Goal: Task Accomplishment & Management: Use online tool/utility

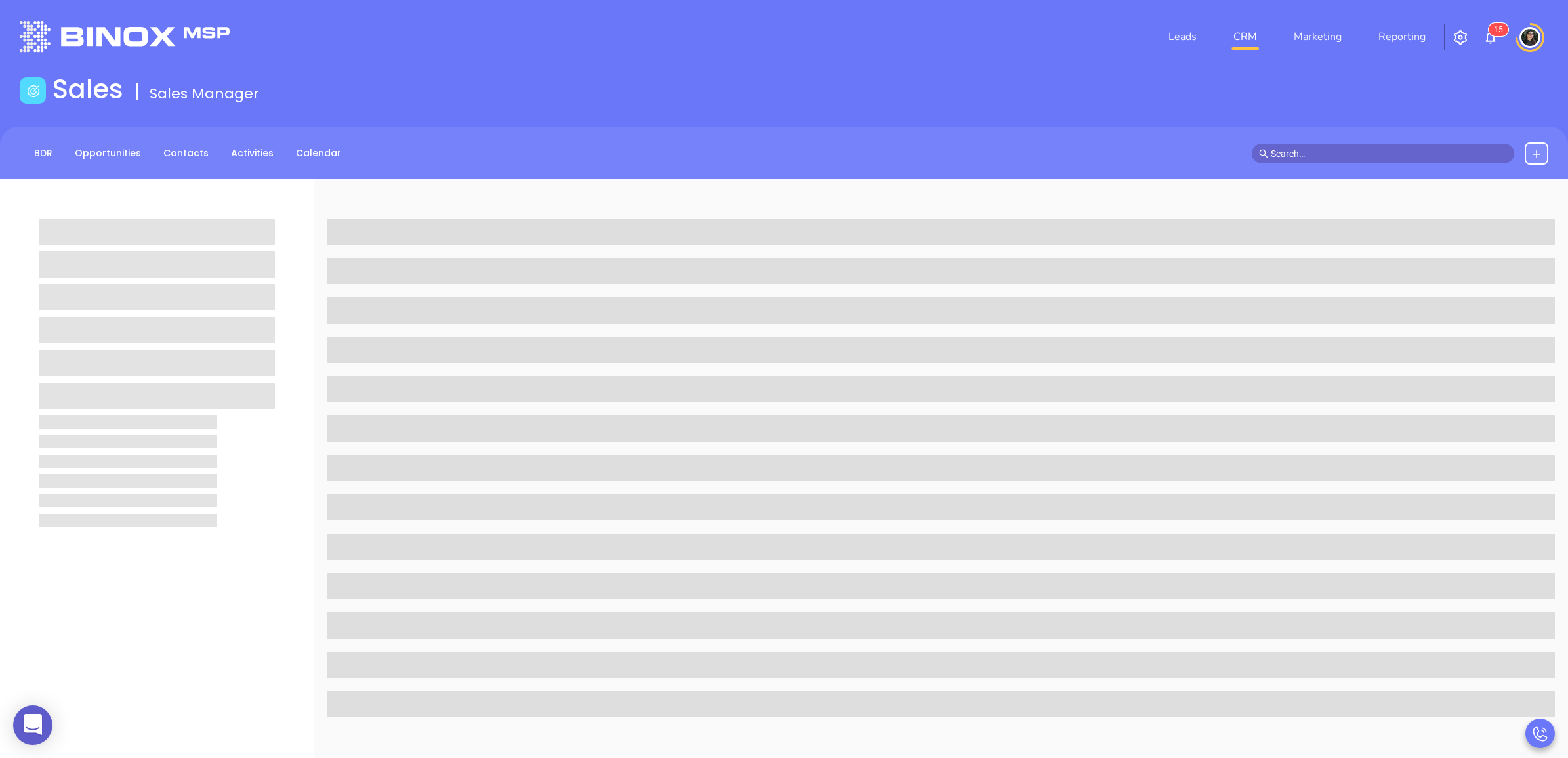
click at [1261, 30] on link "CRM" at bounding box center [1246, 37] width 34 height 26
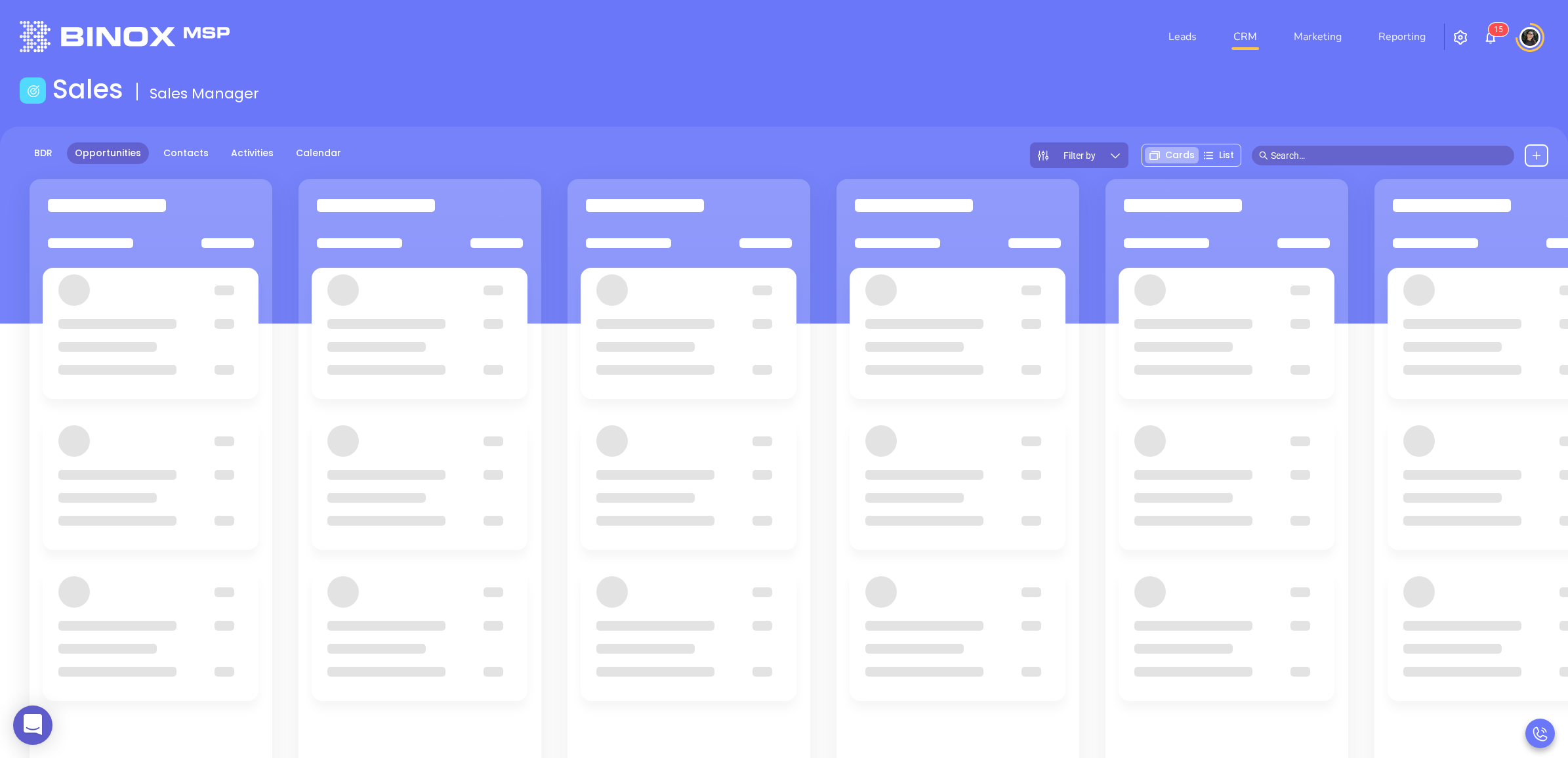
drag, startPoint x: 763, startPoint y: 125, endPoint x: 773, endPoint y: 115, distance: 14.1
click at [763, 124] on main "Sales Sales Manager BDR Opportunities Contacts Activities Calendar Filter by Ca…" at bounding box center [784, 495] width 1568 height 844
click at [897, 65] on header "Leads CRM Marketing Reporting 1 5 Financial Leads Leads" at bounding box center [784, 37] width 1529 height 73
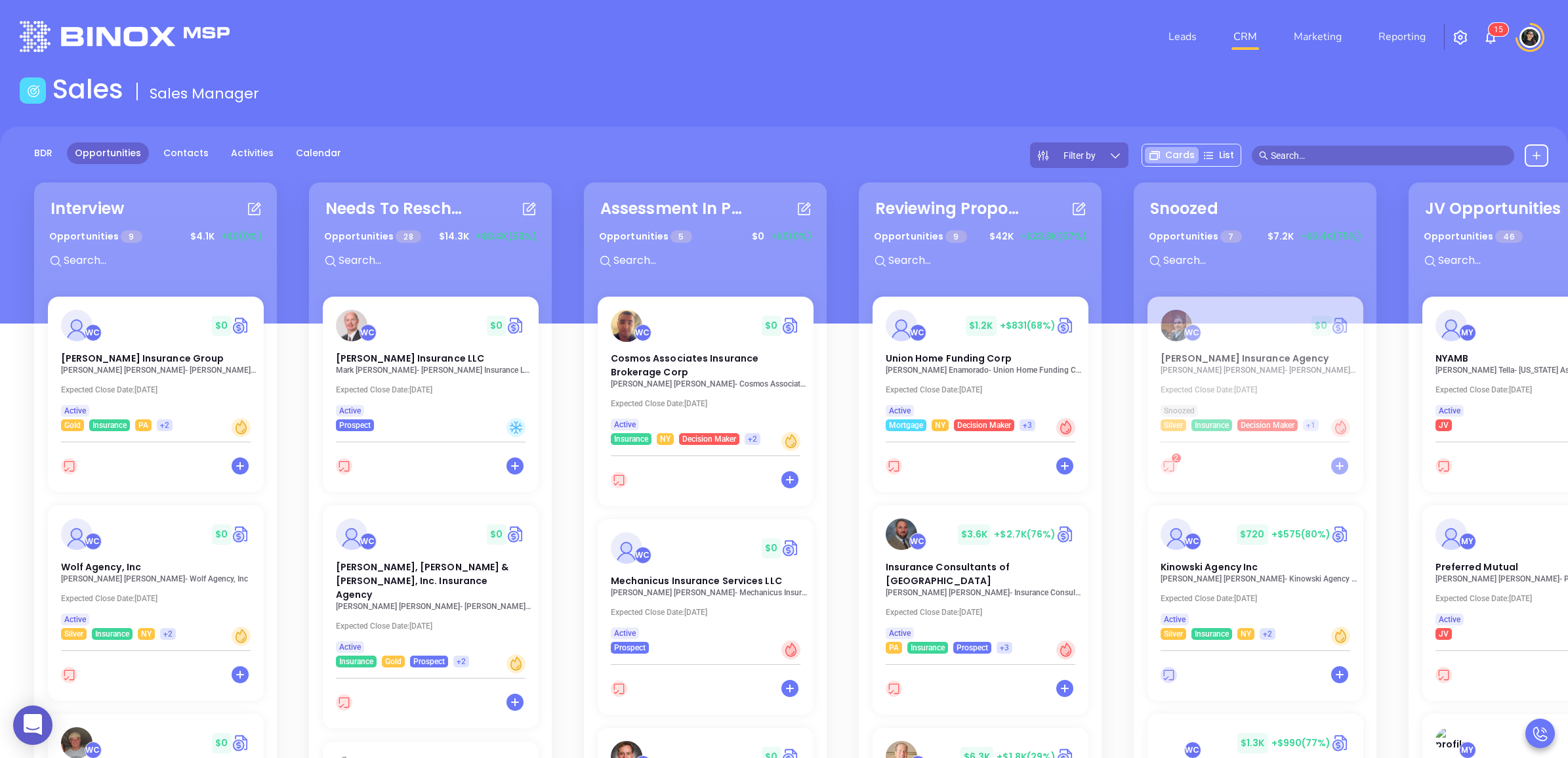
scroll to position [191, 0]
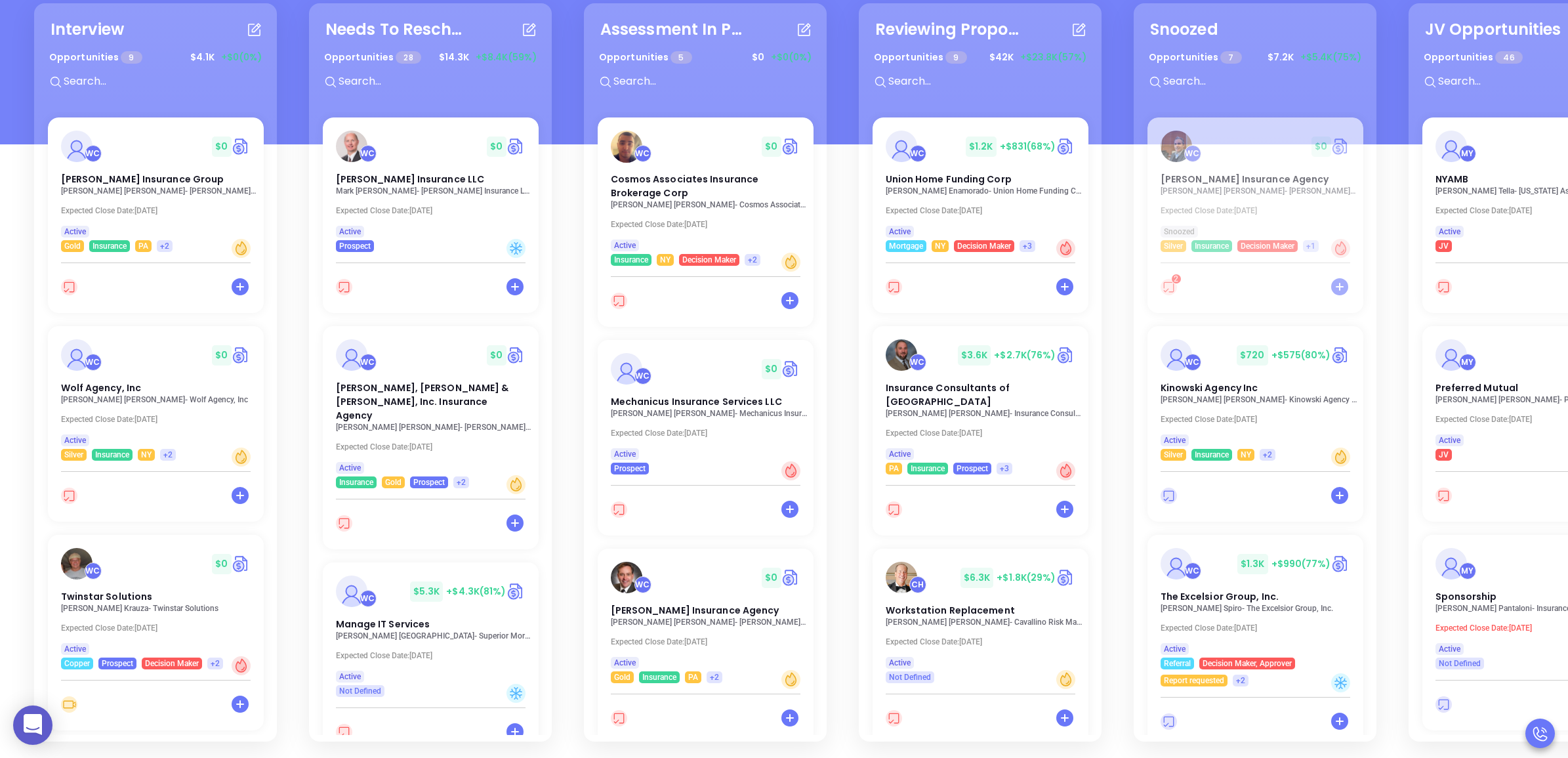
click at [126, 586] on div "WC $ 0 Anderson Insurance Group Lee Anderson - Anderson Insurance Group Expecte…" at bounding box center [155, 424] width 231 height 623
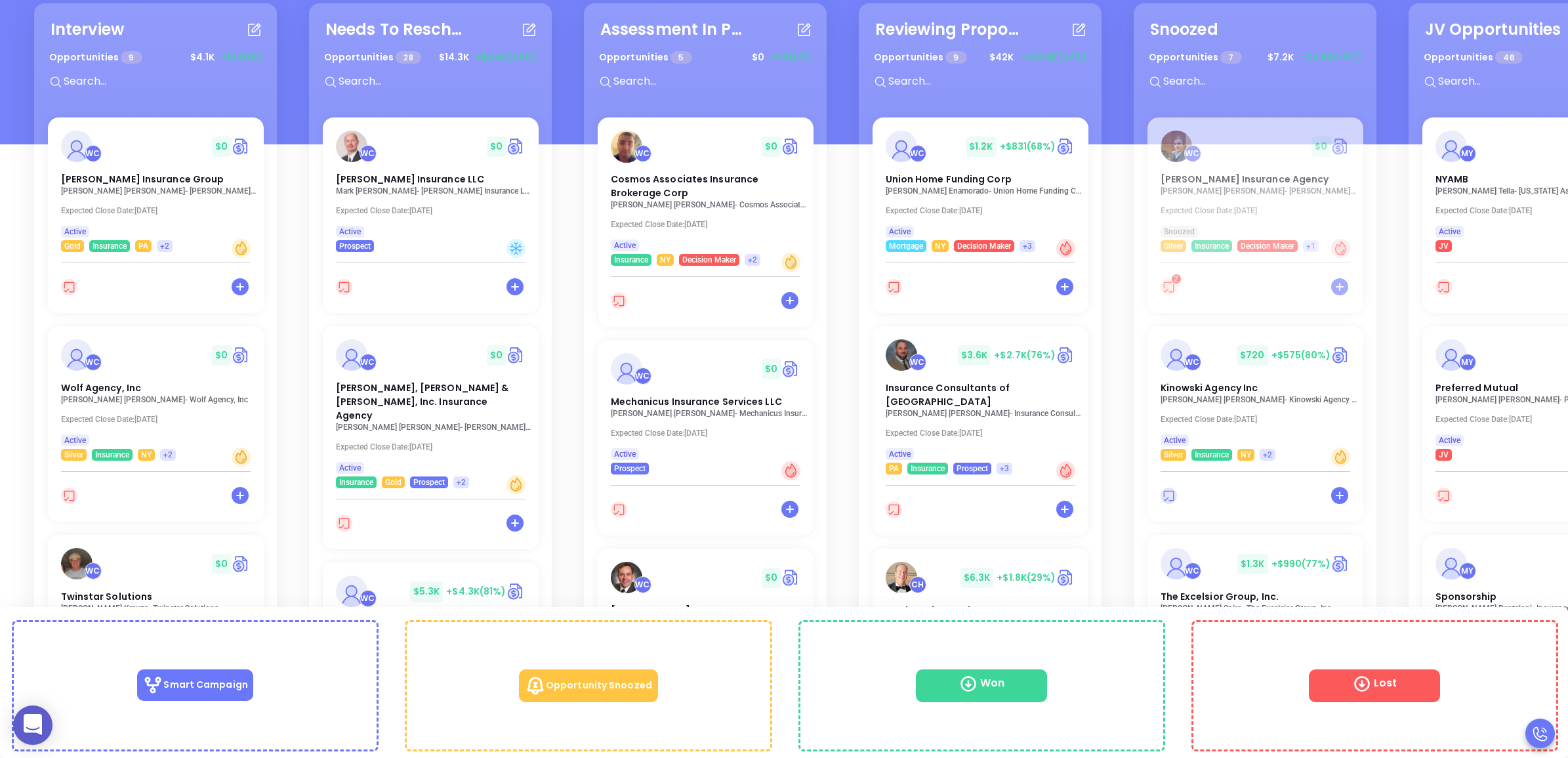
click at [126, 572] on div "WC $ 0 Anderson Insurance Group Lee Anderson - Anderson Insurance Group Expecte…" at bounding box center [155, 353] width 231 height 472
click at [120, 575] on div "WC $ 0 Twinstar Solutions" at bounding box center [155, 574] width 212 height 58
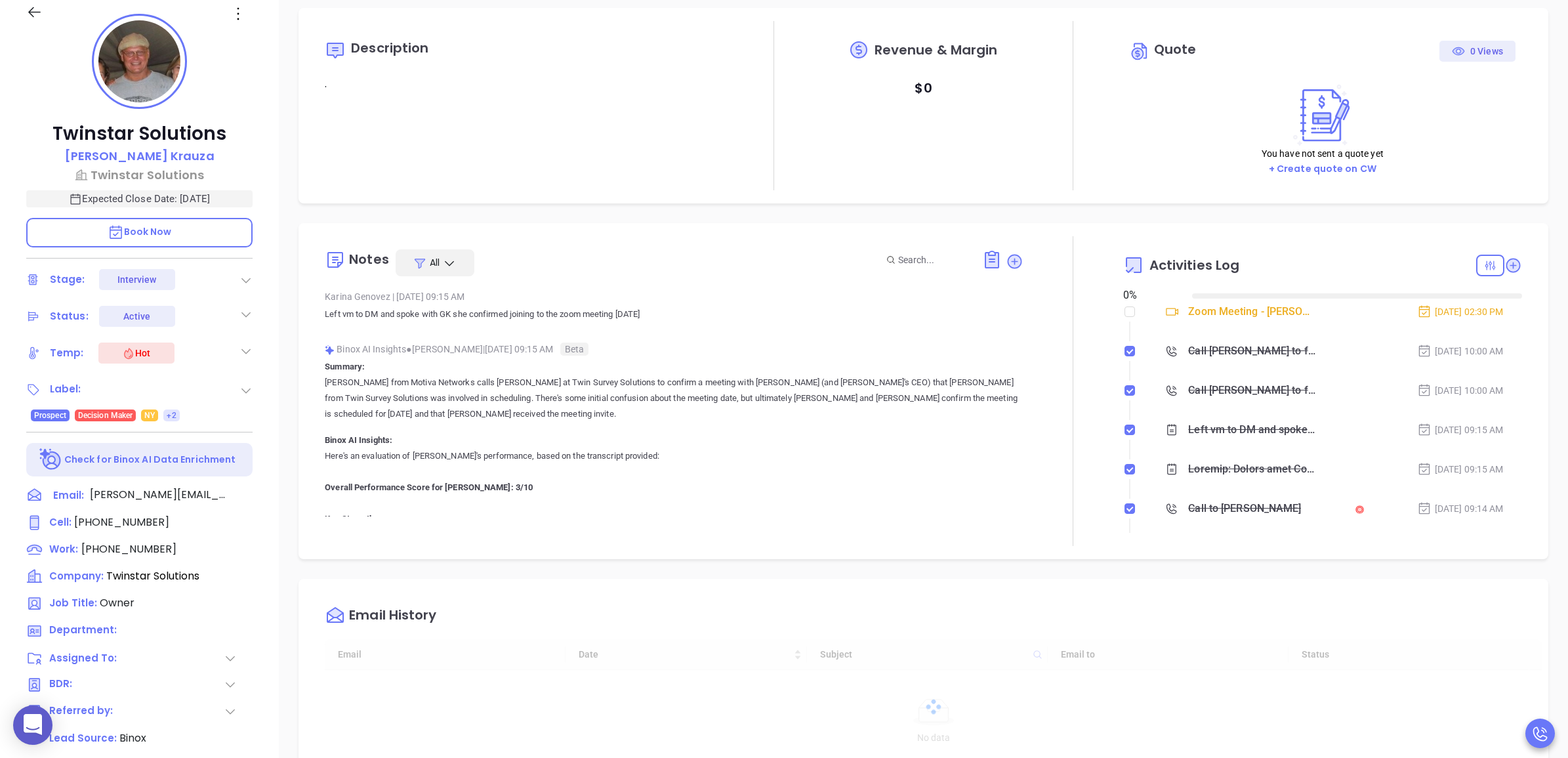
type input "[DATE]"
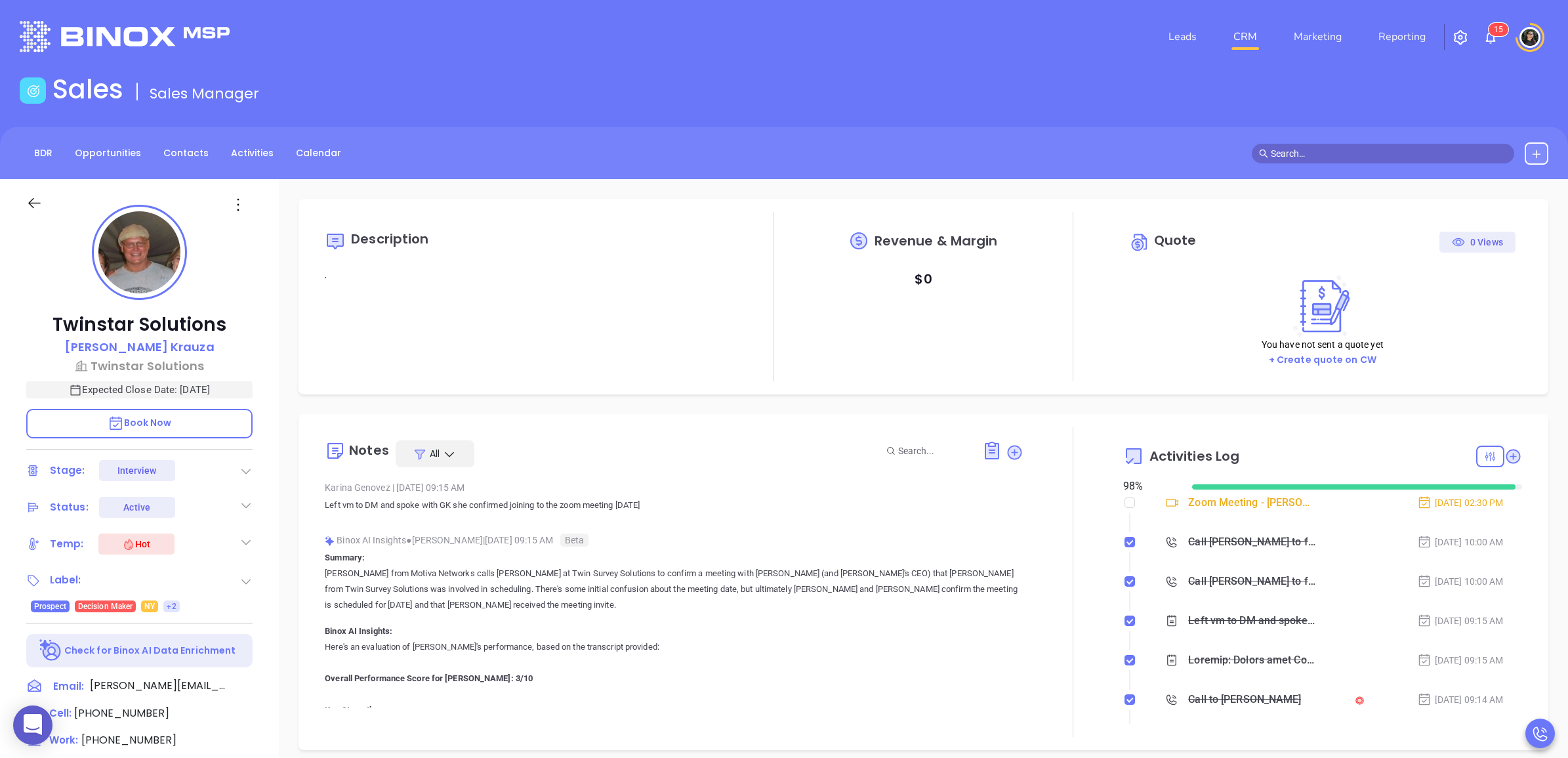
scroll to position [381, 0]
type input "[PERSON_NAME]"
click at [1375, 157] on input "text" at bounding box center [1389, 153] width 236 height 14
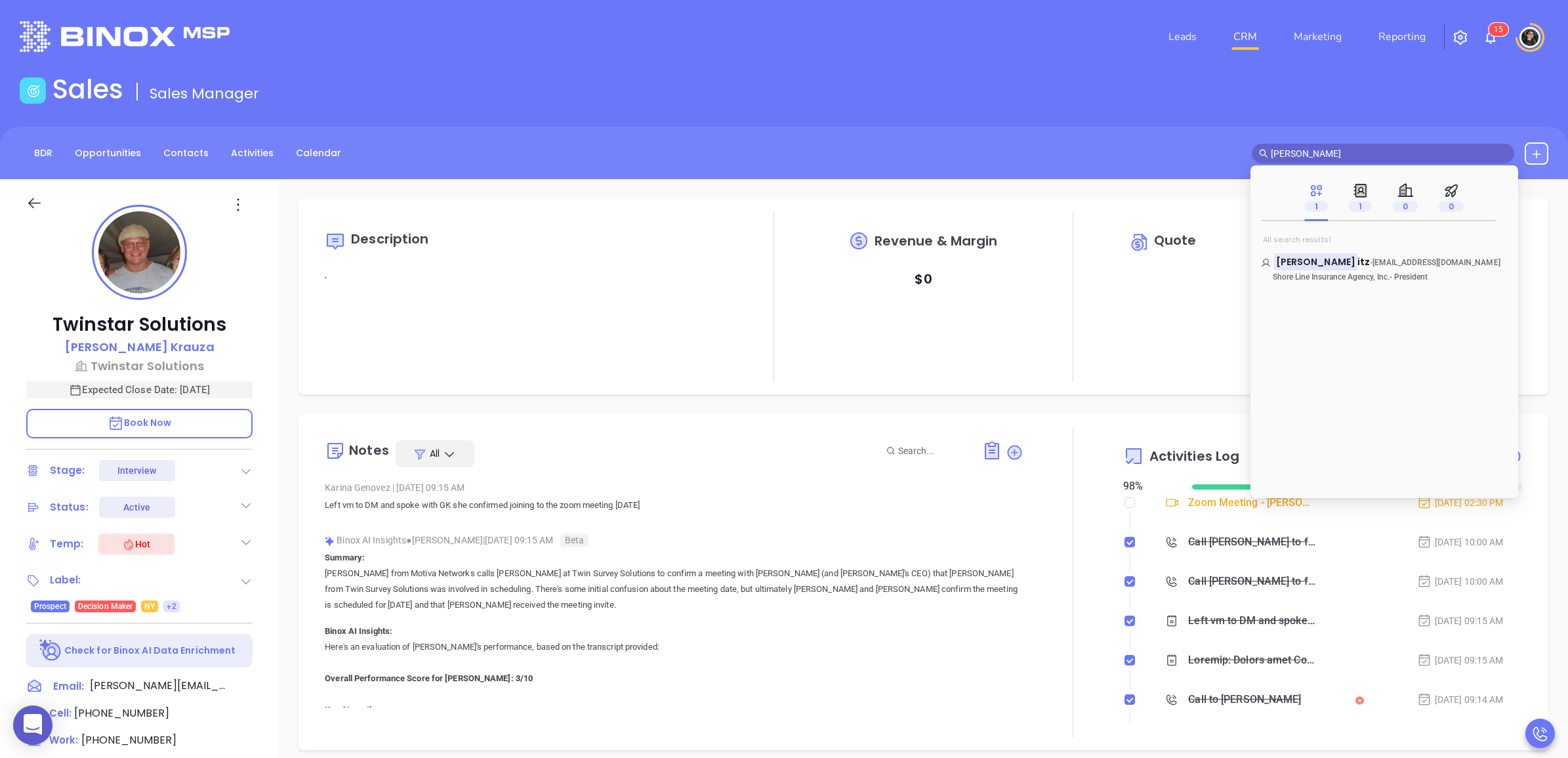
type input "scott horow"
click at [1329, 261] on mark "Scott Horow" at bounding box center [1316, 261] width 83 height 17
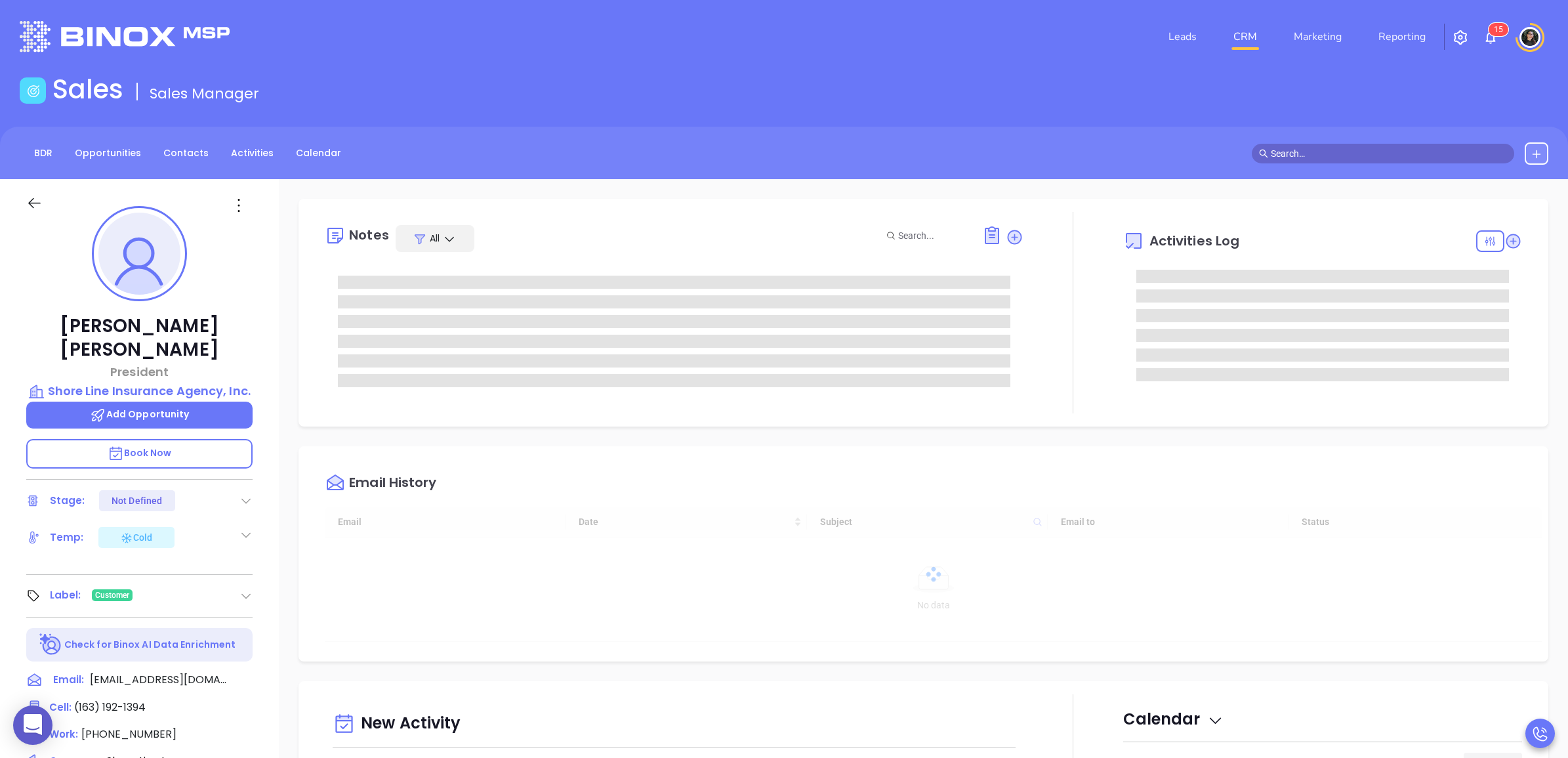
scroll to position [381, 0]
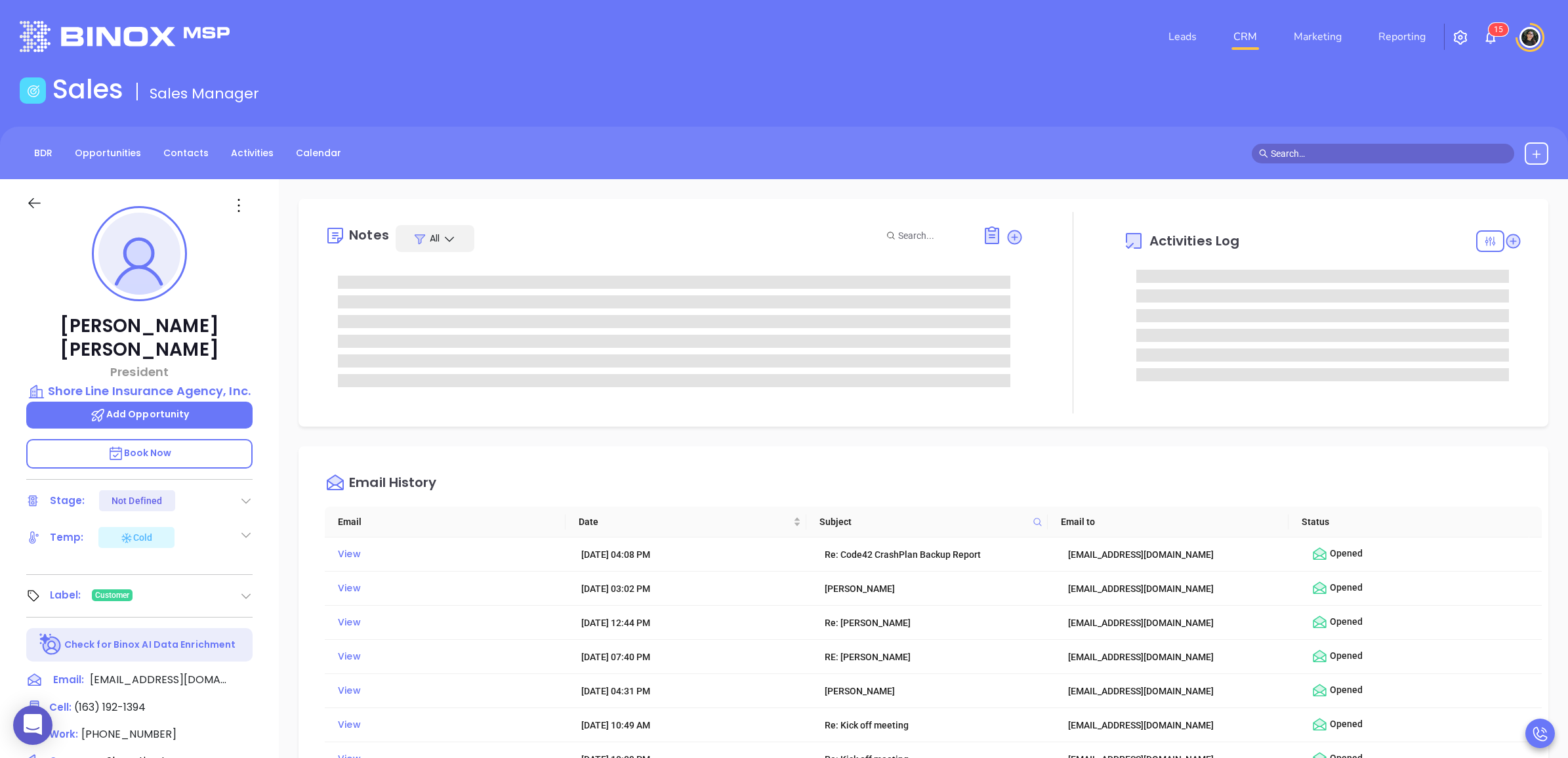
type input "[PERSON_NAME]"
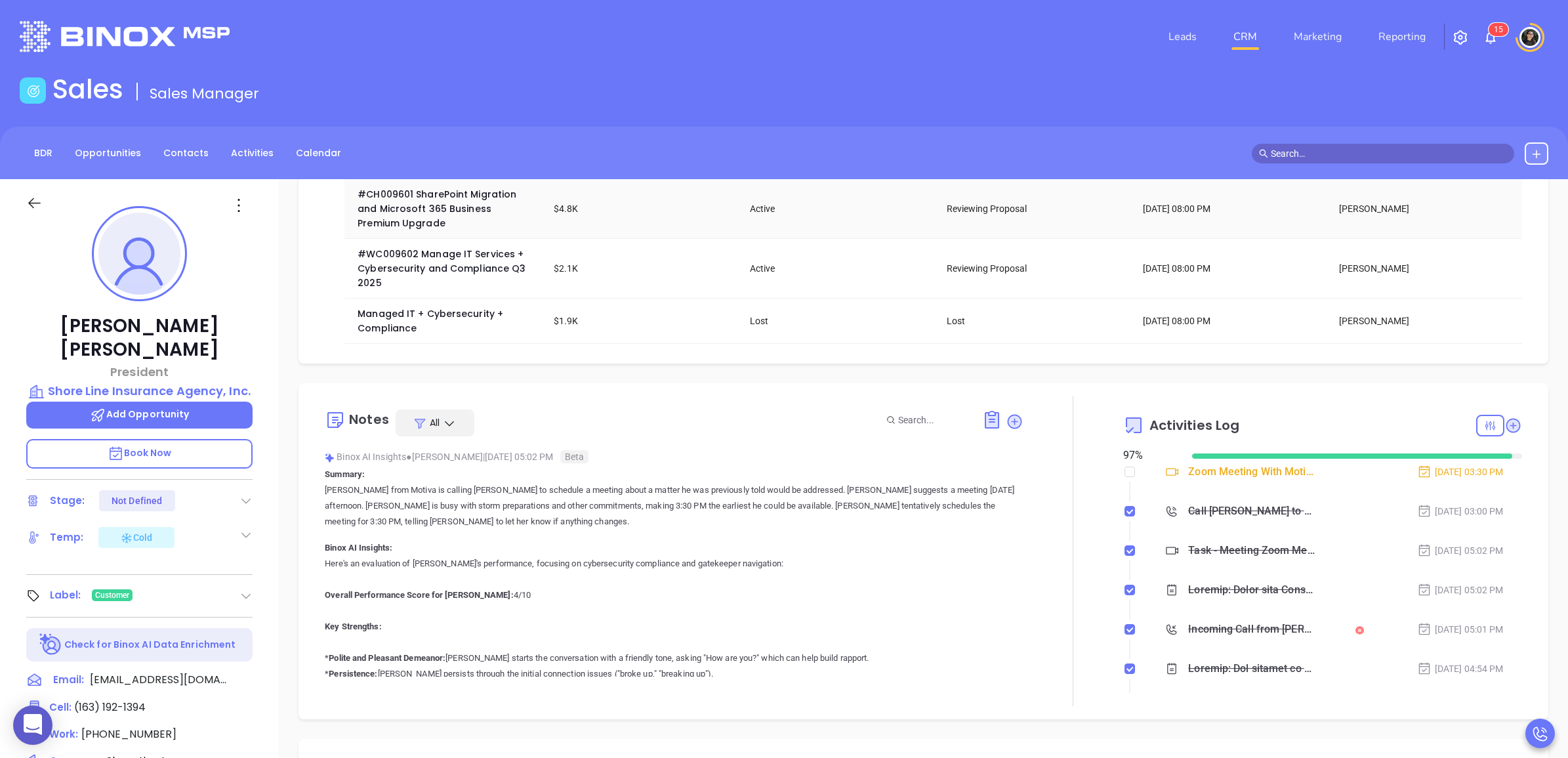
scroll to position [164, 0]
click at [253, 698] on icon at bounding box center [251, 707] width 19 height 19
click at [1125, 475] on input "checkbox" at bounding box center [1130, 469] width 10 height 10
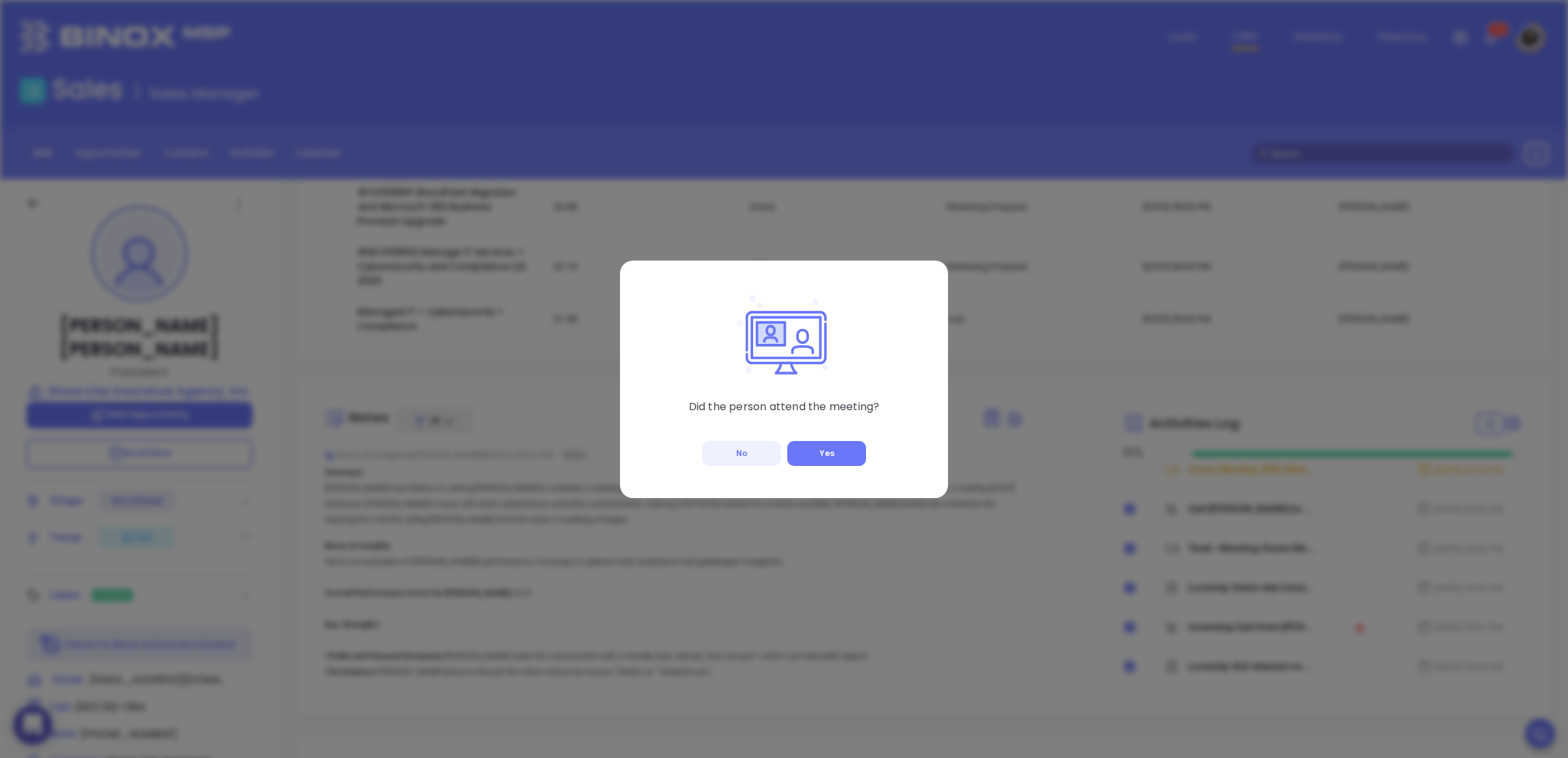
click at [725, 441] on button "No" at bounding box center [742, 453] width 79 height 25
checkbox input "true"
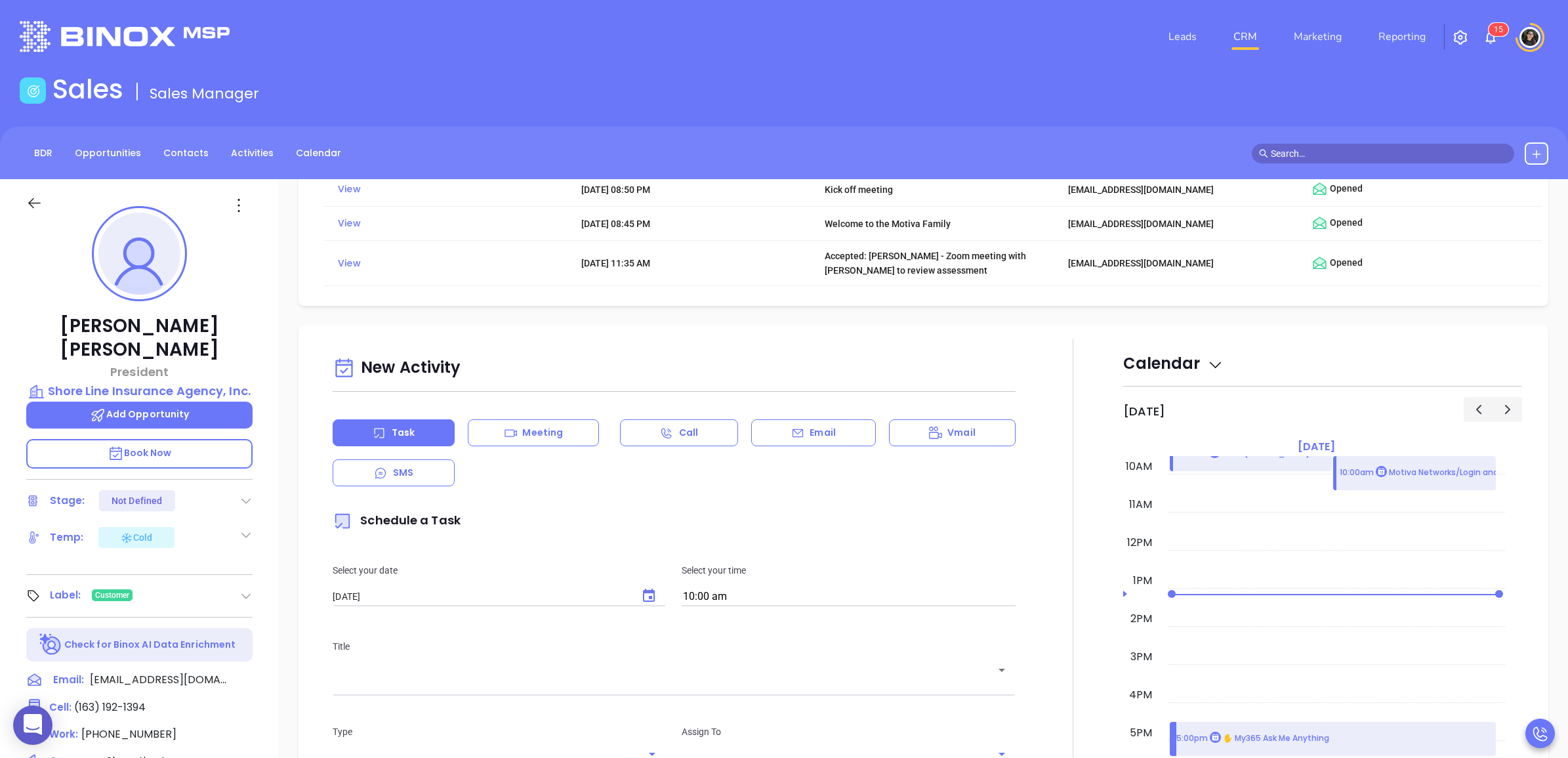
scroll to position [1231, 0]
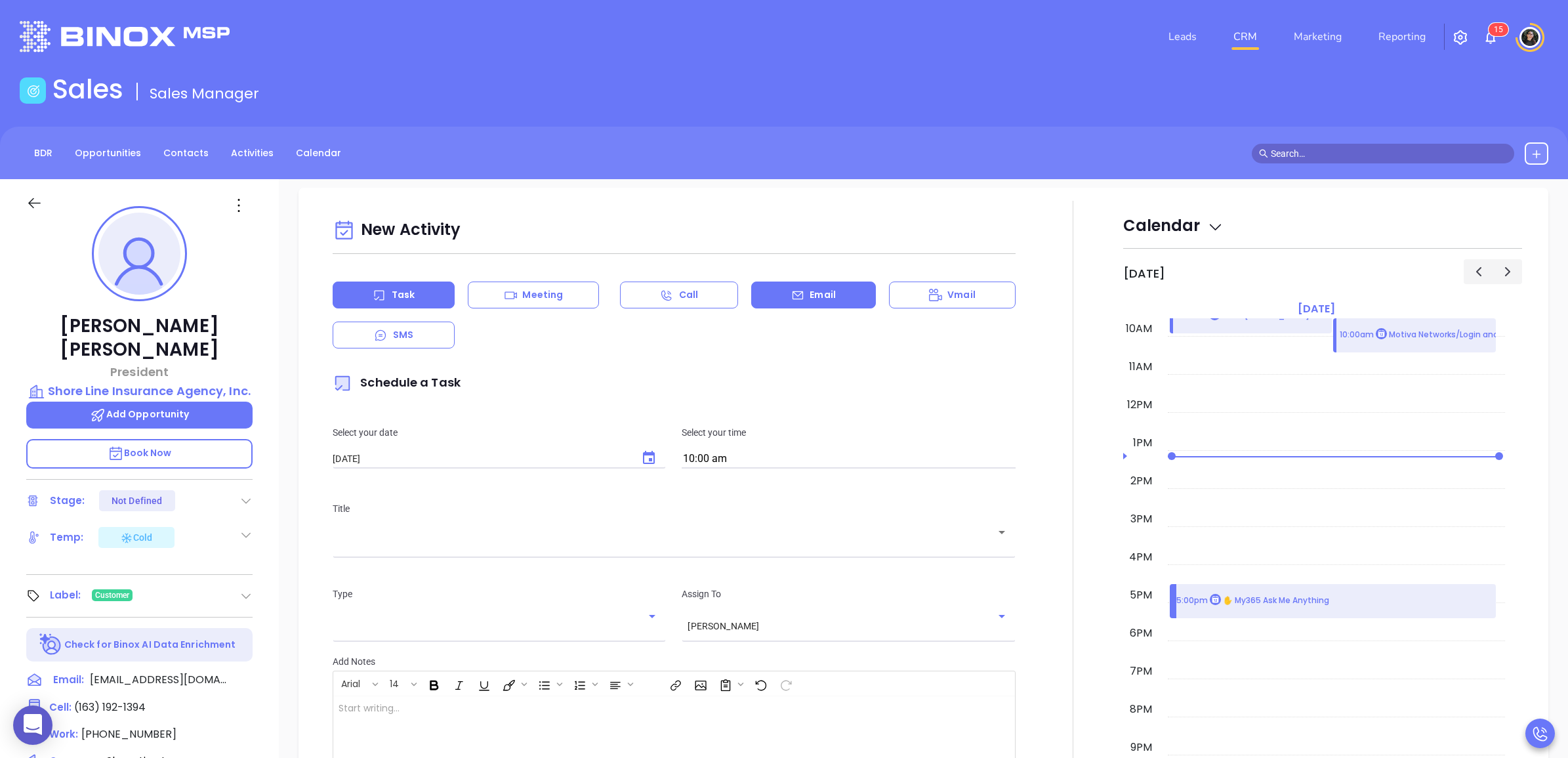
click at [821, 308] on div "Email" at bounding box center [813, 295] width 125 height 27
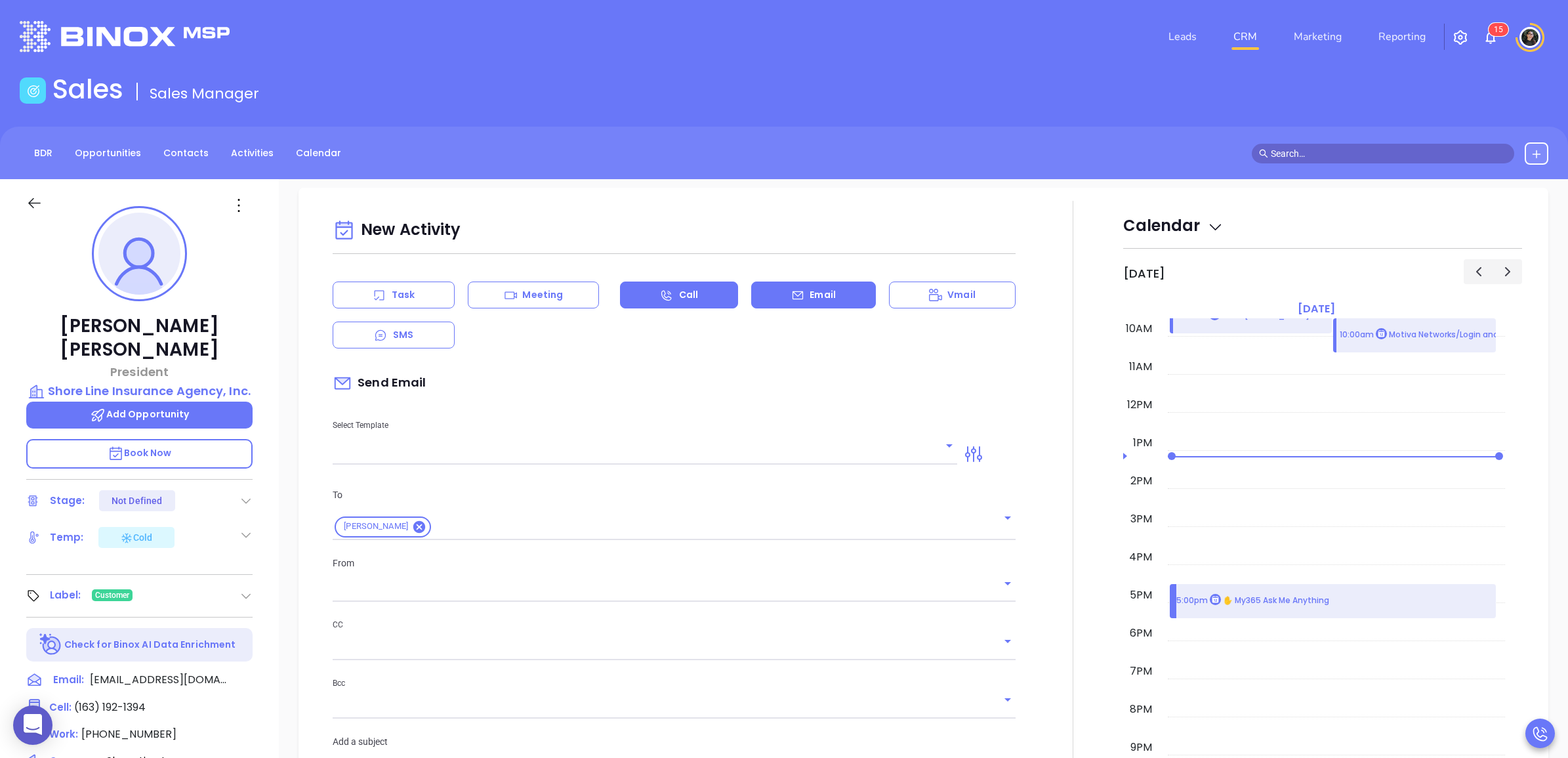
click at [689, 297] on div "Call" at bounding box center [679, 295] width 118 height 27
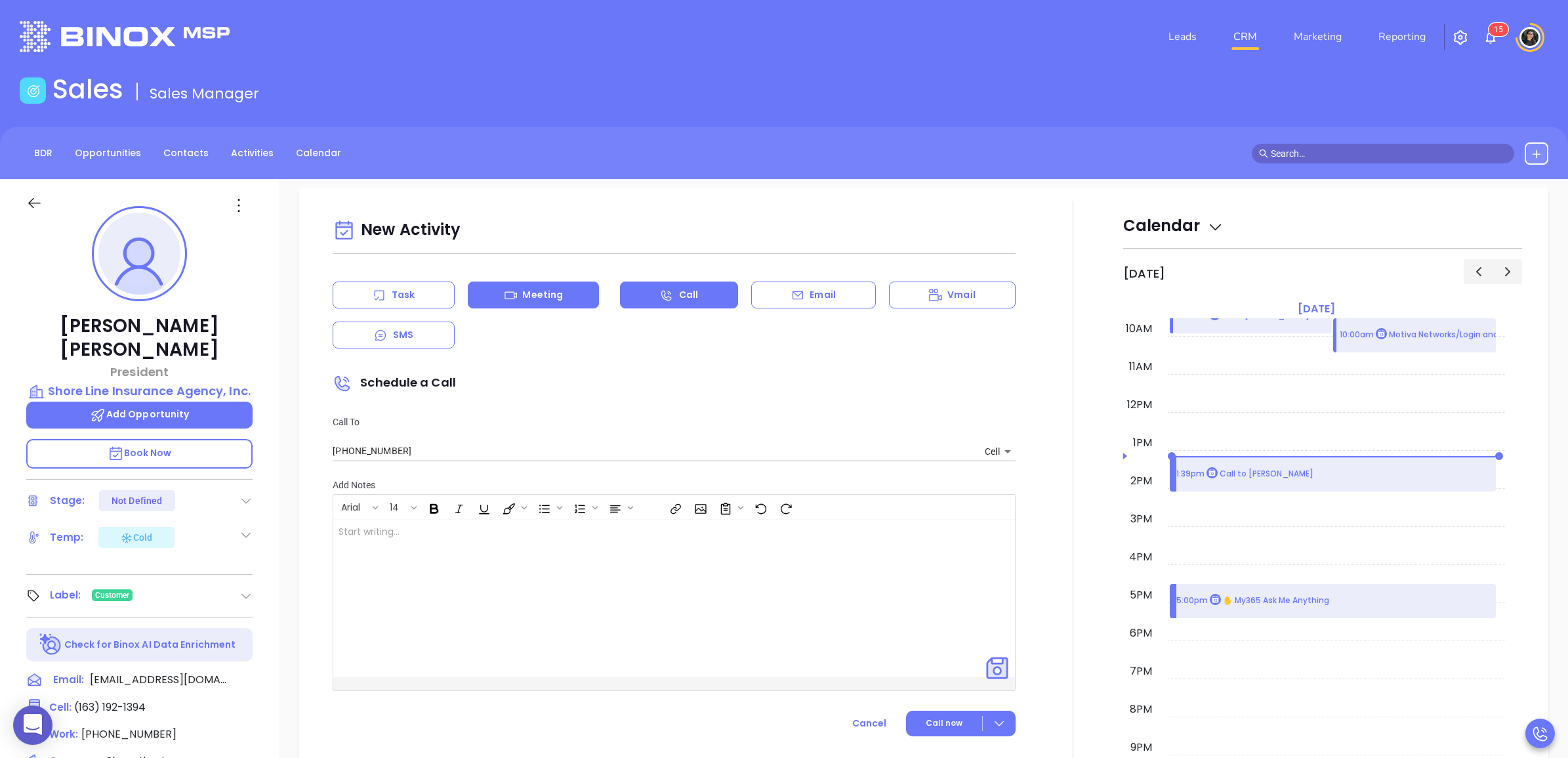
click at [544, 301] on p "Meeting" at bounding box center [542, 295] width 40 height 14
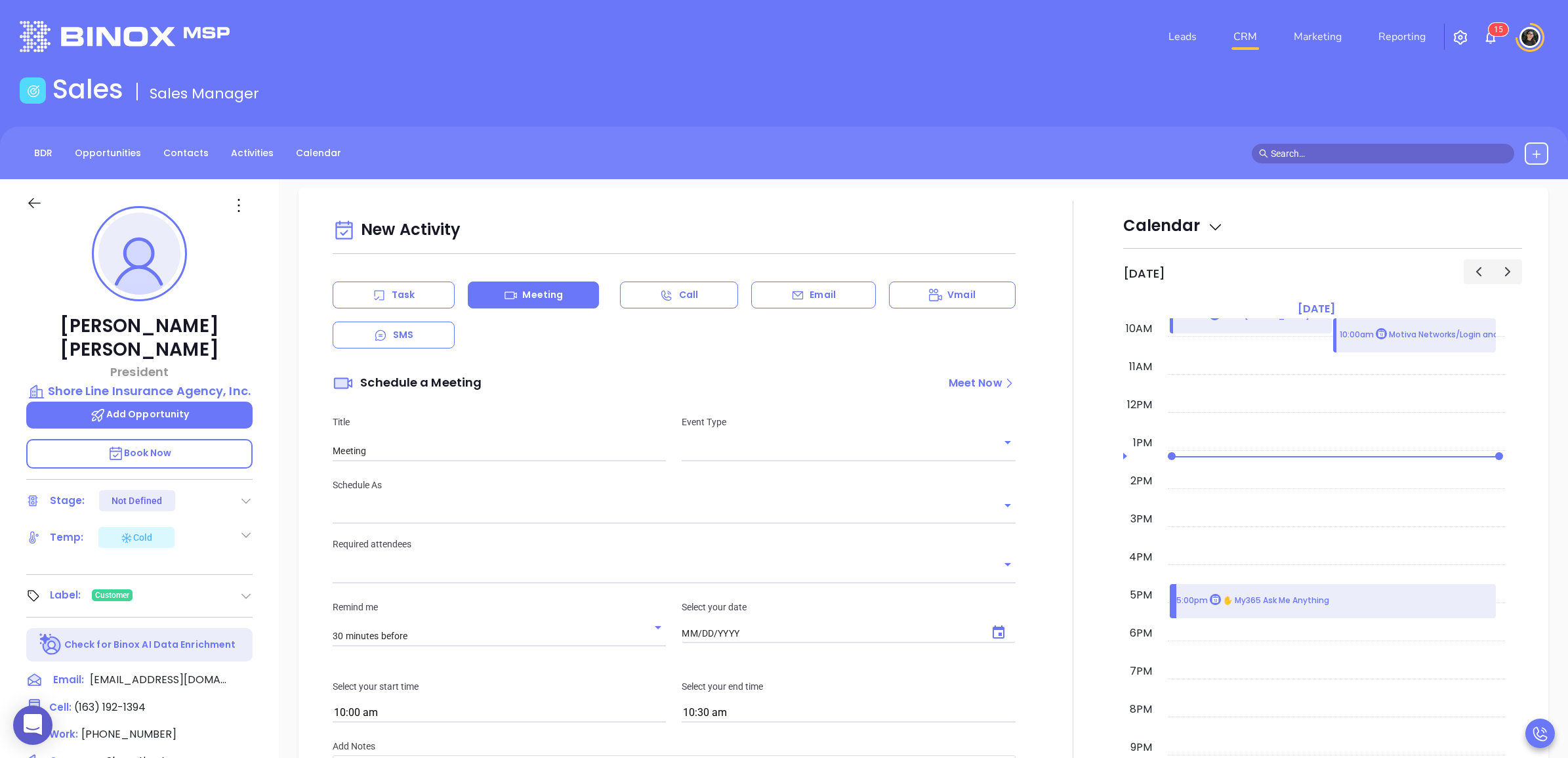
type input "08/21/2025"
drag, startPoint x: 724, startPoint y: 449, endPoint x: 742, endPoint y: 452, distance: 18.2
click at [725, 449] on div "Event Type" at bounding box center [849, 438] width 349 height 47
click at [779, 449] on div "Event Type" at bounding box center [849, 438] width 349 height 47
click at [791, 457] on input "text" at bounding box center [838, 452] width 314 height 19
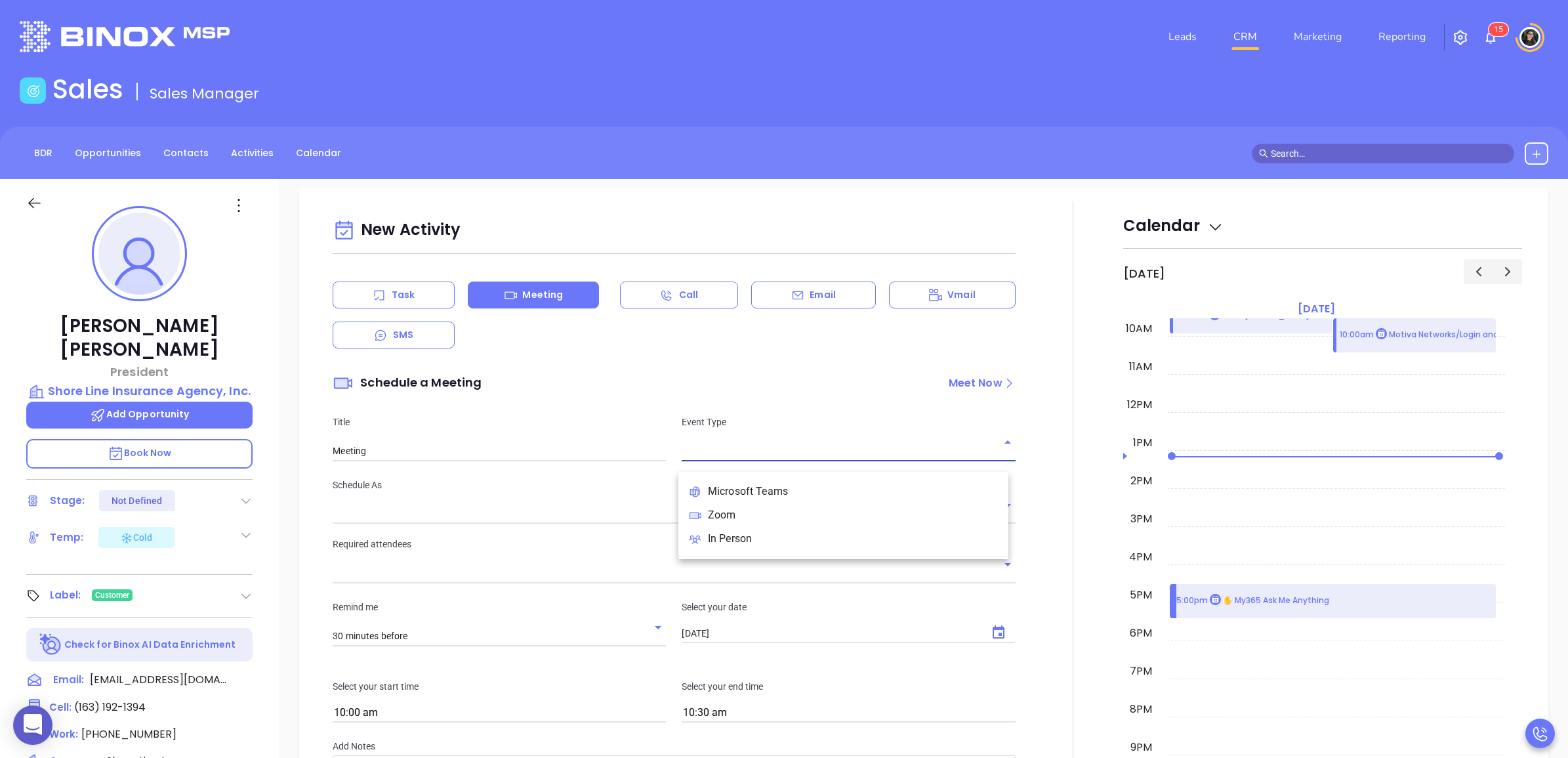
drag, startPoint x: 781, startPoint y: 511, endPoint x: 495, endPoint y: 498, distance: 286.3
click at [778, 511] on li "Zoom" at bounding box center [843, 514] width 330 height 23
type input "Zoom Meeting"
type input "Zoom"
drag, startPoint x: 483, startPoint y: 483, endPoint x: 506, endPoint y: 470, distance: 26.4
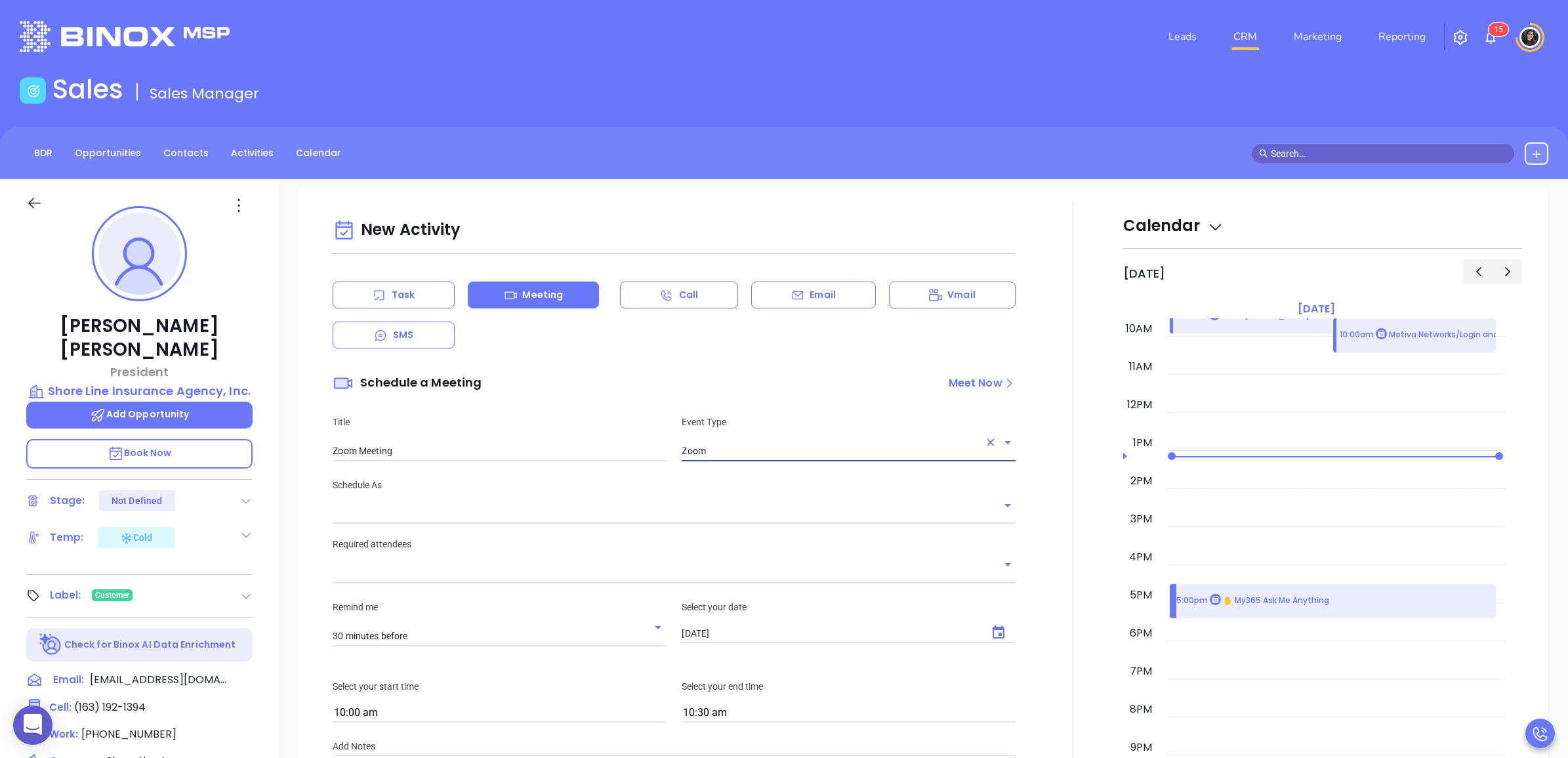
click at [494, 478] on div "Title Zoom Meeting Event Type Zoom" at bounding box center [673, 438] width 698 height 80
click at [513, 462] on input "Zoom Meeting" at bounding box center [499, 452] width 333 height 20
type input "Wendy Hernandez"
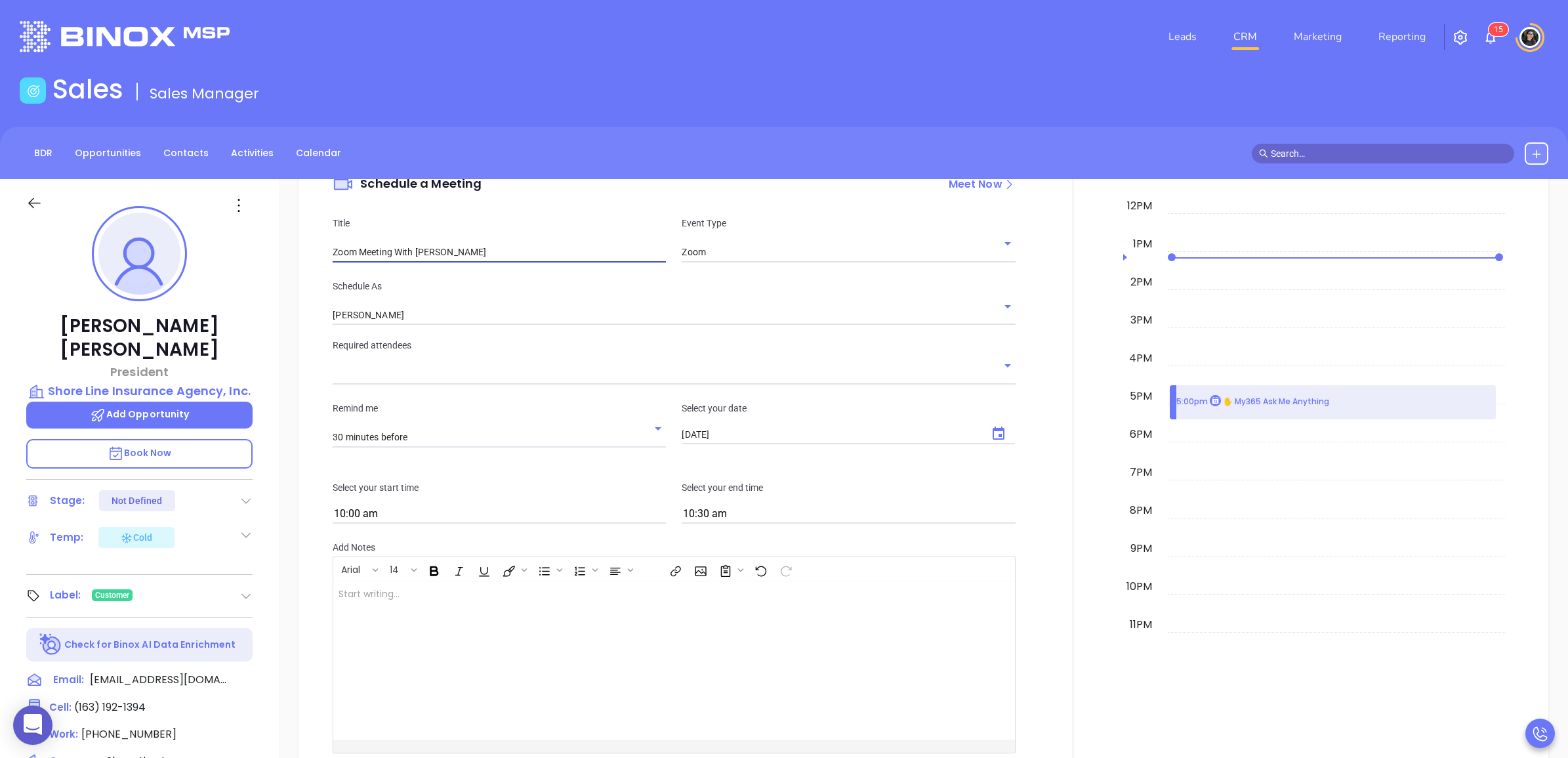
scroll to position [1477, 0]
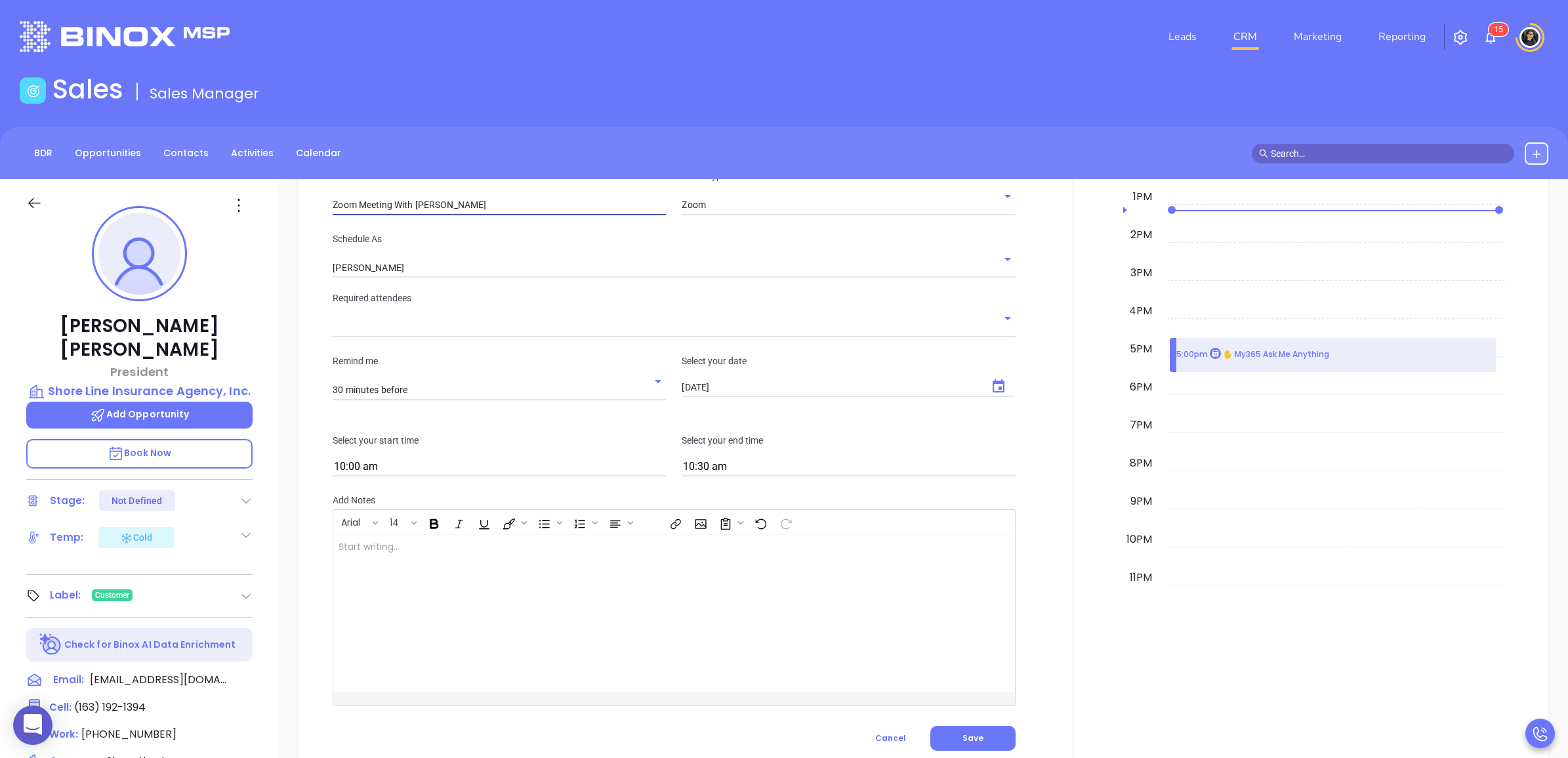
type input "Zoom Meeting With Walter"
click at [458, 289] on div "New Activity Task Meeting Call Email Vmail SMS Schedule a Meeting Meet Now Titl…" at bounding box center [673, 337] width 698 height 738
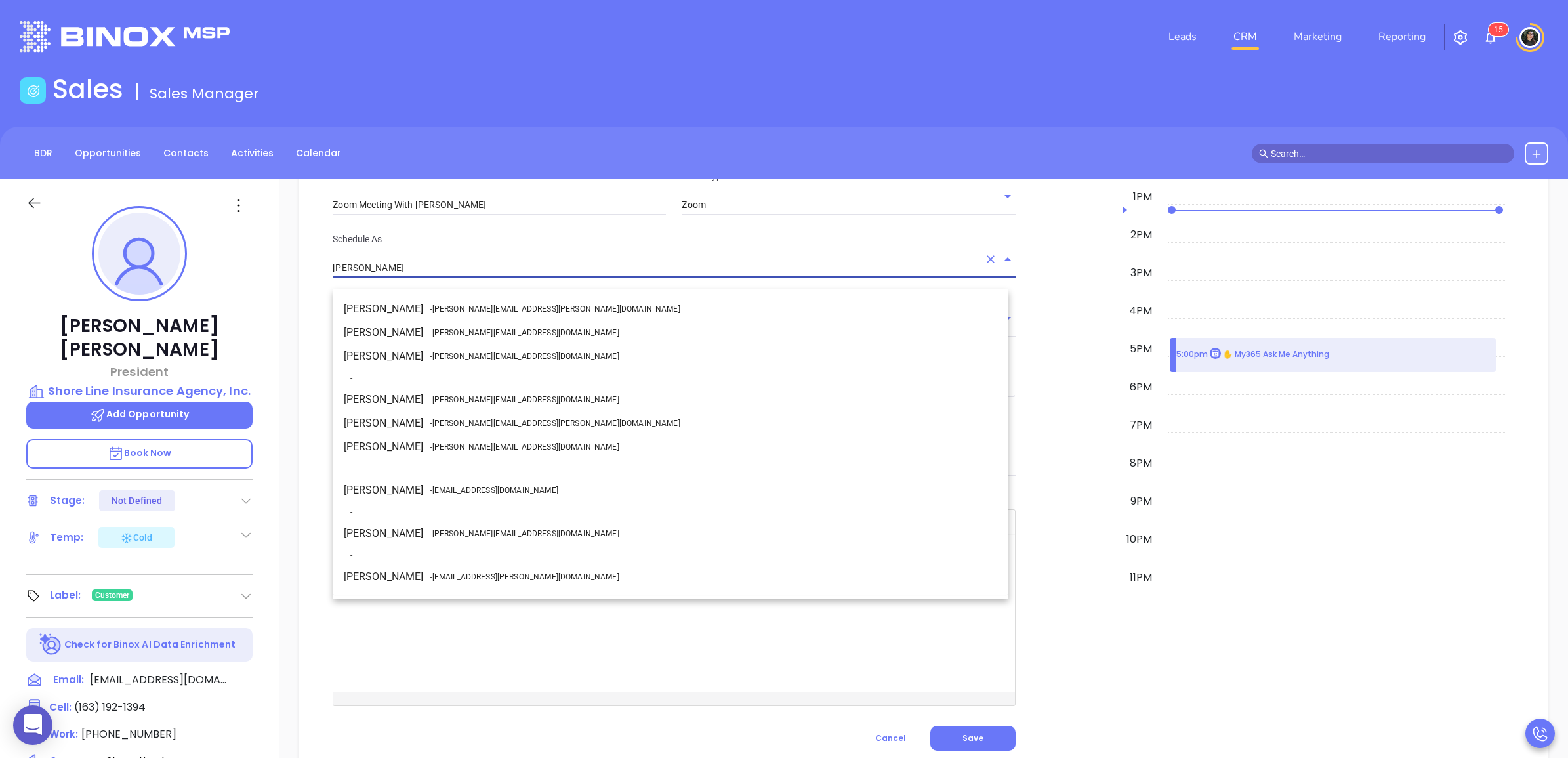
click at [470, 277] on input "Wendy Hernandez" at bounding box center [655, 268] width 645 height 19
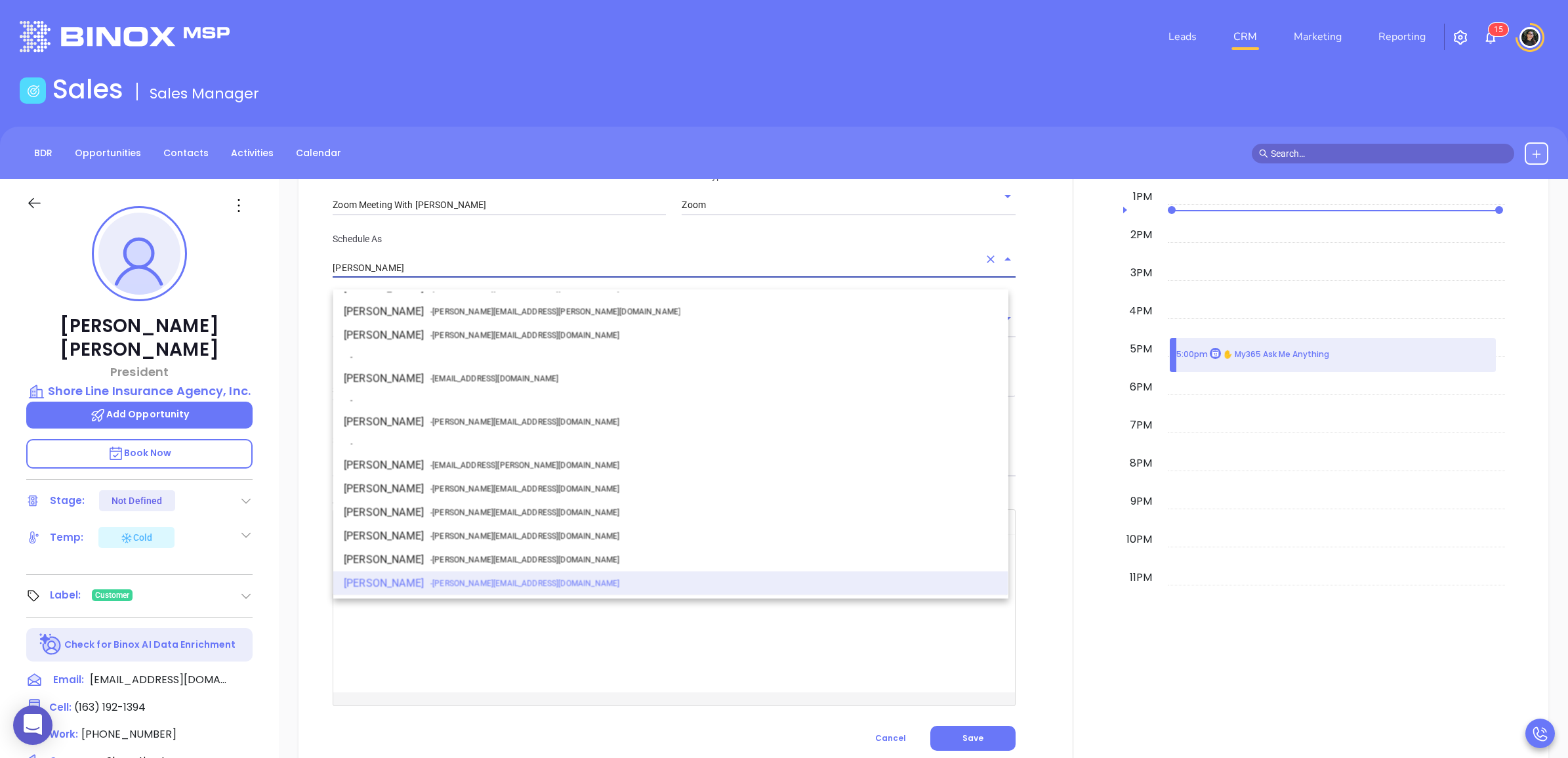
click at [485, 421] on span "- walter@motiva.net" at bounding box center [525, 422] width 189 height 12
type input "[PERSON_NAME]"
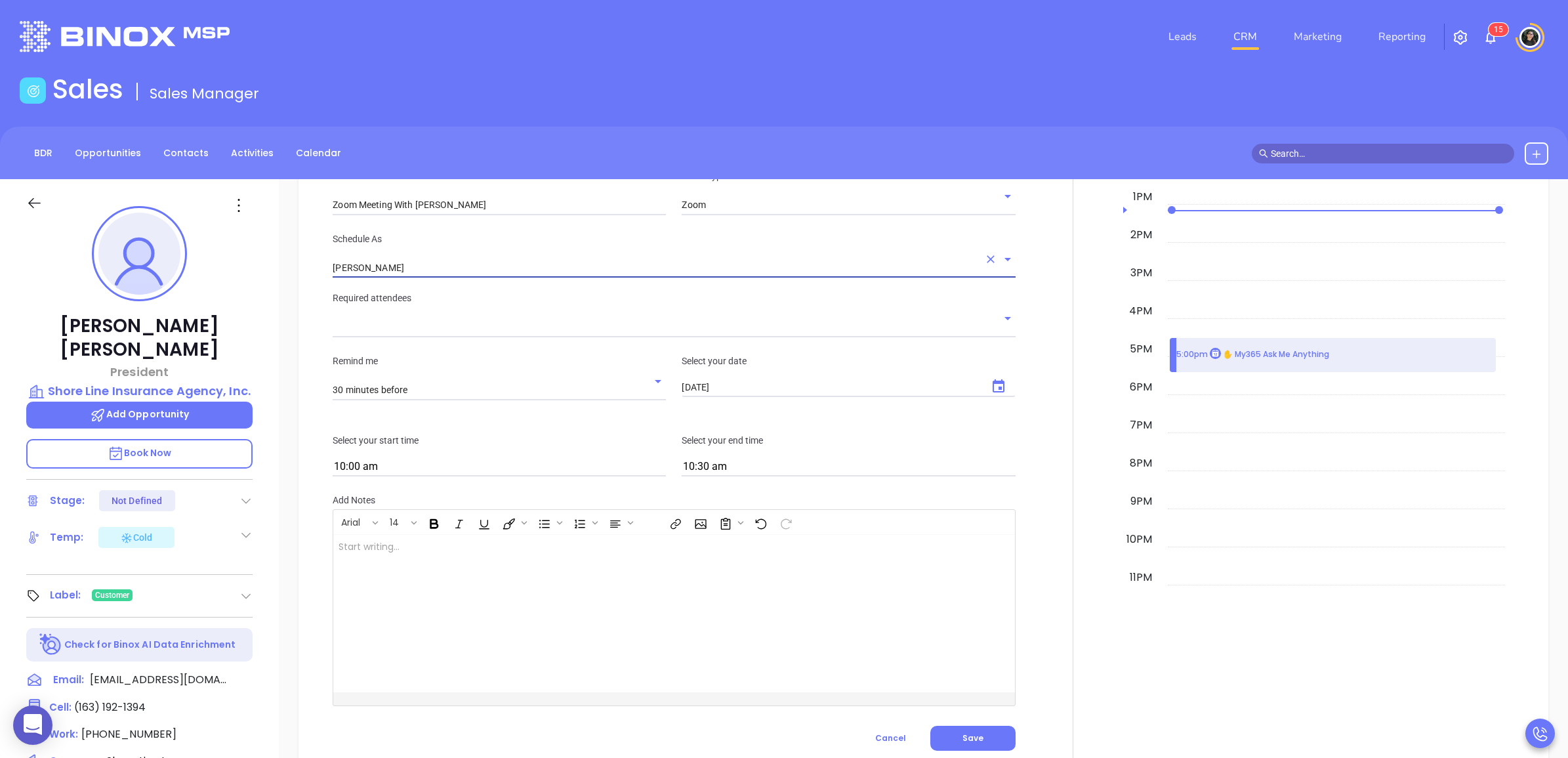
click at [525, 333] on input "text" at bounding box center [664, 327] width 663 height 19
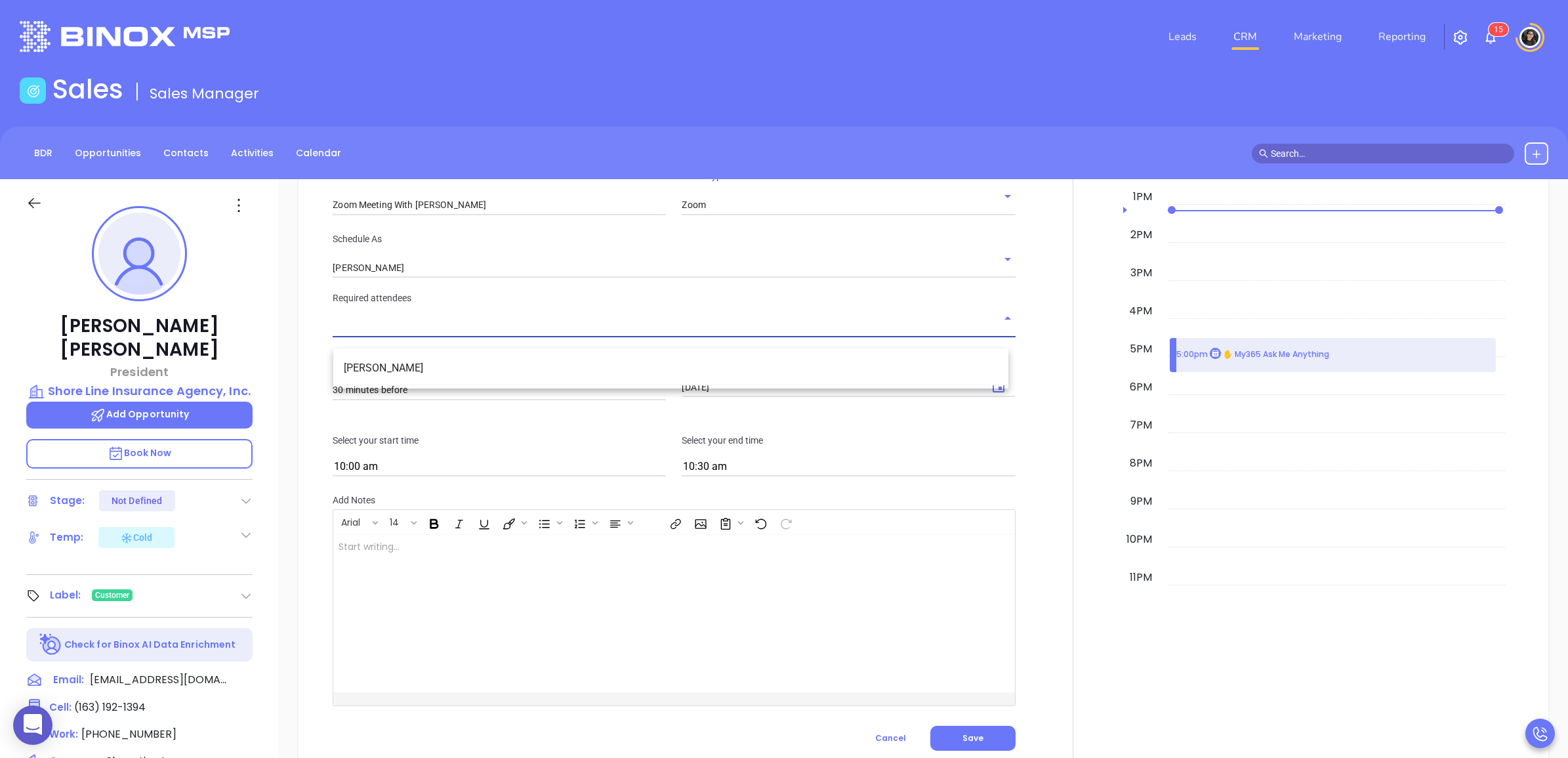
drag, startPoint x: 477, startPoint y: 366, endPoint x: 565, endPoint y: 371, distance: 88.1
click at [478, 366] on li "Scott Horowitz" at bounding box center [671, 367] width 675 height 23
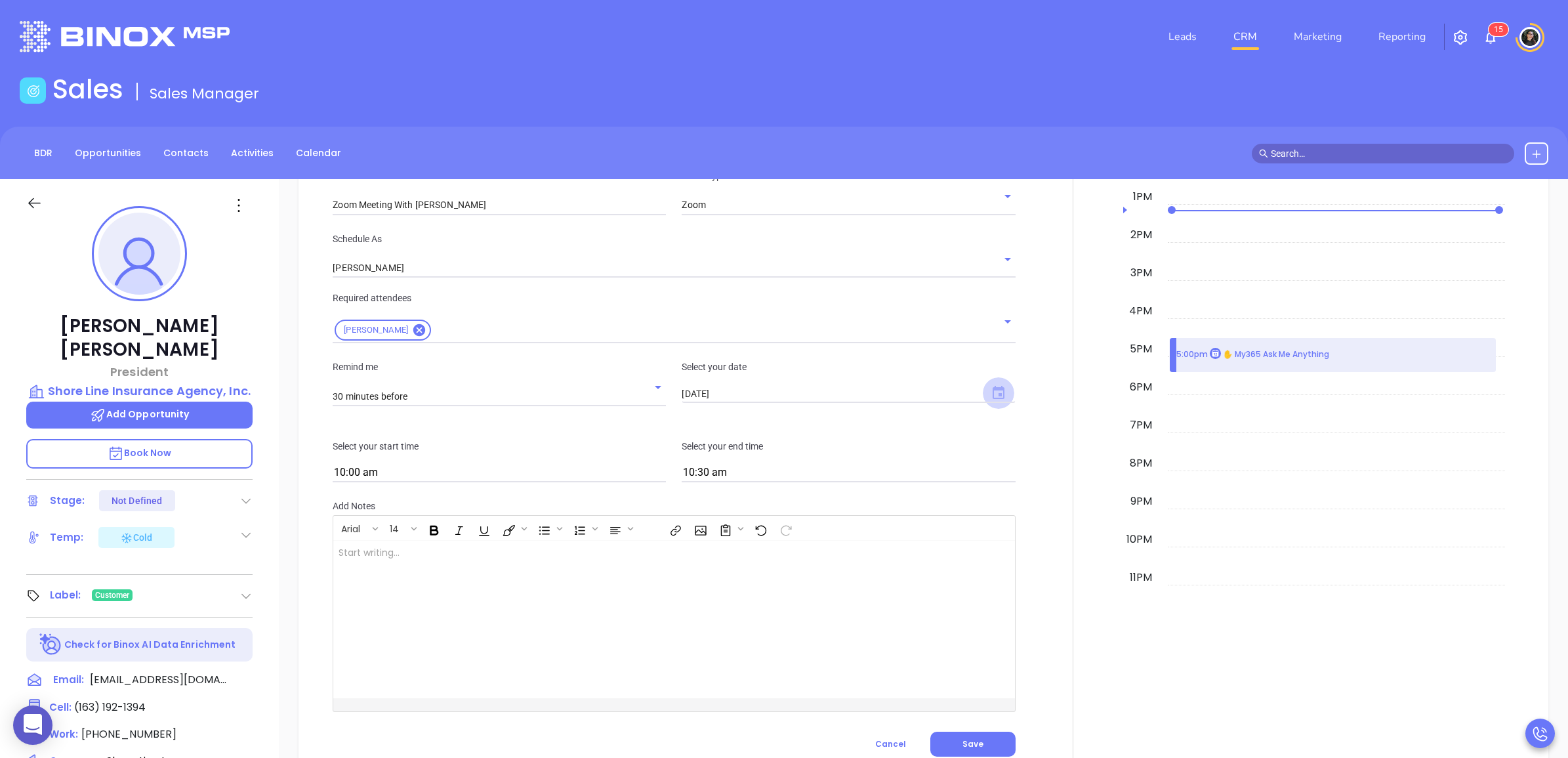
click at [995, 399] on icon "Choose date, selected date is Aug 21, 2025" at bounding box center [998, 393] width 12 height 13
click at [812, 559] on button "21" at bounding box center [806, 559] width 23 height 23
click at [611, 483] on input "10:00 am" at bounding box center [499, 473] width 333 height 19
click at [422, 582] on button "3:30 pm" at bounding box center [440, 576] width 203 height 28
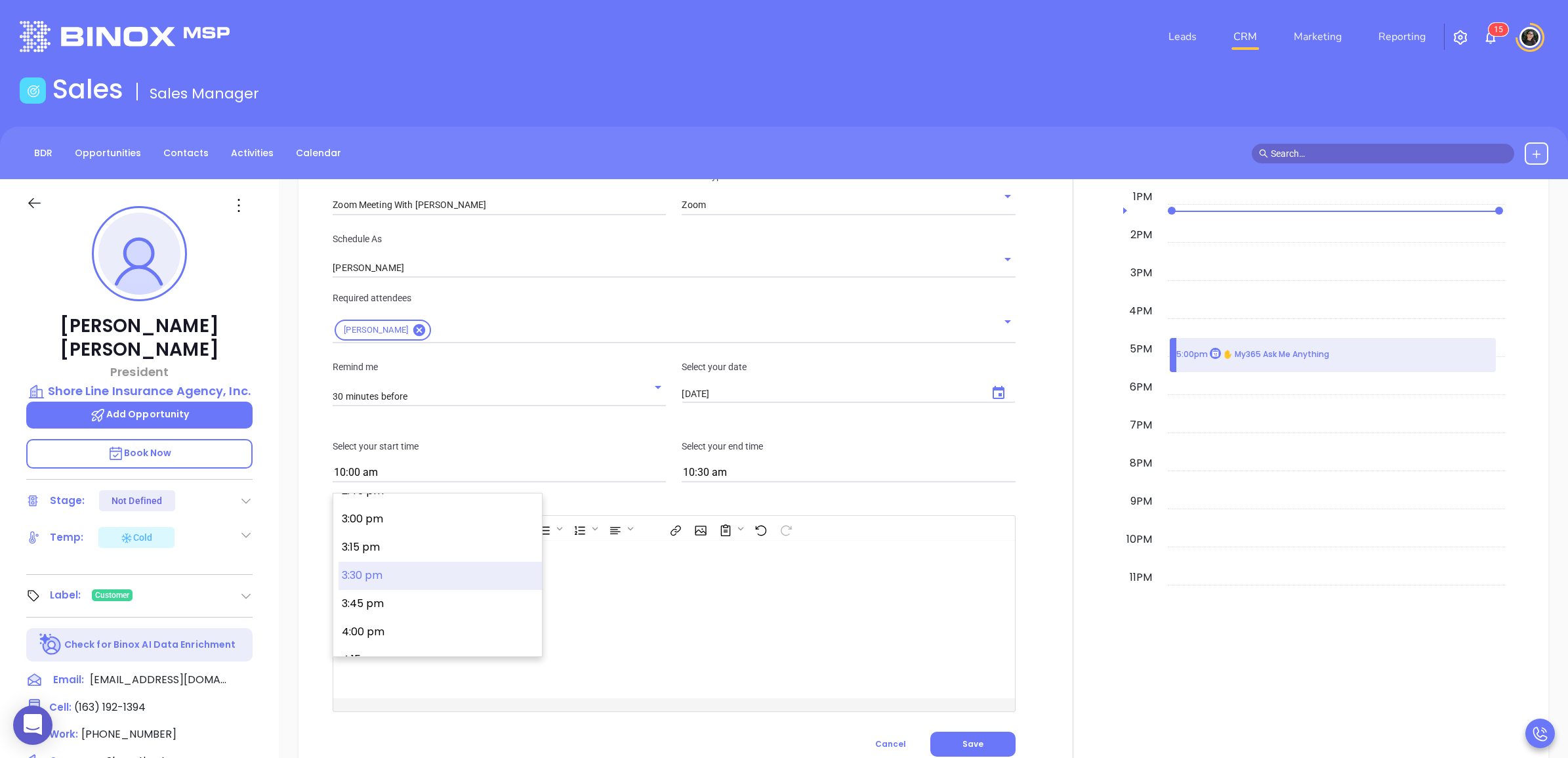
type input "3:30 pm"
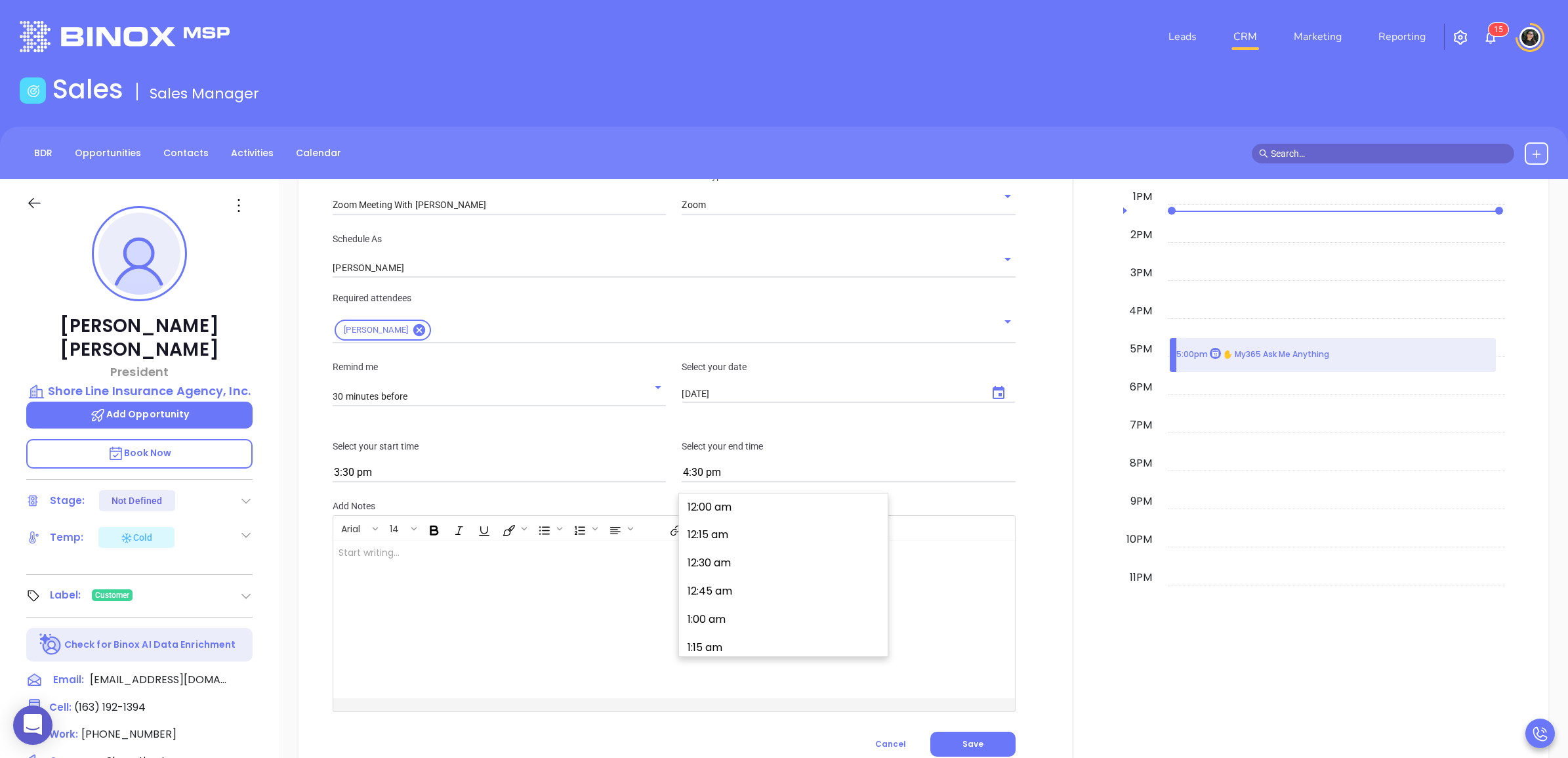
click at [829, 483] on input "4:30 pm" at bounding box center [849, 473] width 333 height 19
click at [753, 565] on button "4:00 pm" at bounding box center [786, 555] width 203 height 28
type input "4:00 pm"
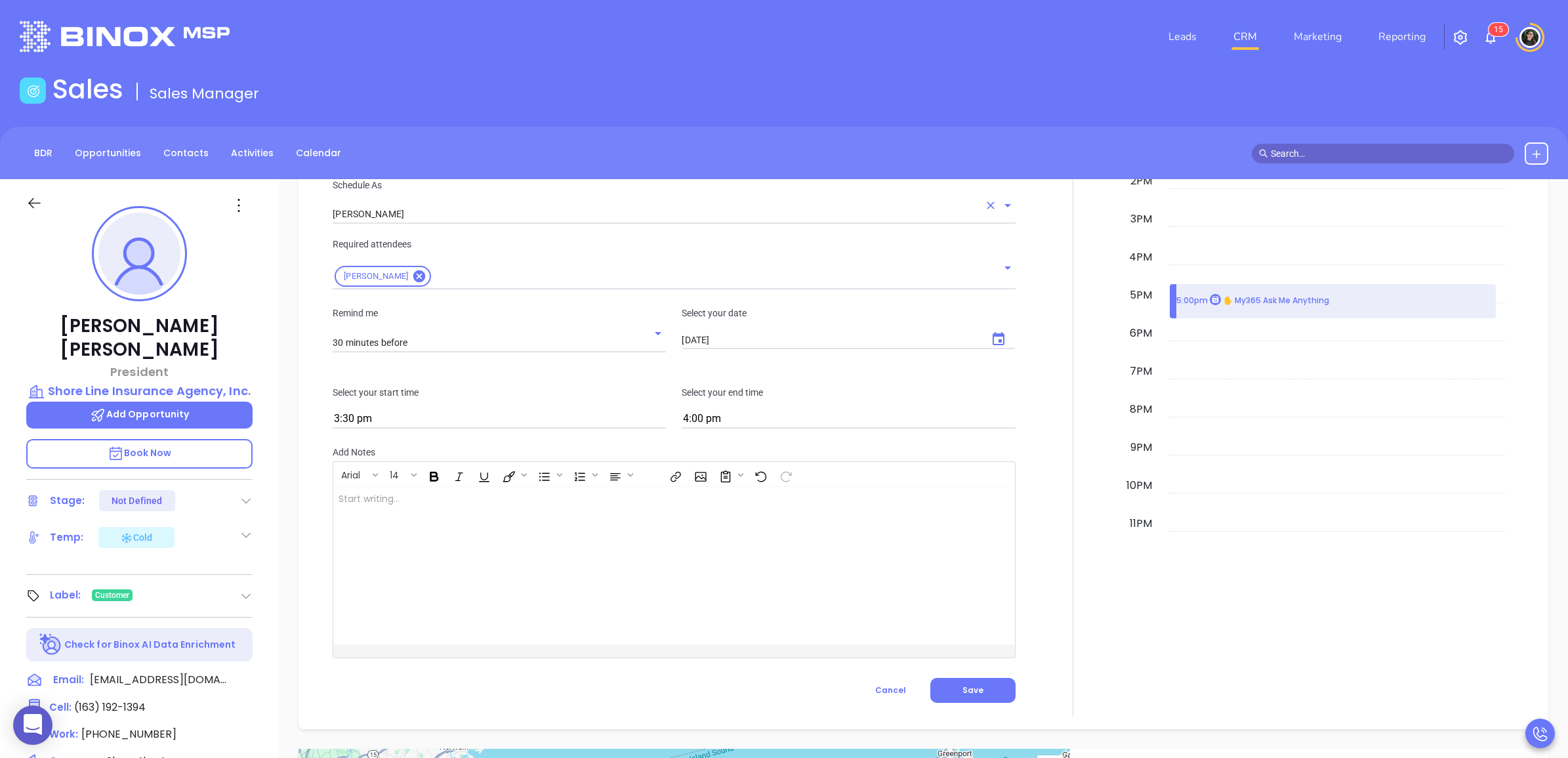
scroll to position [1559, 0]
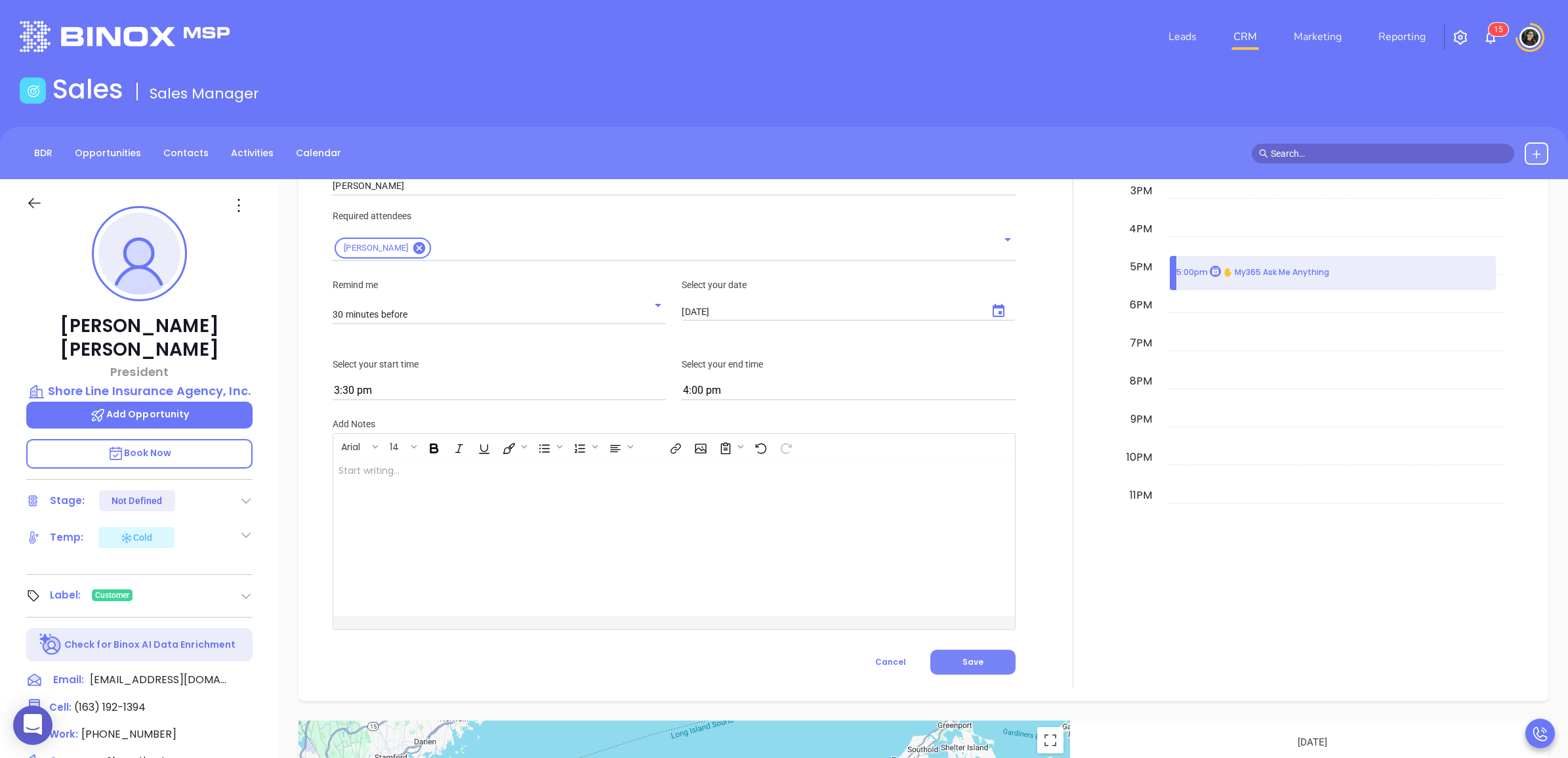
click at [984, 675] on button "Save" at bounding box center [972, 662] width 85 height 25
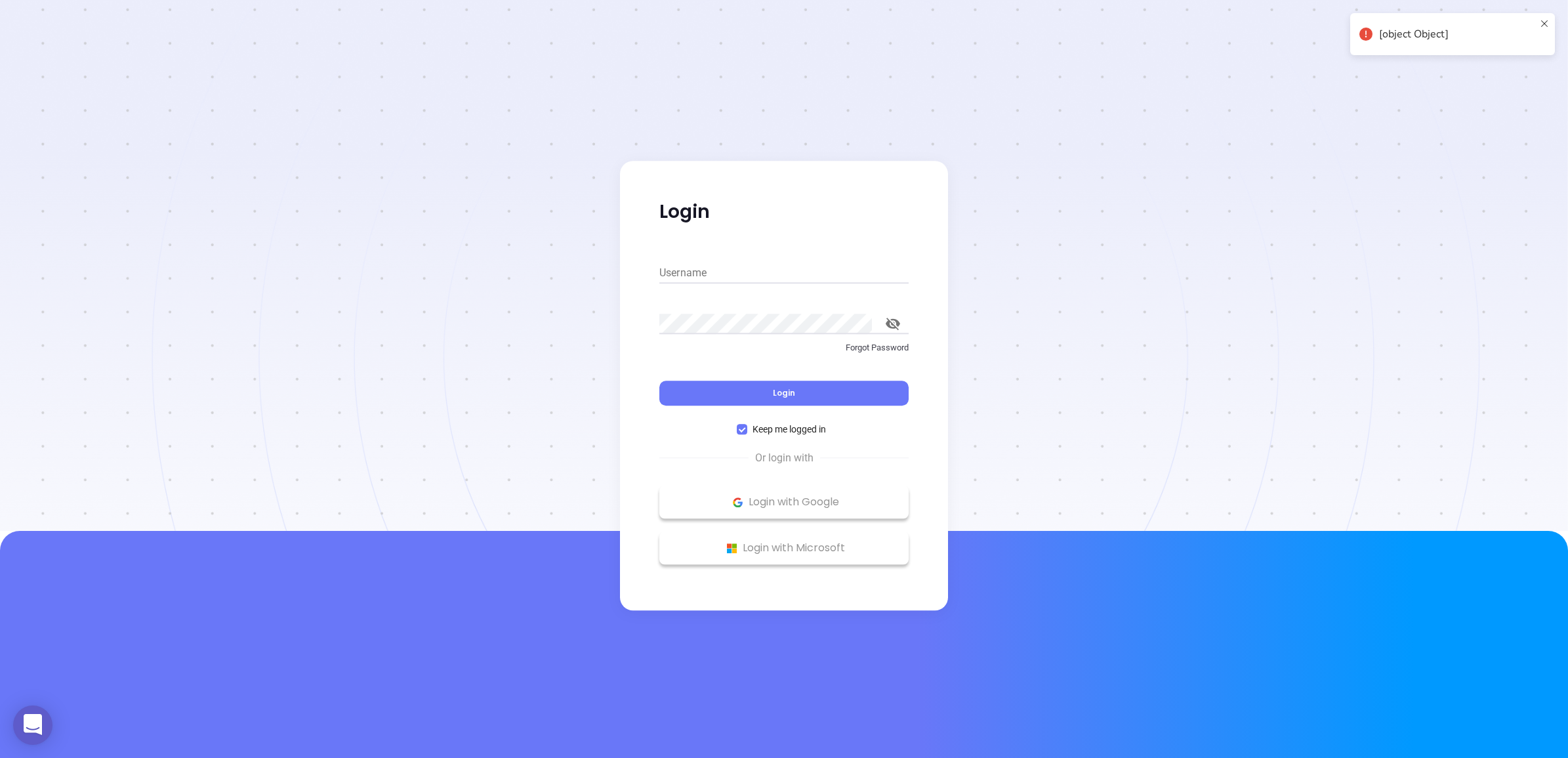
type input "wendy@motiva.net"
click at [814, 397] on button "Login" at bounding box center [784, 393] width 249 height 25
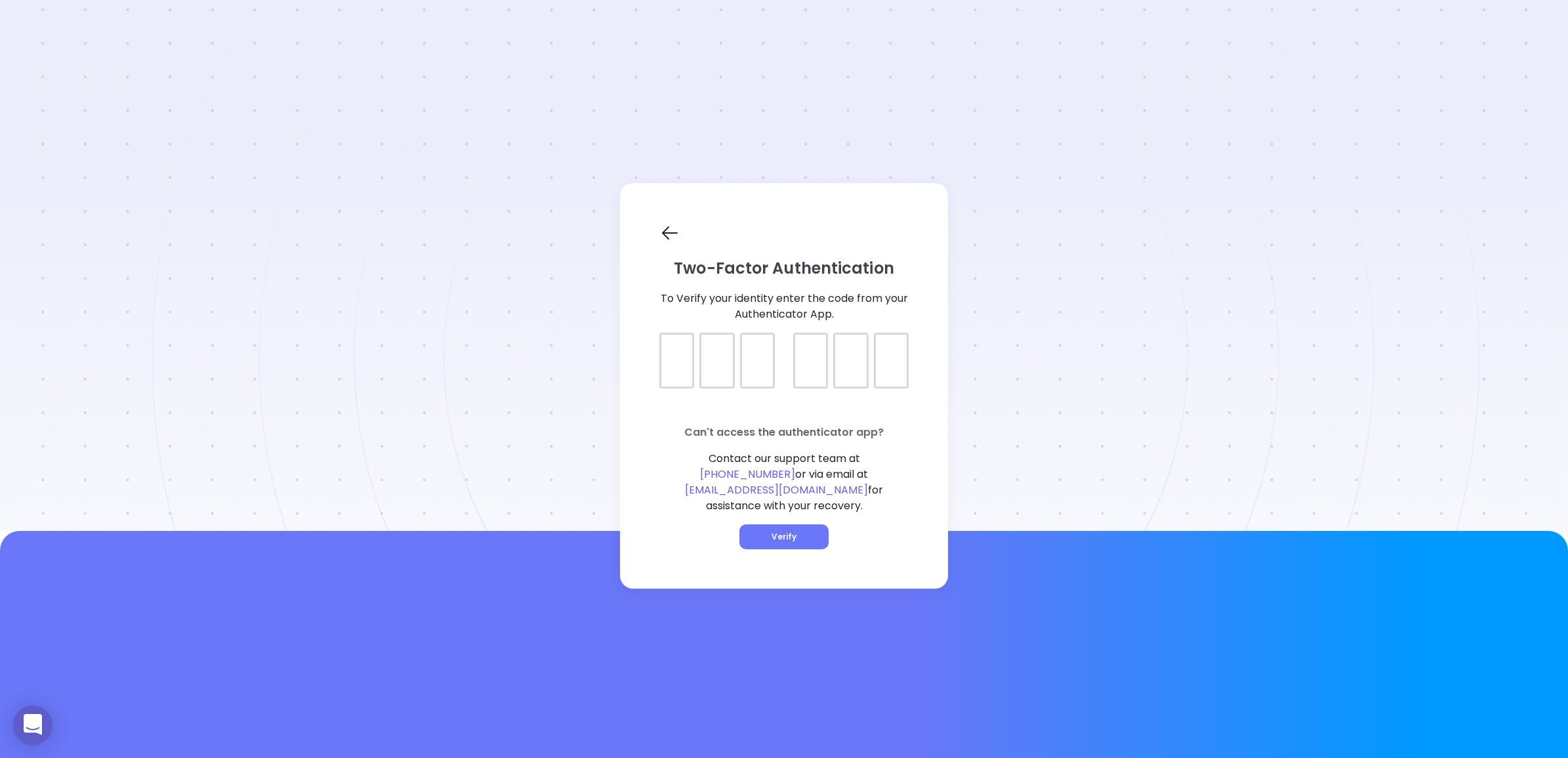
click at [701, 365] on input "verification input" at bounding box center [784, 349] width 249 height 33
type input "120672"
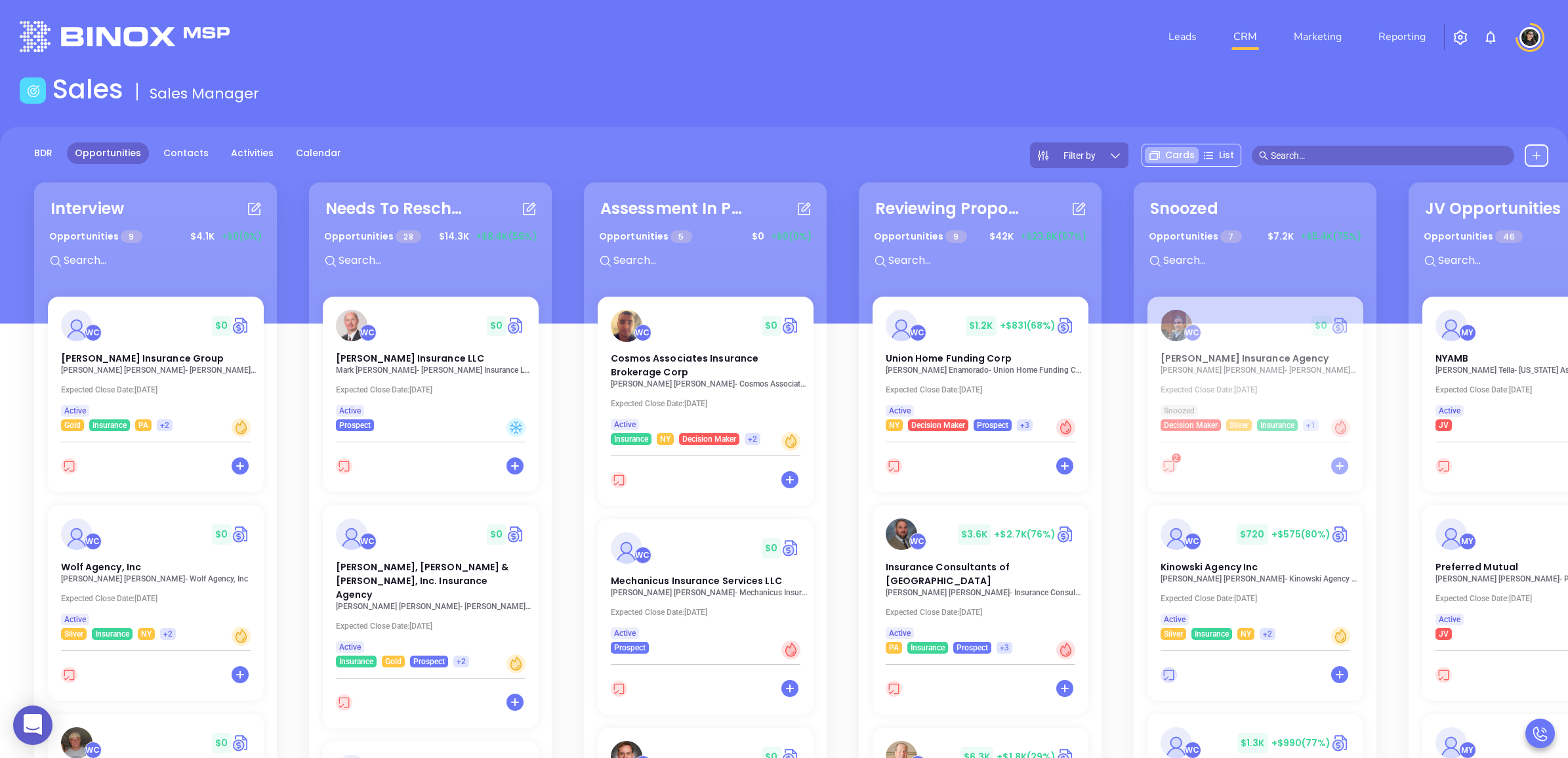
click at [1367, 155] on input "text" at bounding box center [1389, 155] width 236 height 14
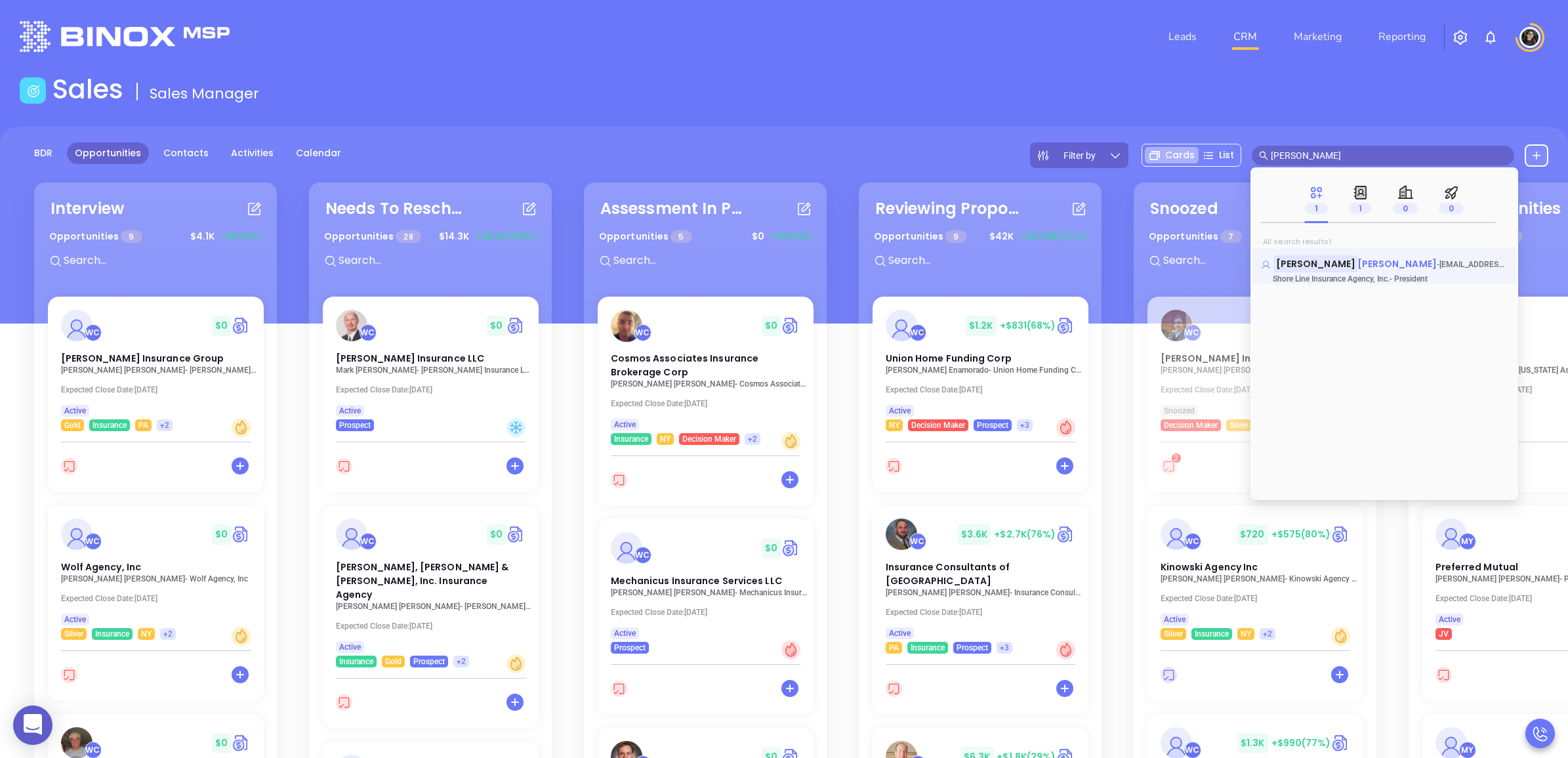
type input "scott horo"
click at [1324, 268] on mark "Scott Horo" at bounding box center [1316, 264] width 83 height 17
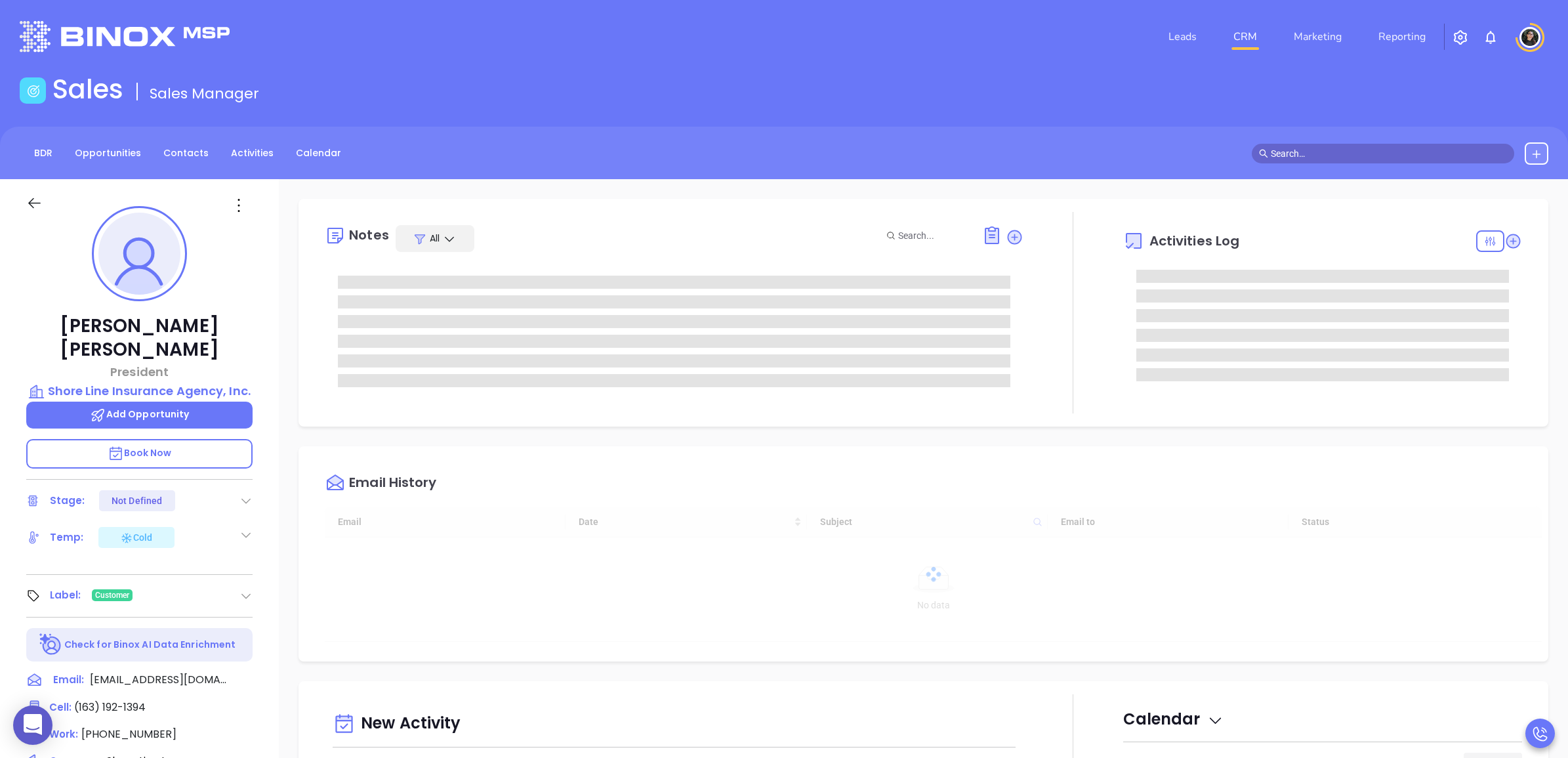
type input "08/21/2025"
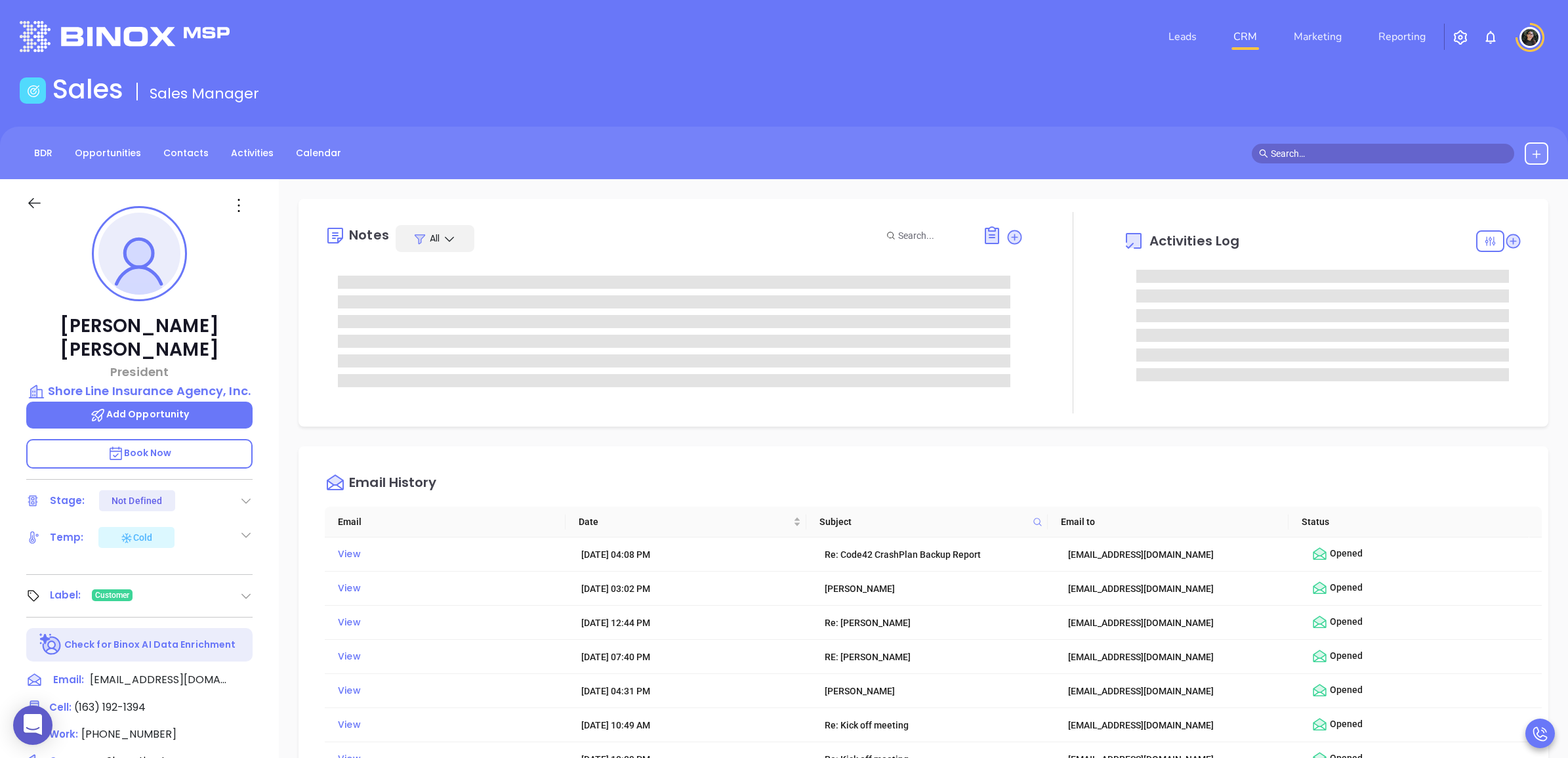
type input "Wendy Hernandez"
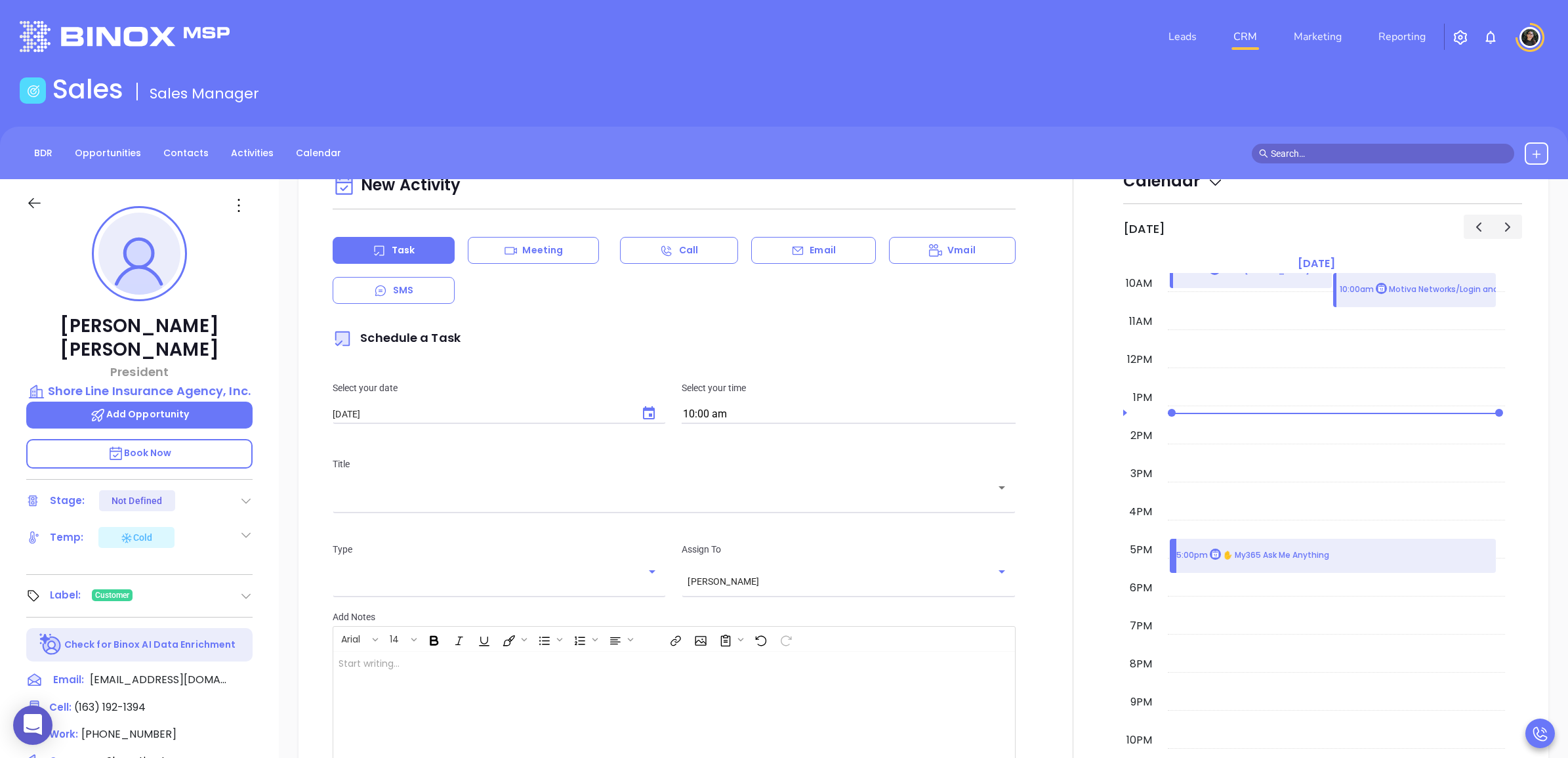
scroll to position [928, 0]
click at [593, 264] on div "Meeting" at bounding box center [534, 251] width 131 height 27
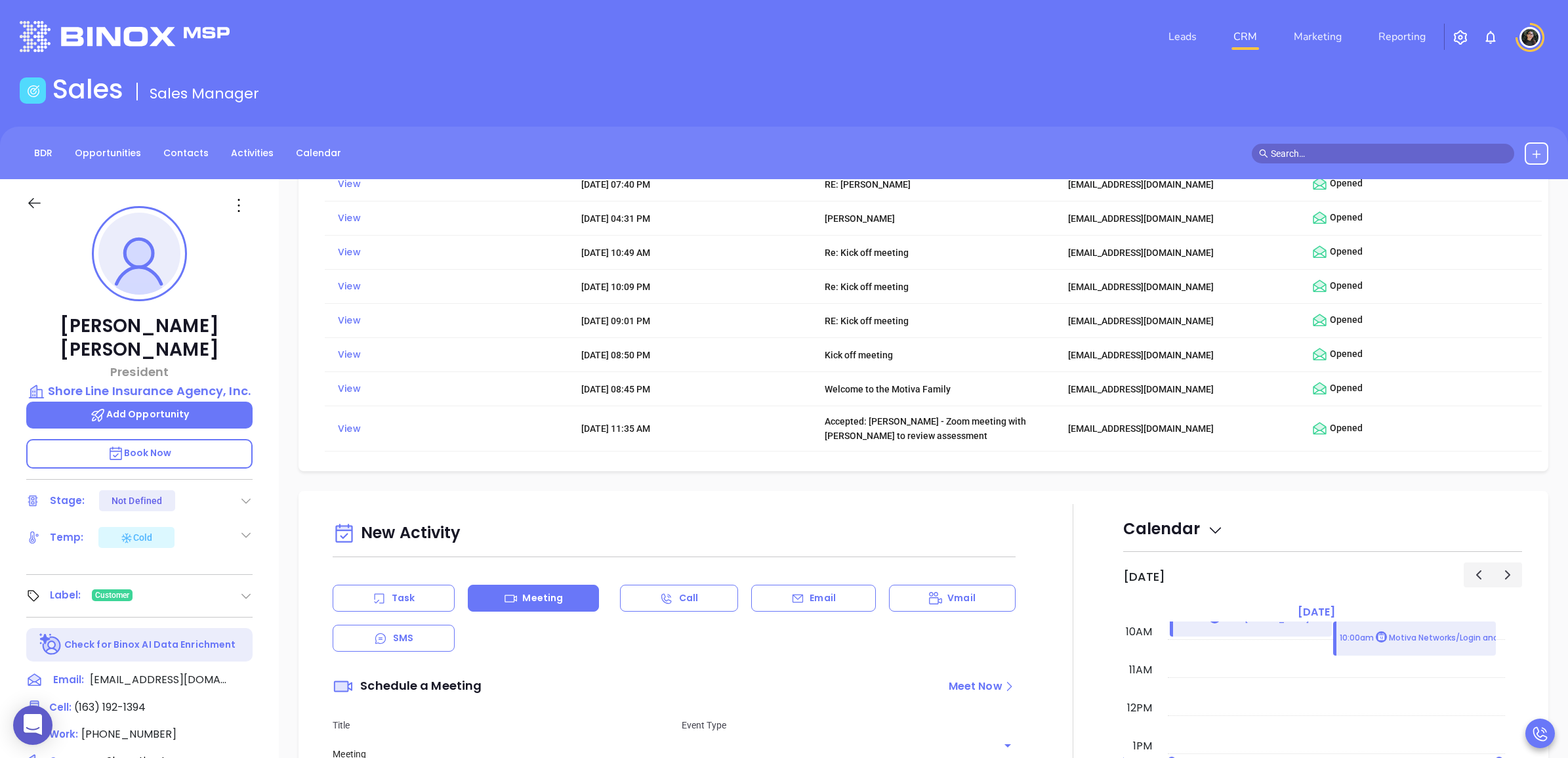
scroll to position [1282, 0]
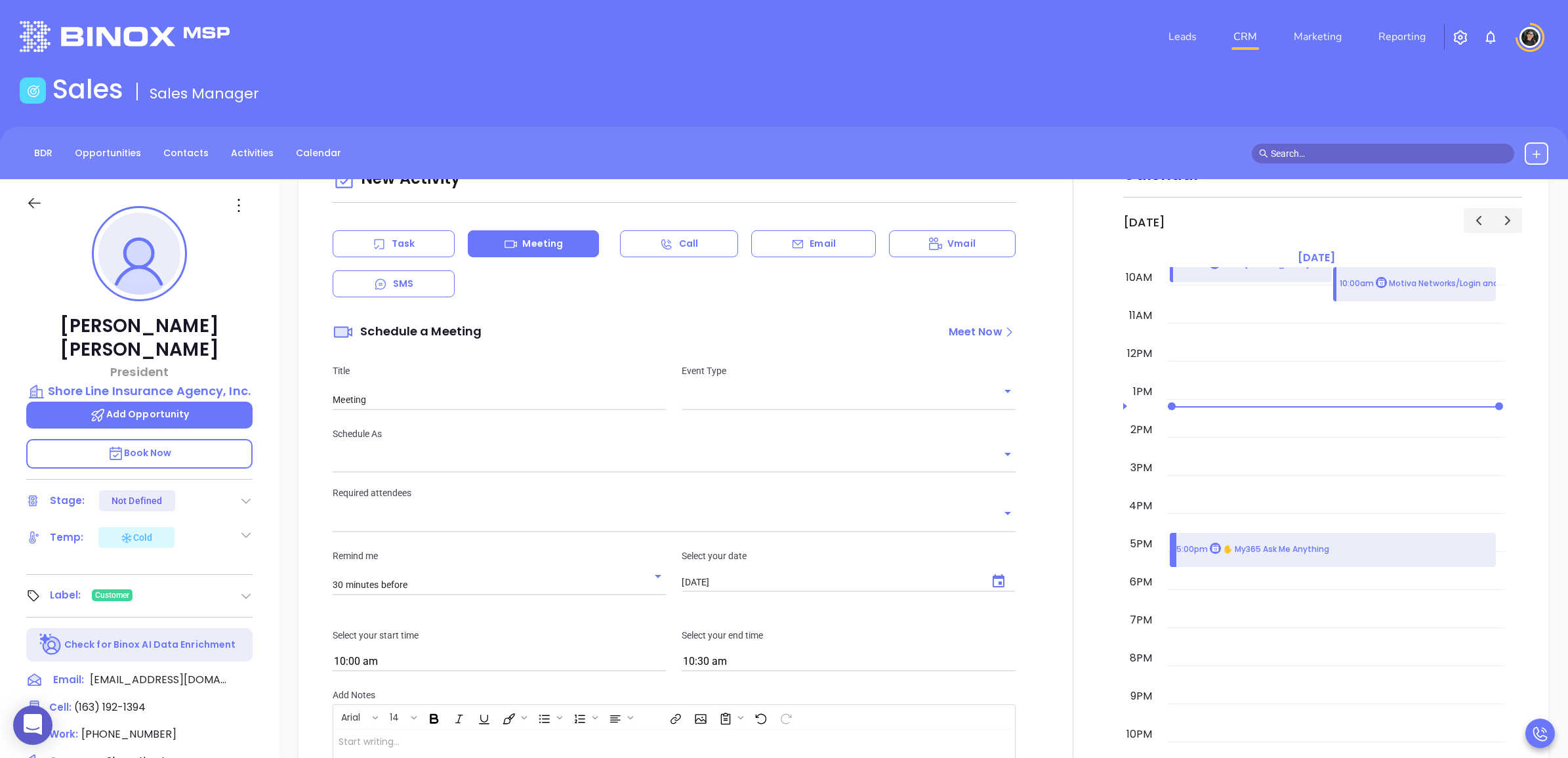
type input "Wendy Hernandez"
click at [729, 402] on input "text" at bounding box center [838, 400] width 314 height 19
click at [724, 462] on li "Zoom" at bounding box center [843, 464] width 330 height 23
type input "Zoom Meeting"
type input "Zoom"
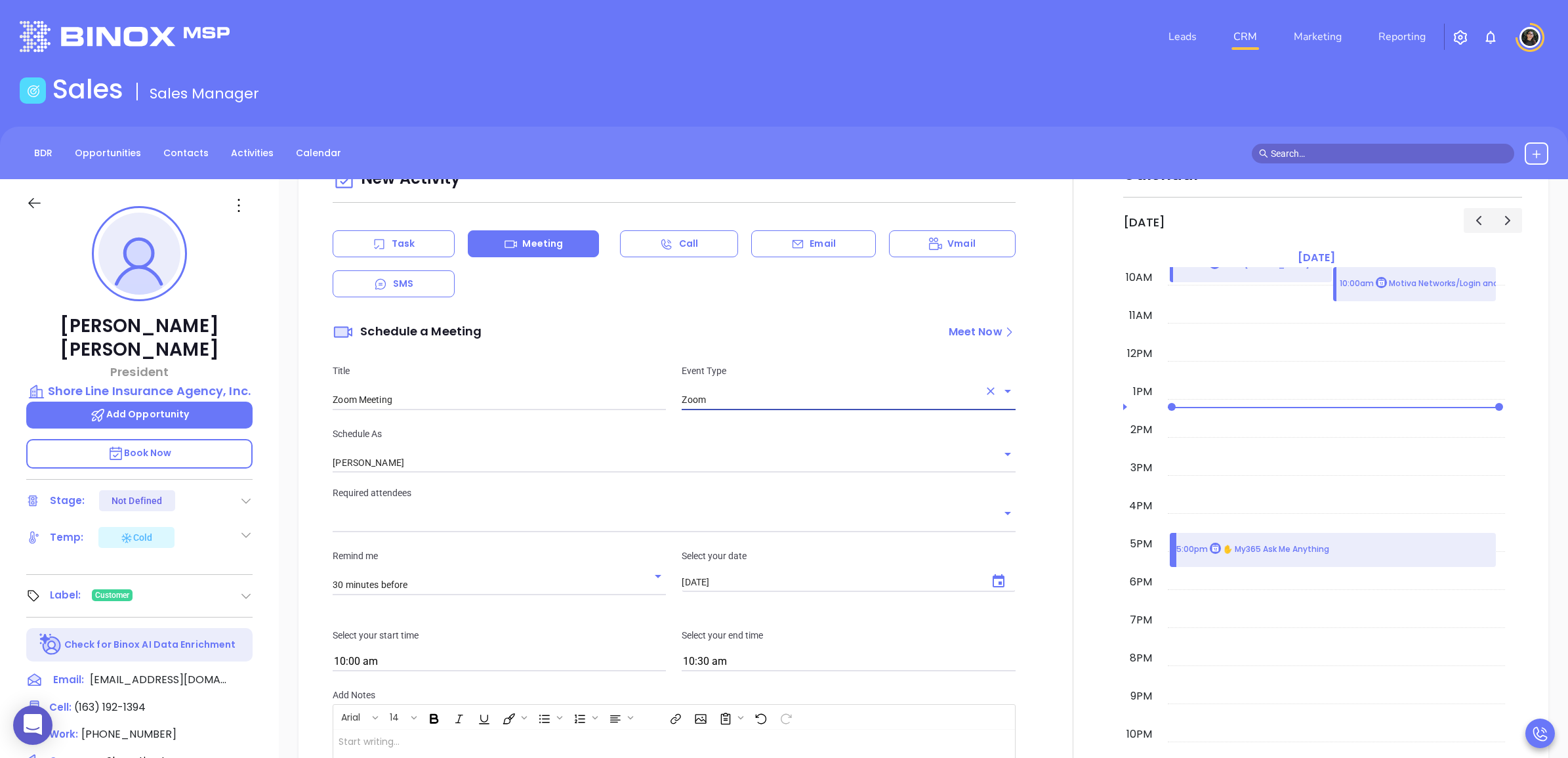
click at [523, 410] on input "Zoom Meeting" at bounding box center [499, 400] width 333 height 20
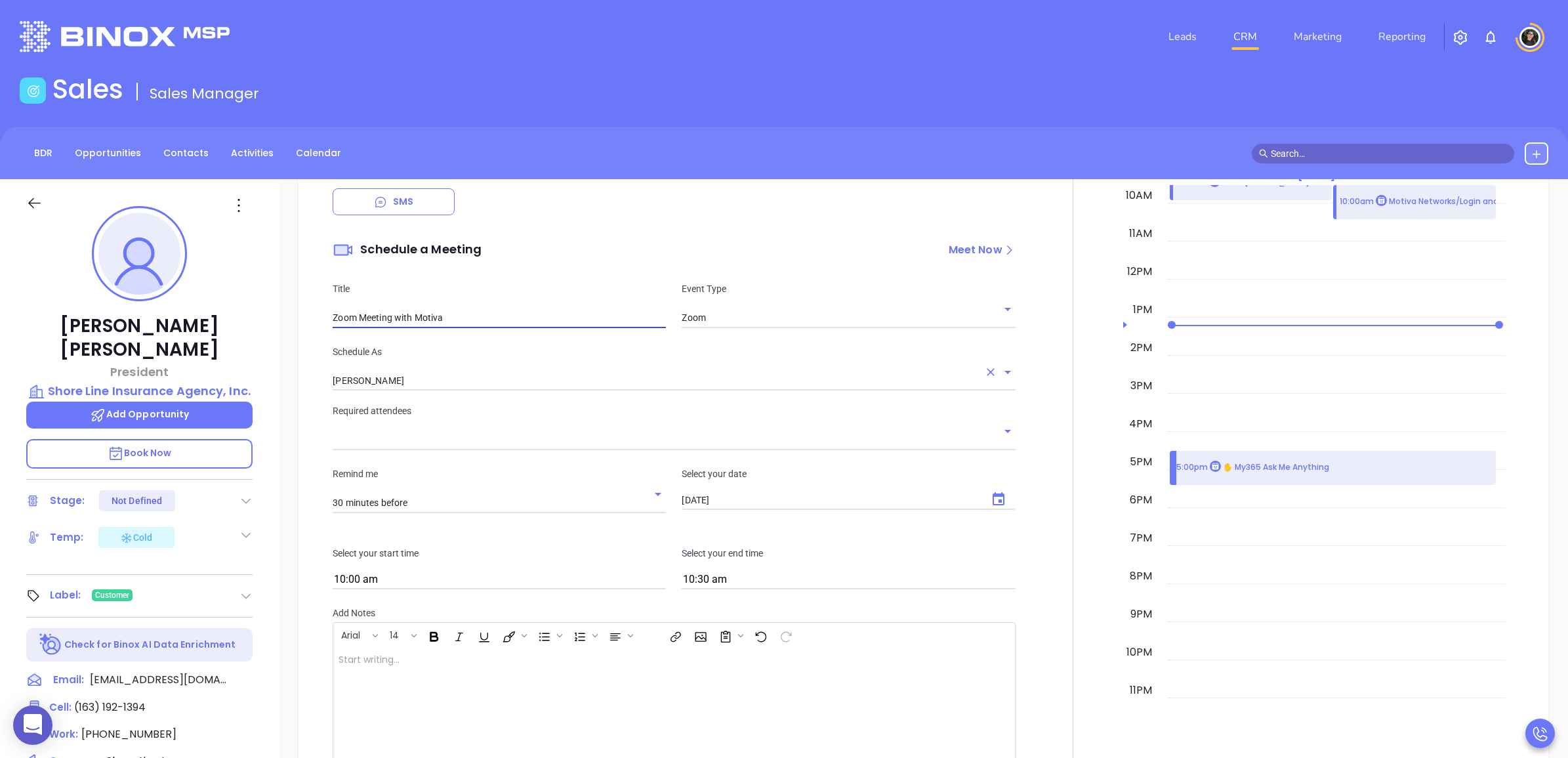
type input "Zoom Meeting with Motiva"
click at [417, 386] on input "Wendy Hernandez" at bounding box center [655, 381] width 645 height 19
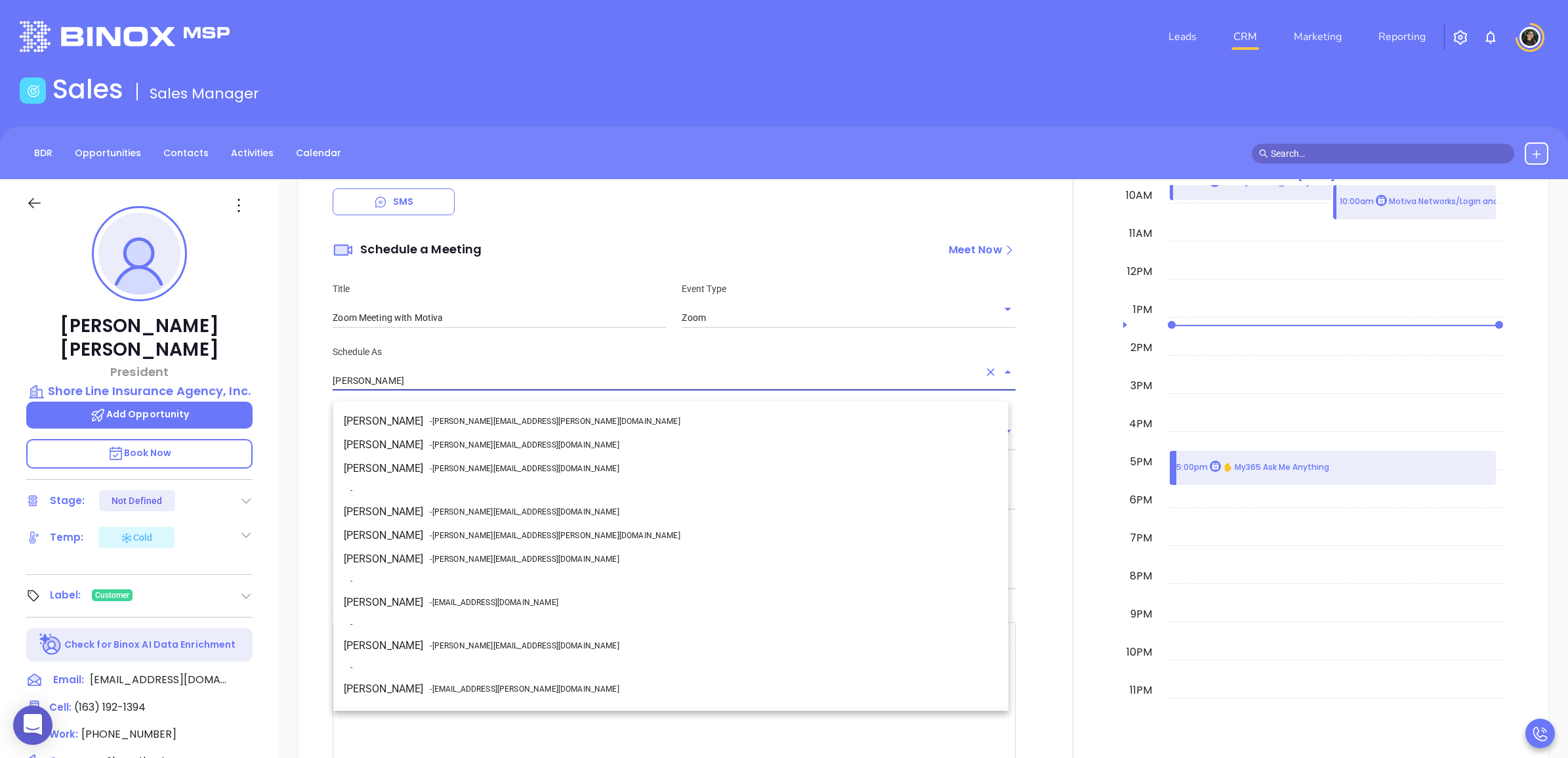
scroll to position [111, 0]
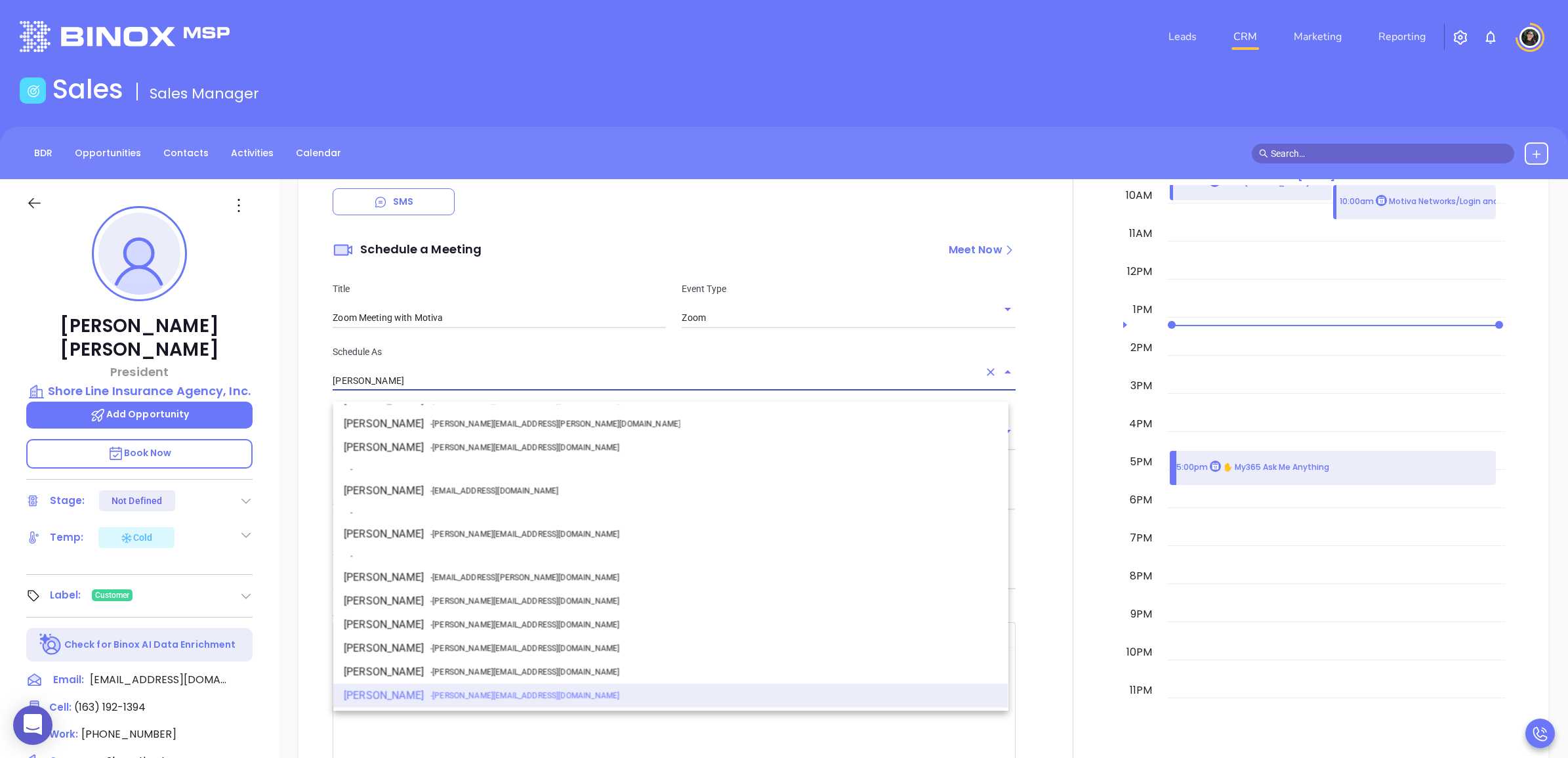
click at [431, 536] on span "- walter@motiva.net" at bounding box center [525, 534] width 189 height 12
type input "[PERSON_NAME]"
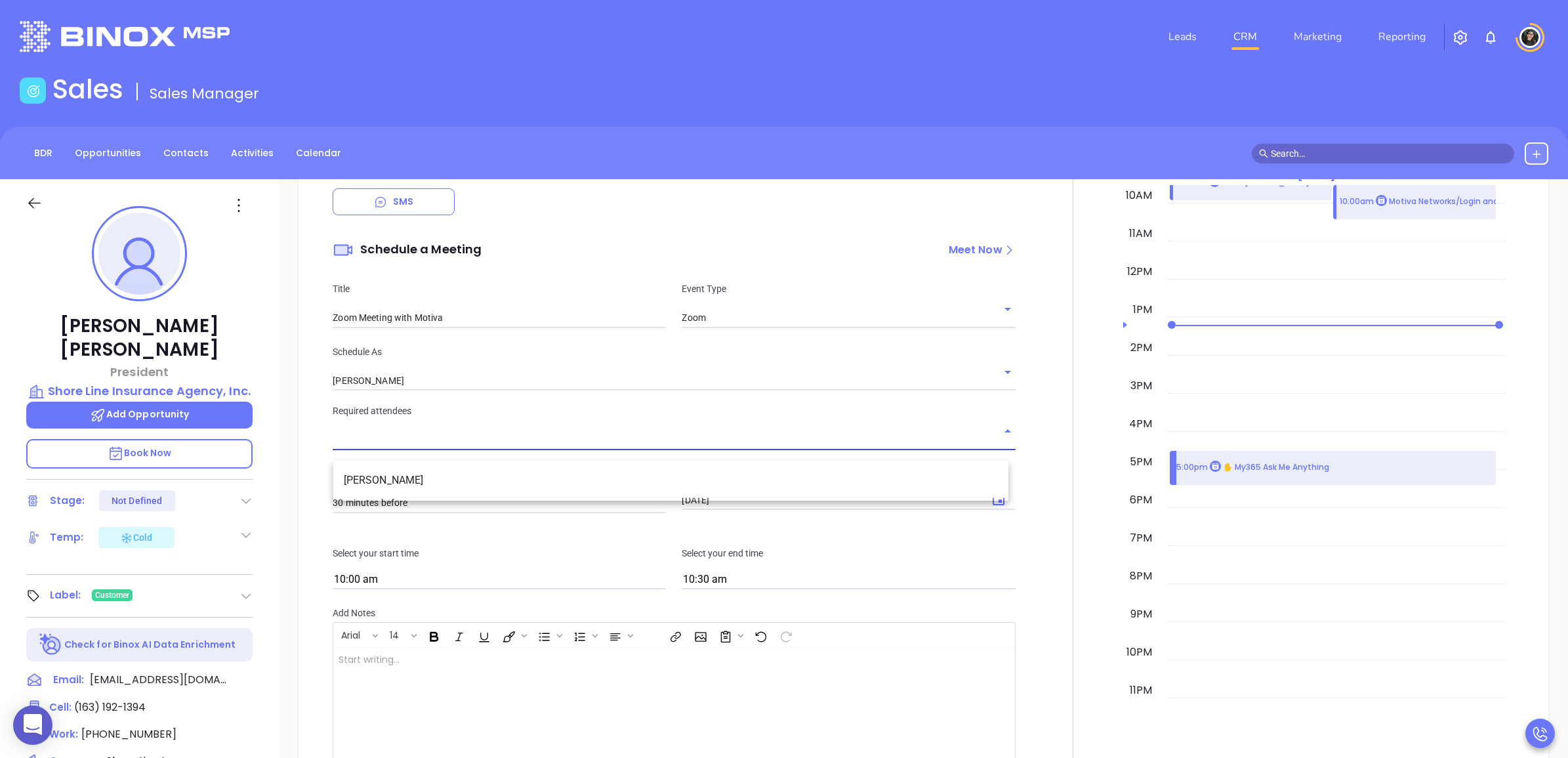
click at [532, 444] on input "text" at bounding box center [664, 440] width 663 height 19
click at [512, 476] on li "Scott Horowitz" at bounding box center [671, 480] width 675 height 23
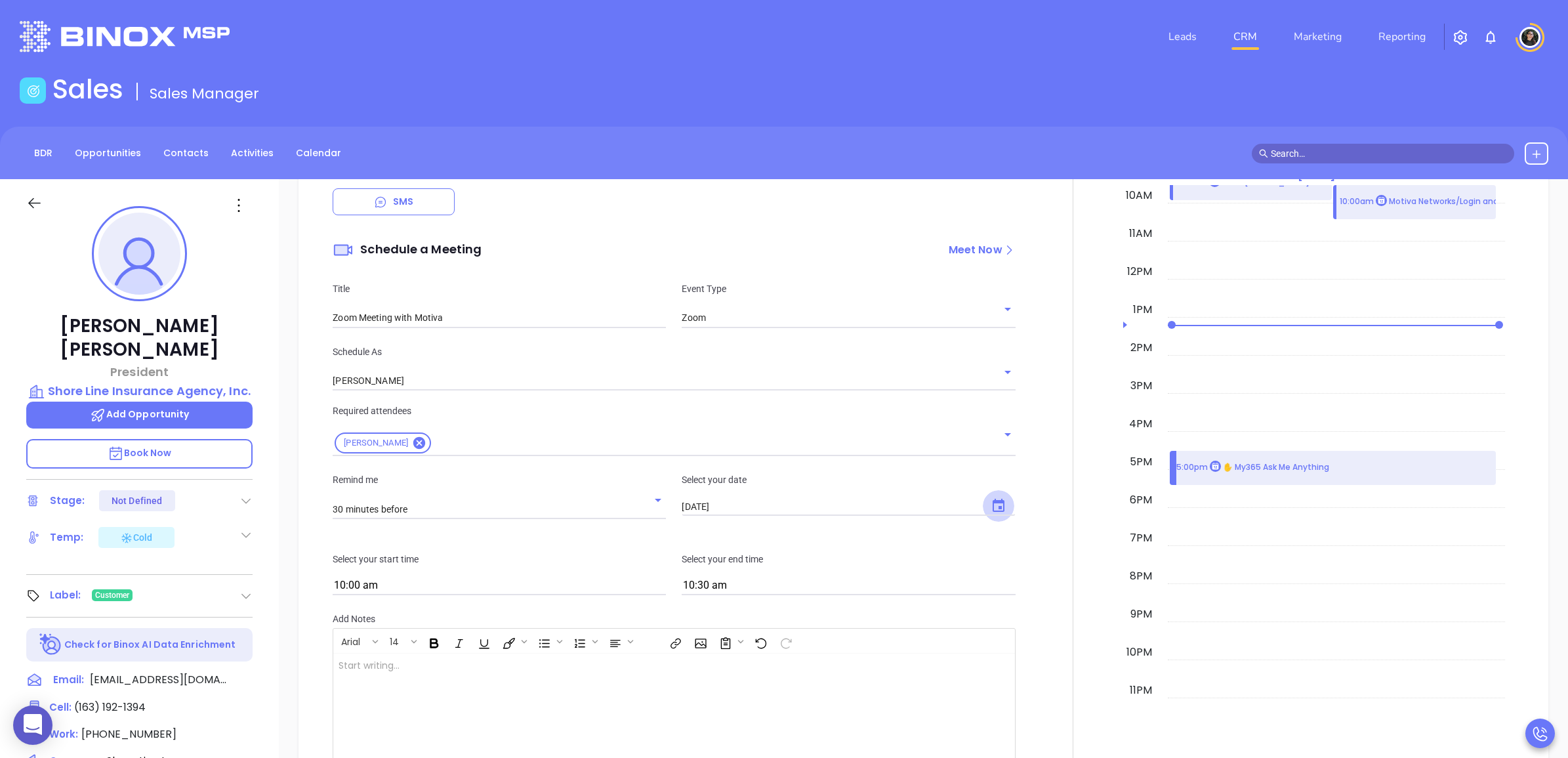
click at [991, 514] on icon "Choose date, selected date is Aug 21, 2025" at bounding box center [998, 506] width 16 height 16
drag, startPoint x: 806, startPoint y: 676, endPoint x: 771, endPoint y: 664, distance: 37.0
click at [807, 676] on button "21" at bounding box center [806, 672] width 23 height 23
click at [510, 595] on input "10:00 am" at bounding box center [499, 587] width 333 height 19
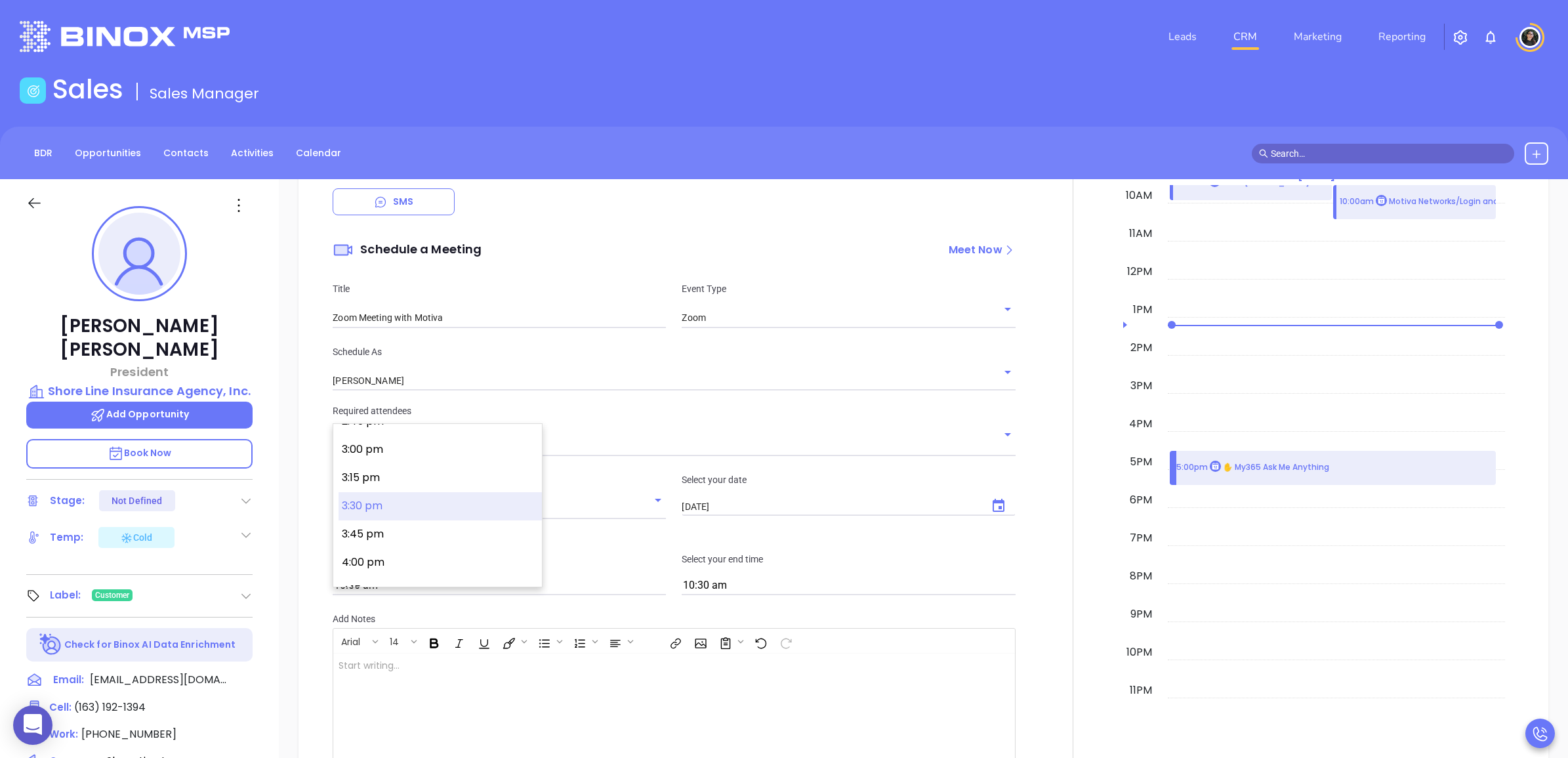
click at [398, 511] on button "3:30 pm" at bounding box center [440, 506] width 203 height 28
type input "3:30 pm"
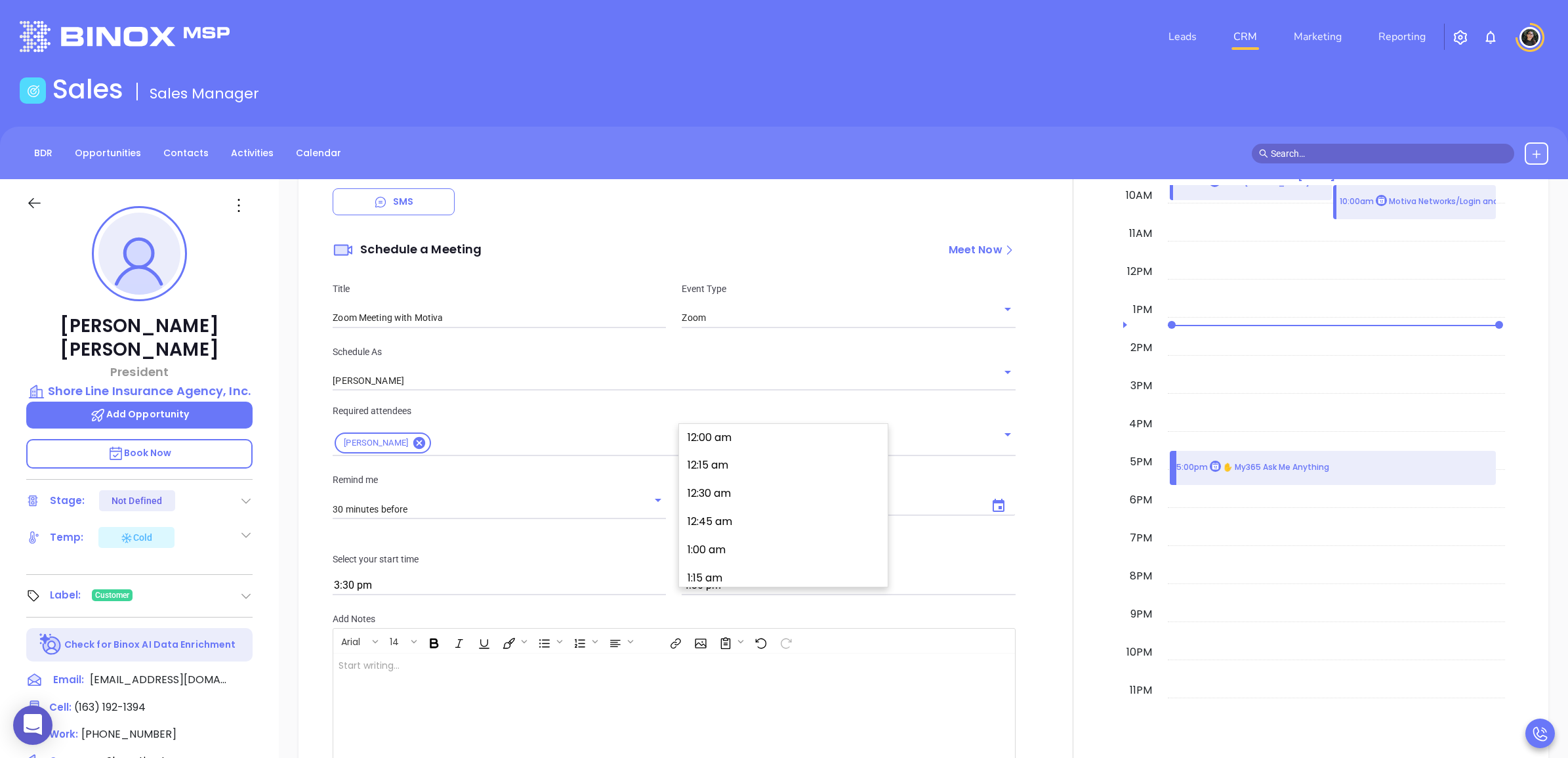
click at [812, 592] on input "4:30 pm" at bounding box center [849, 587] width 333 height 19
click at [753, 495] on button "4:00 pm" at bounding box center [786, 485] width 203 height 28
type input "4:00 pm"
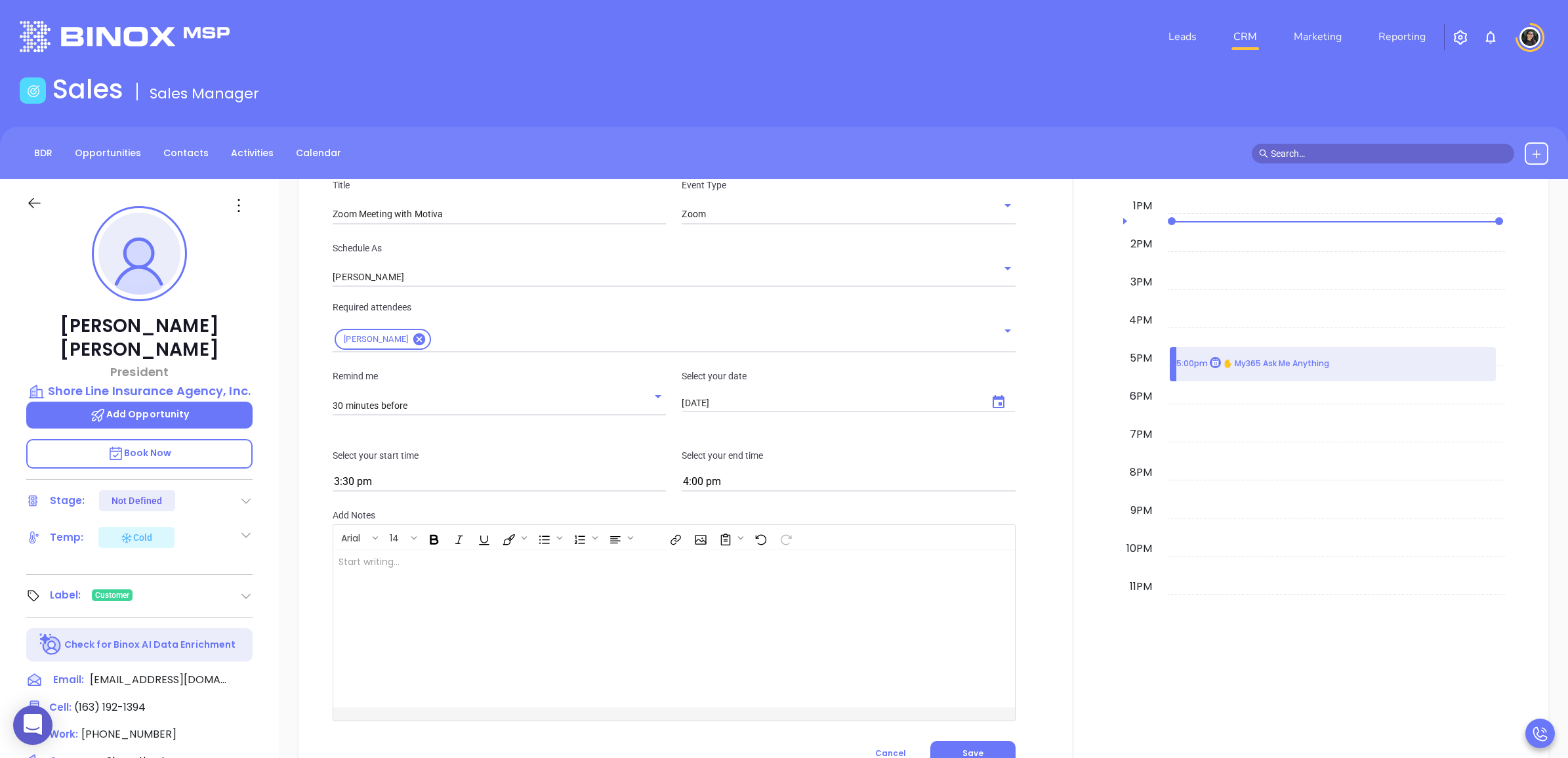
scroll to position [1611, 0]
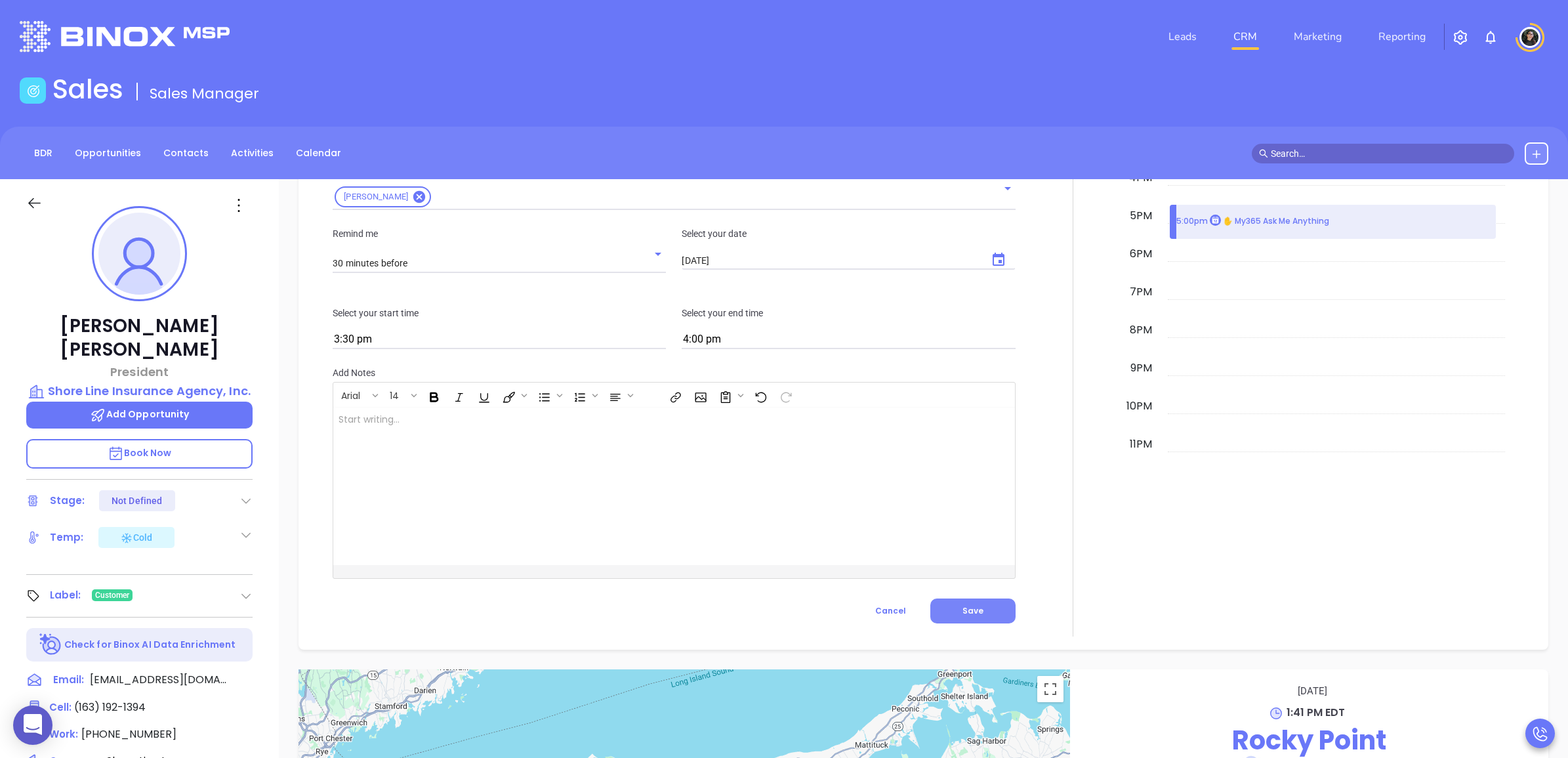
click at [967, 612] on button "Save" at bounding box center [972, 611] width 85 height 25
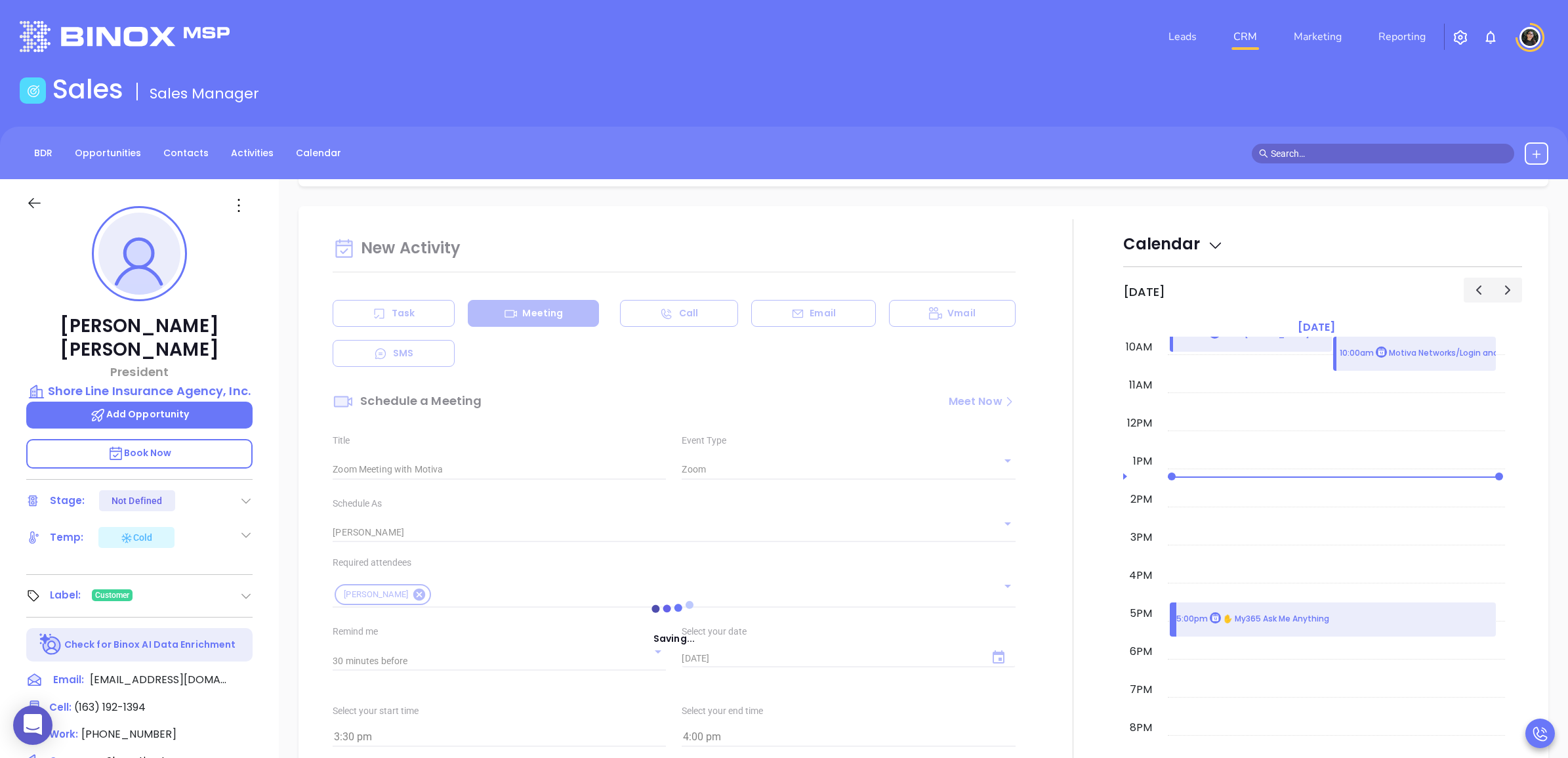
scroll to position [1200, 0]
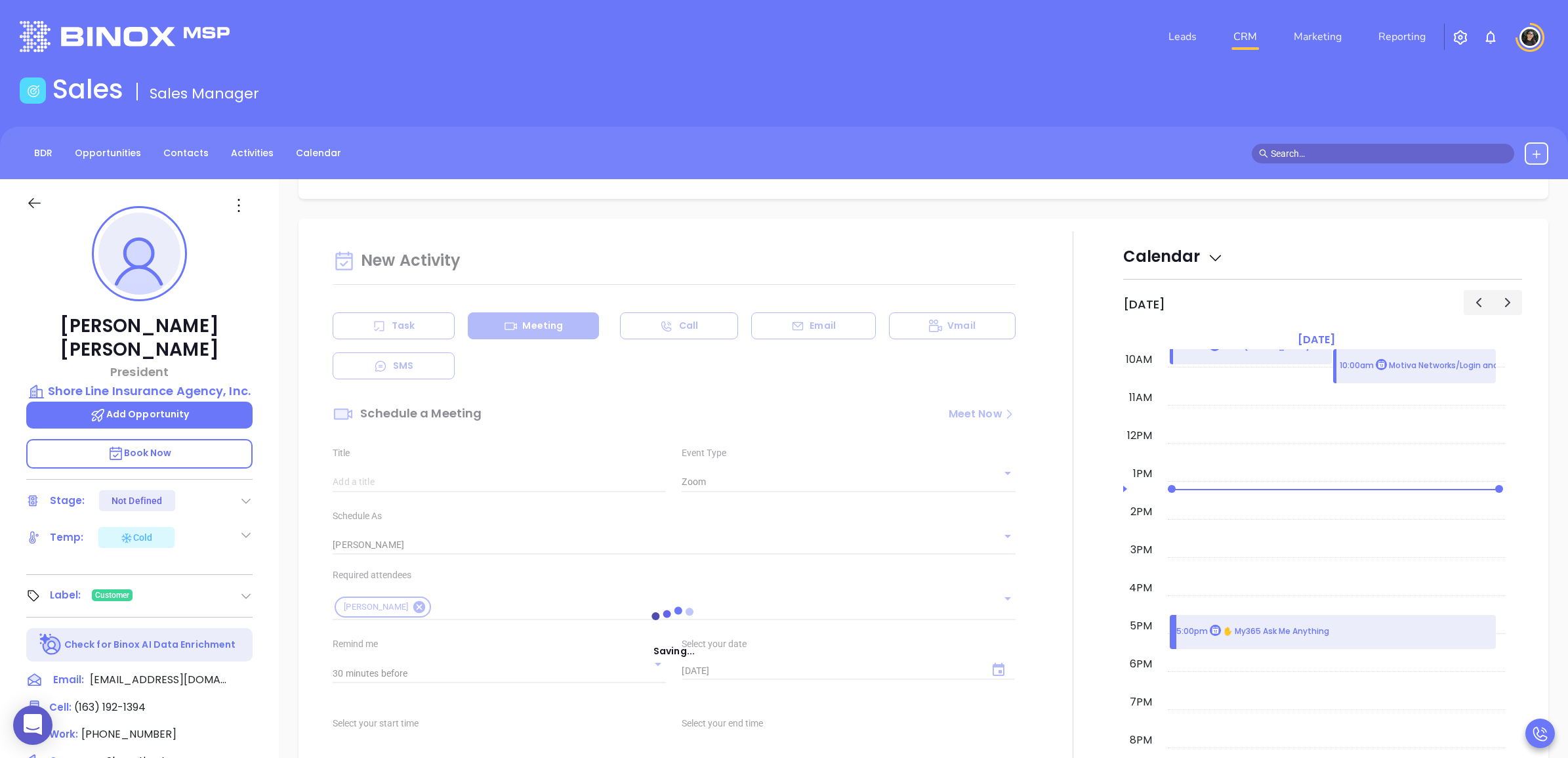
type input "Meeting"
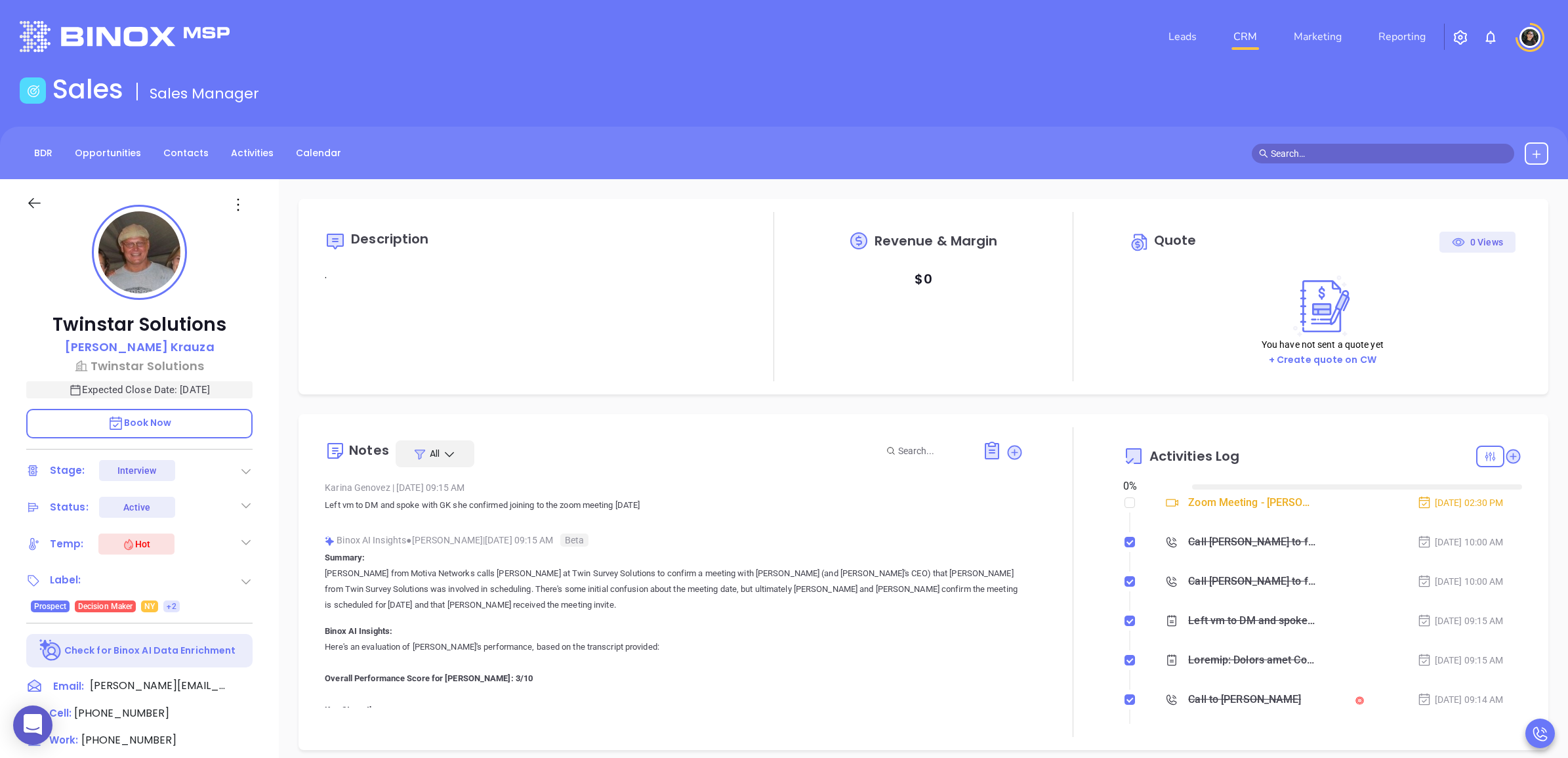
type input "[DATE]"
type input "[PERSON_NAME]"
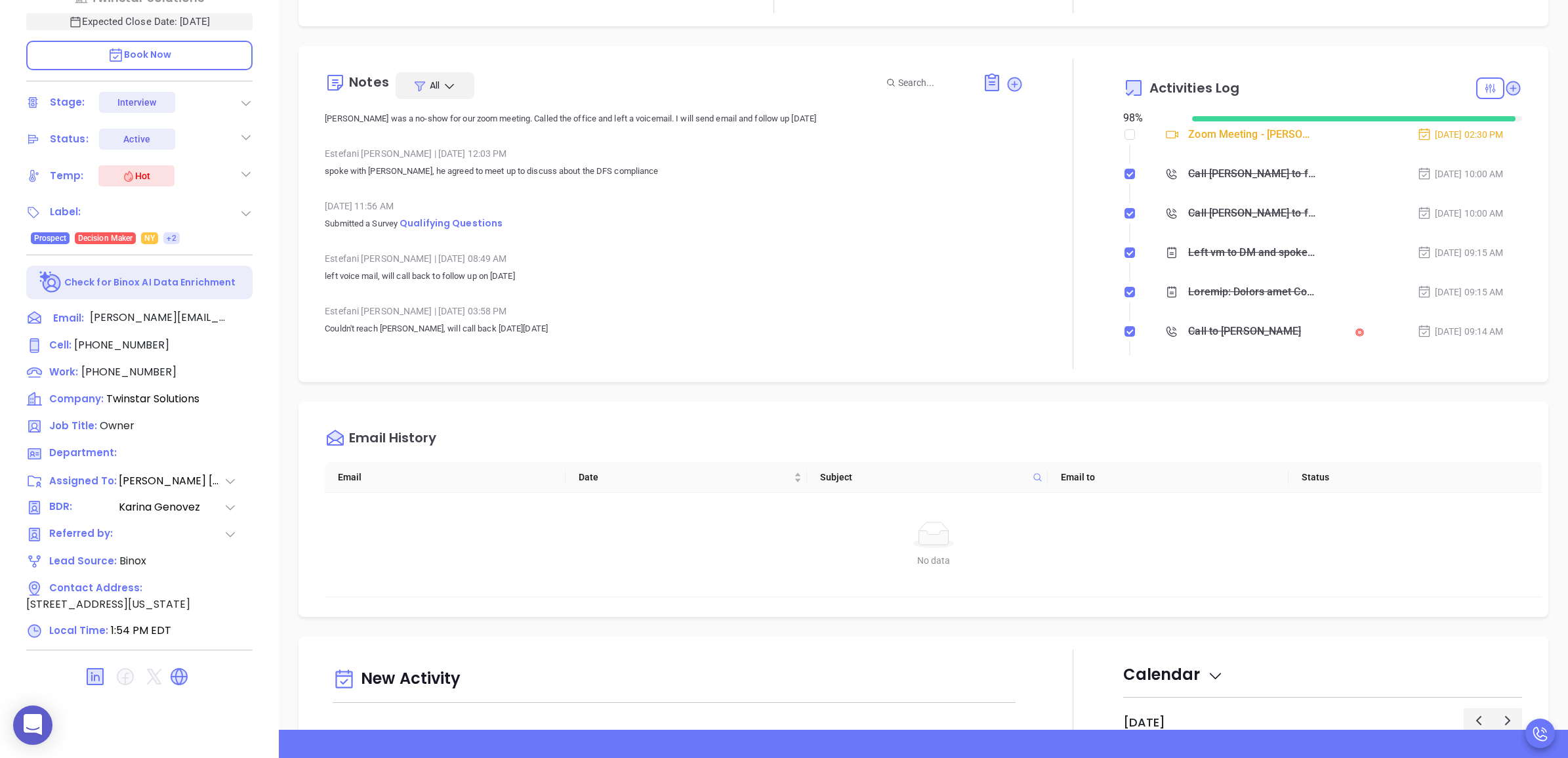
scroll to position [3911, 0]
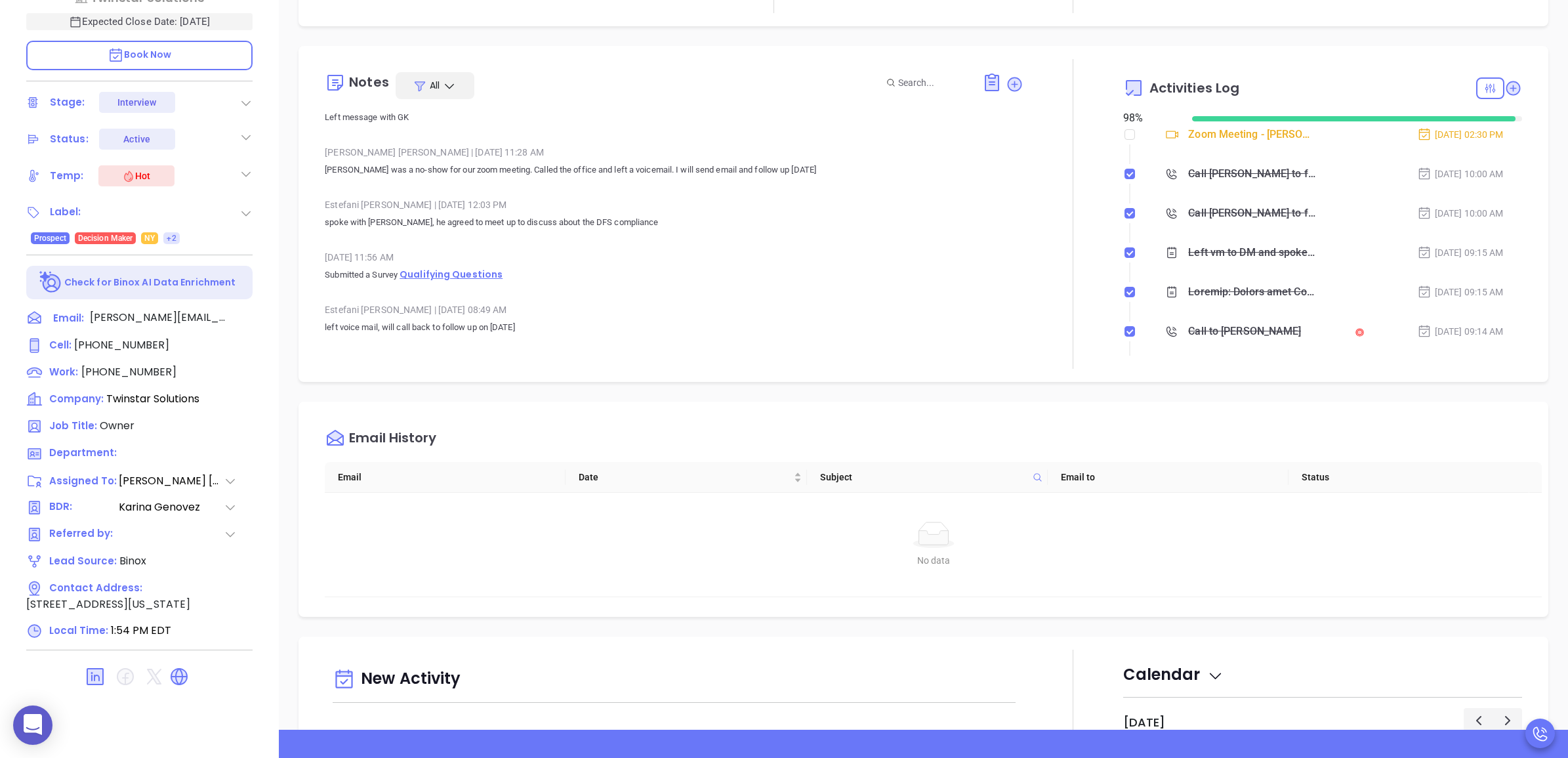
click at [466, 275] on span "Qualifying Questions" at bounding box center [451, 275] width 103 height 13
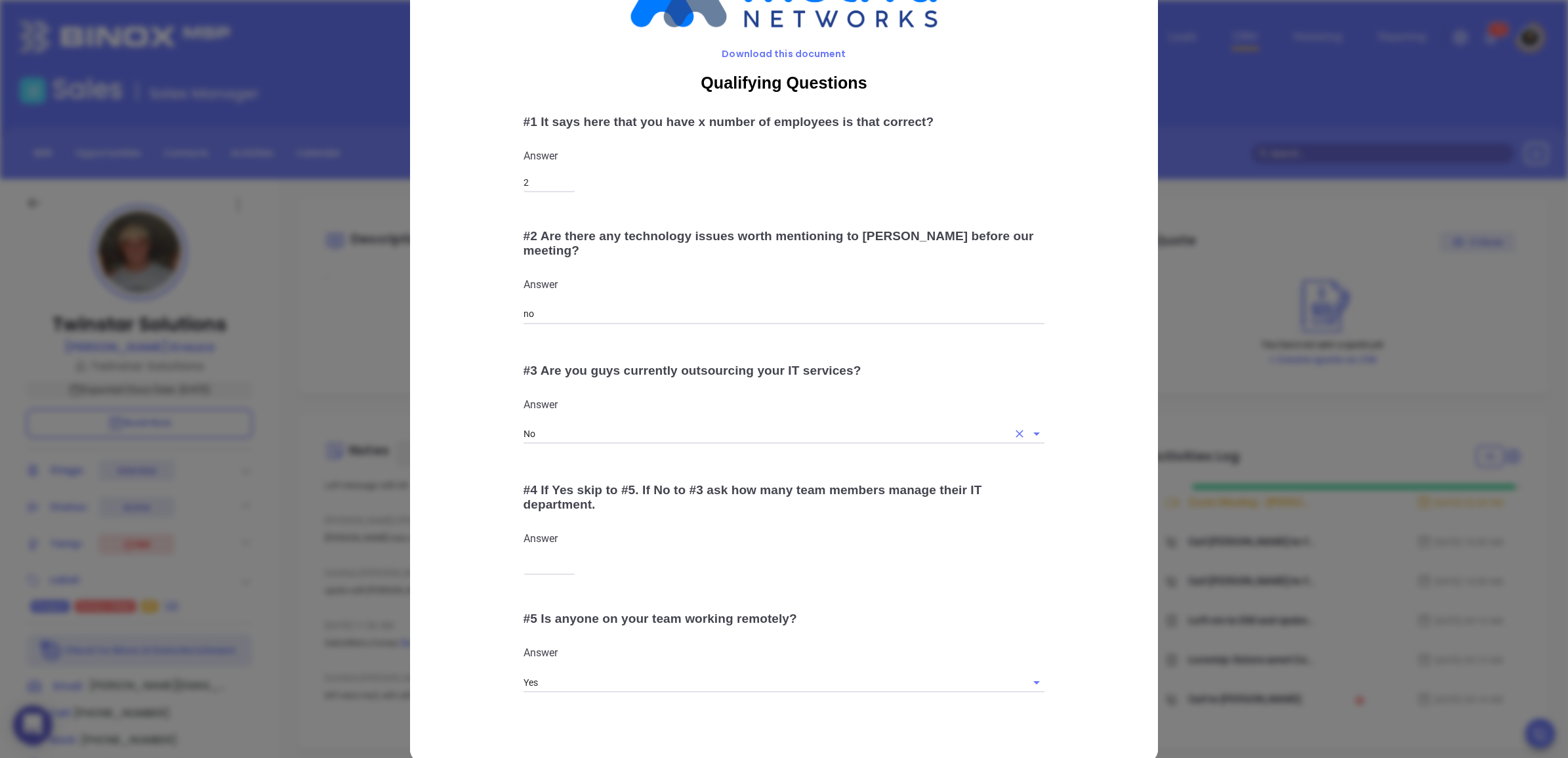
scroll to position [109, 0]
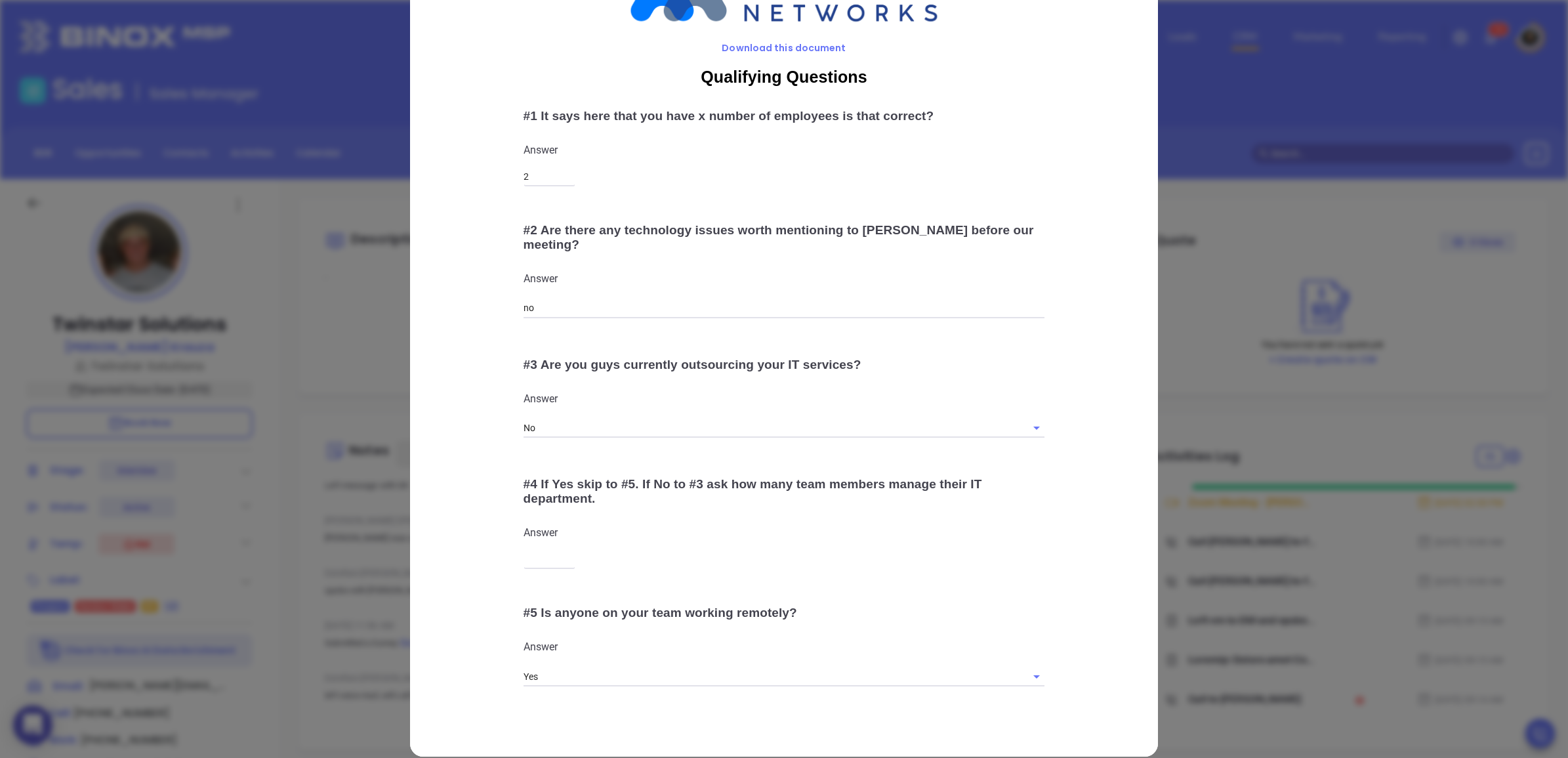
click at [1038, 392] on p "Answer" at bounding box center [784, 398] width 522 height 14
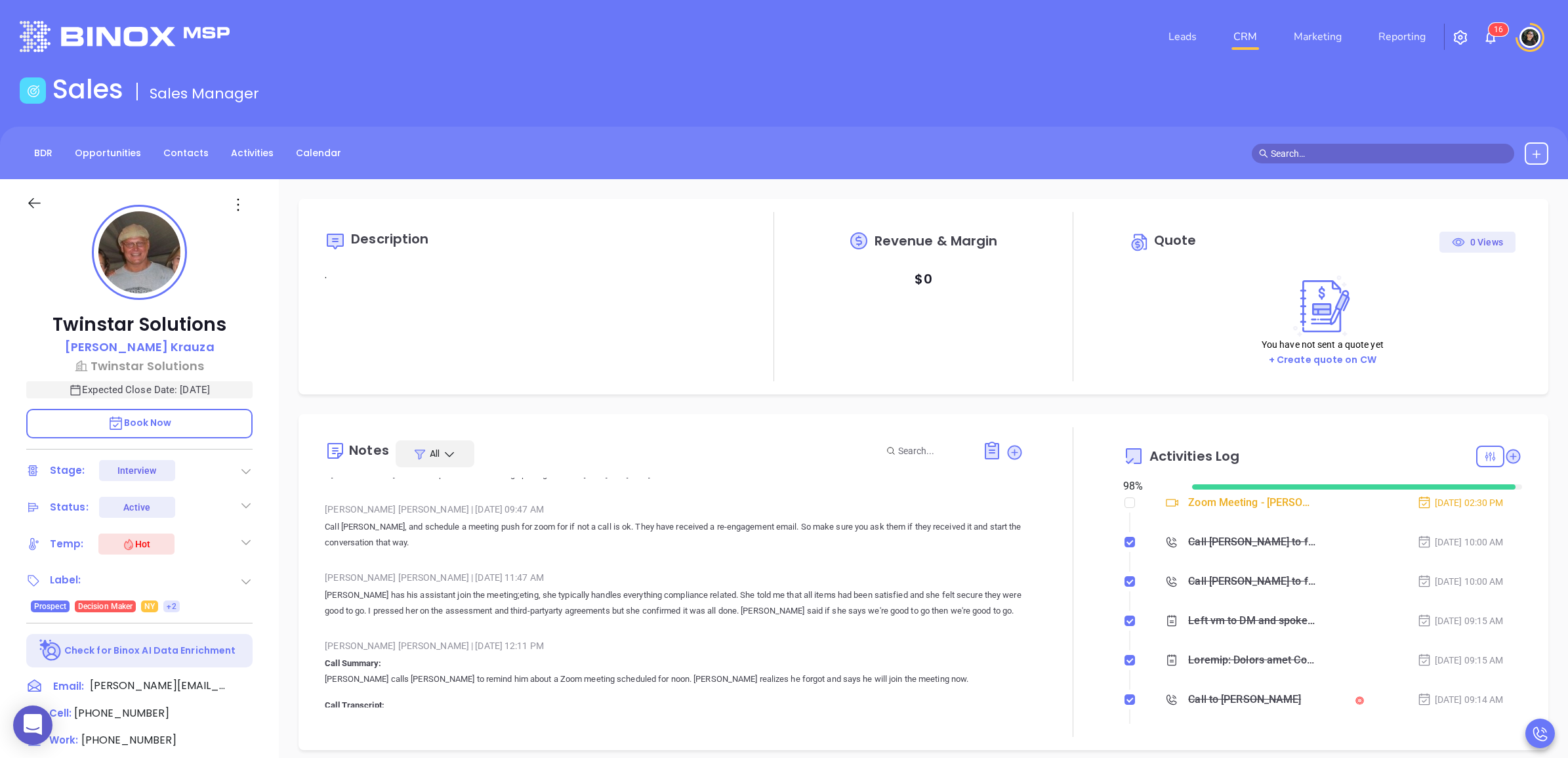
scroll to position [3036, 0]
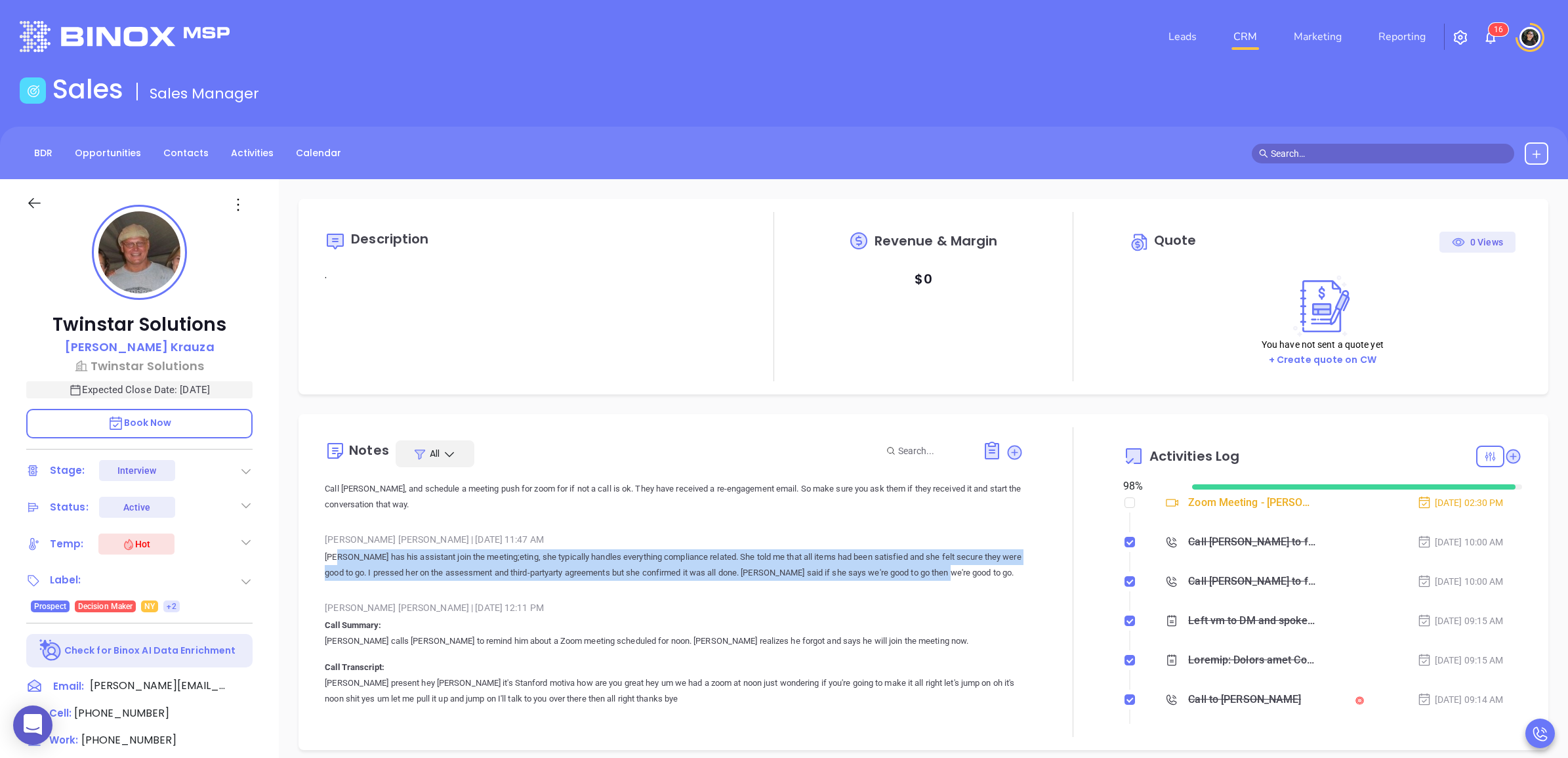
drag, startPoint x: 987, startPoint y: 558, endPoint x: 336, endPoint y: 533, distance: 651.5
click at [336, 533] on div "Stanley Carbajal | Apr 8, 2025 11:47 AM Greg has his assistant join the meeting…" at bounding box center [673, 560] width 698 height 62
drag, startPoint x: 336, startPoint y: 533, endPoint x: 507, endPoint y: 550, distance: 171.8
click at [502, 549] on p "Greg has his assistant join the meeting;eting, she typically handles everything…" at bounding box center [673, 565] width 698 height 32
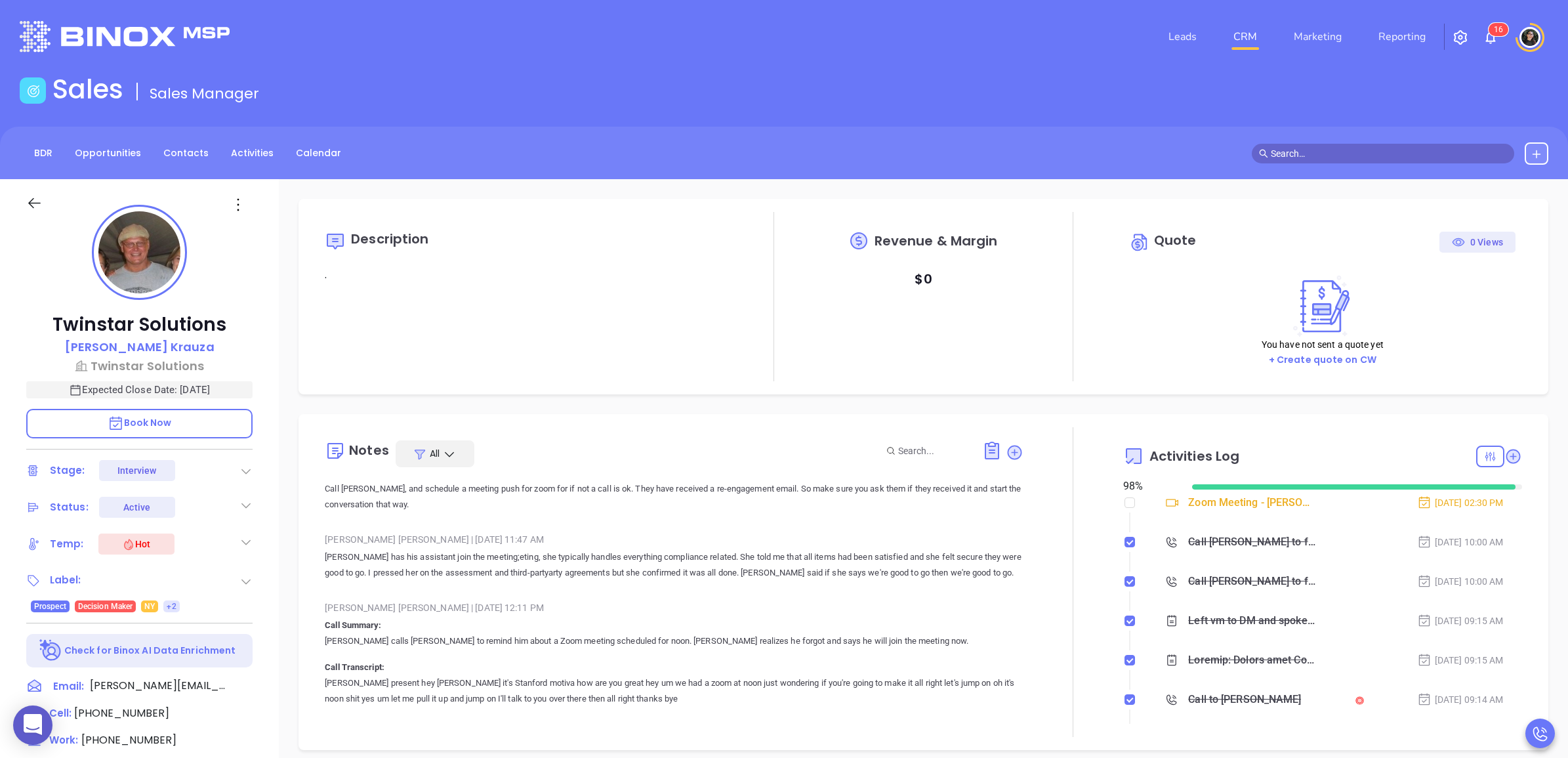
click at [773, 598] on div "Stanley Carbajal | Apr 1, 2025 12:11 PM" at bounding box center [673, 607] width 698 height 20
drag, startPoint x: 1123, startPoint y: 333, endPoint x: 771, endPoint y: 354, distance: 352.6
click at [1130, 333] on div "You have not sent a quote yet + Create quote on CW" at bounding box center [1323, 312] width 386 height 98
click at [247, 681] on icon at bounding box center [249, 686] width 16 height 16
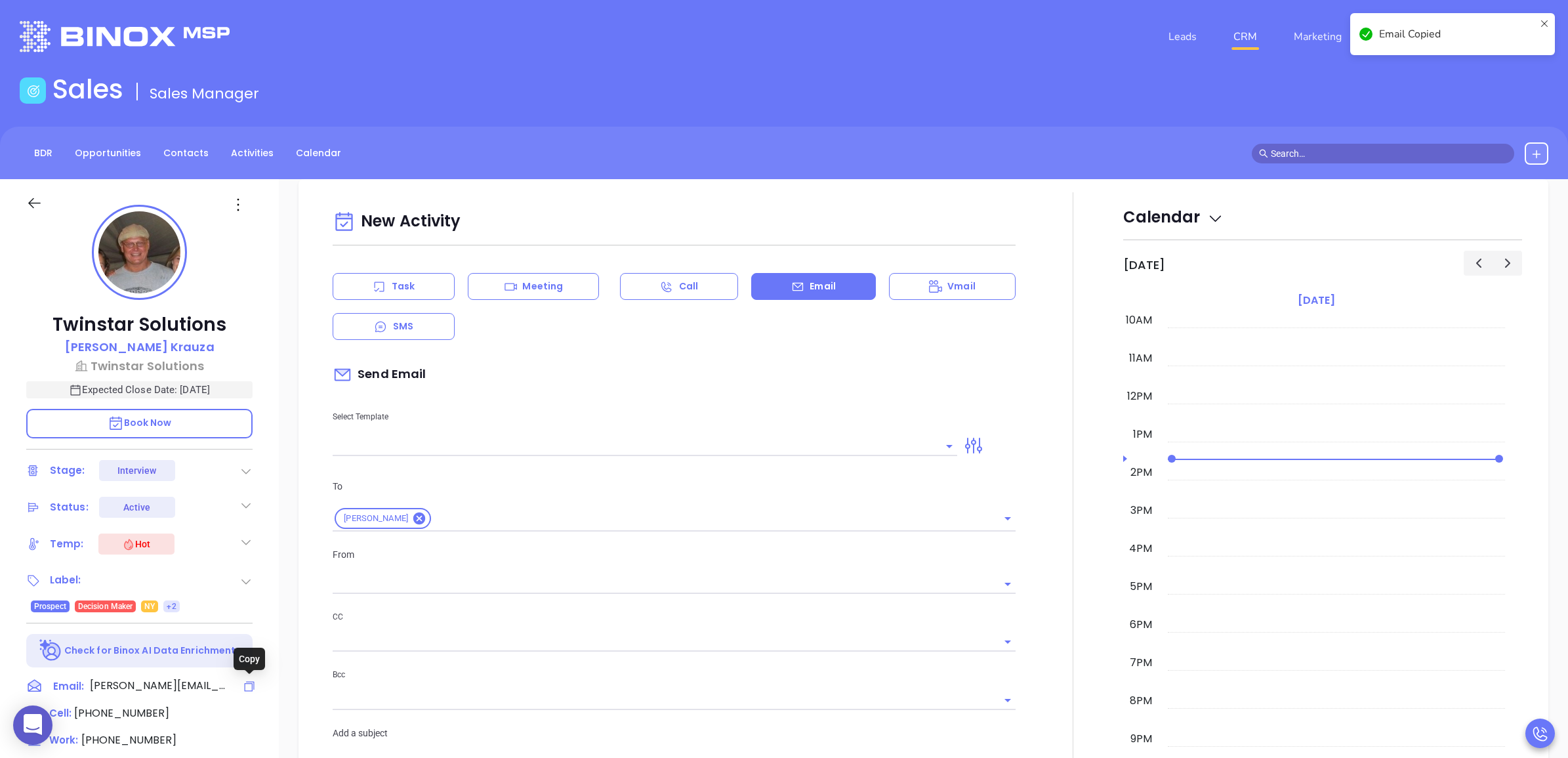
scroll to position [179, 0]
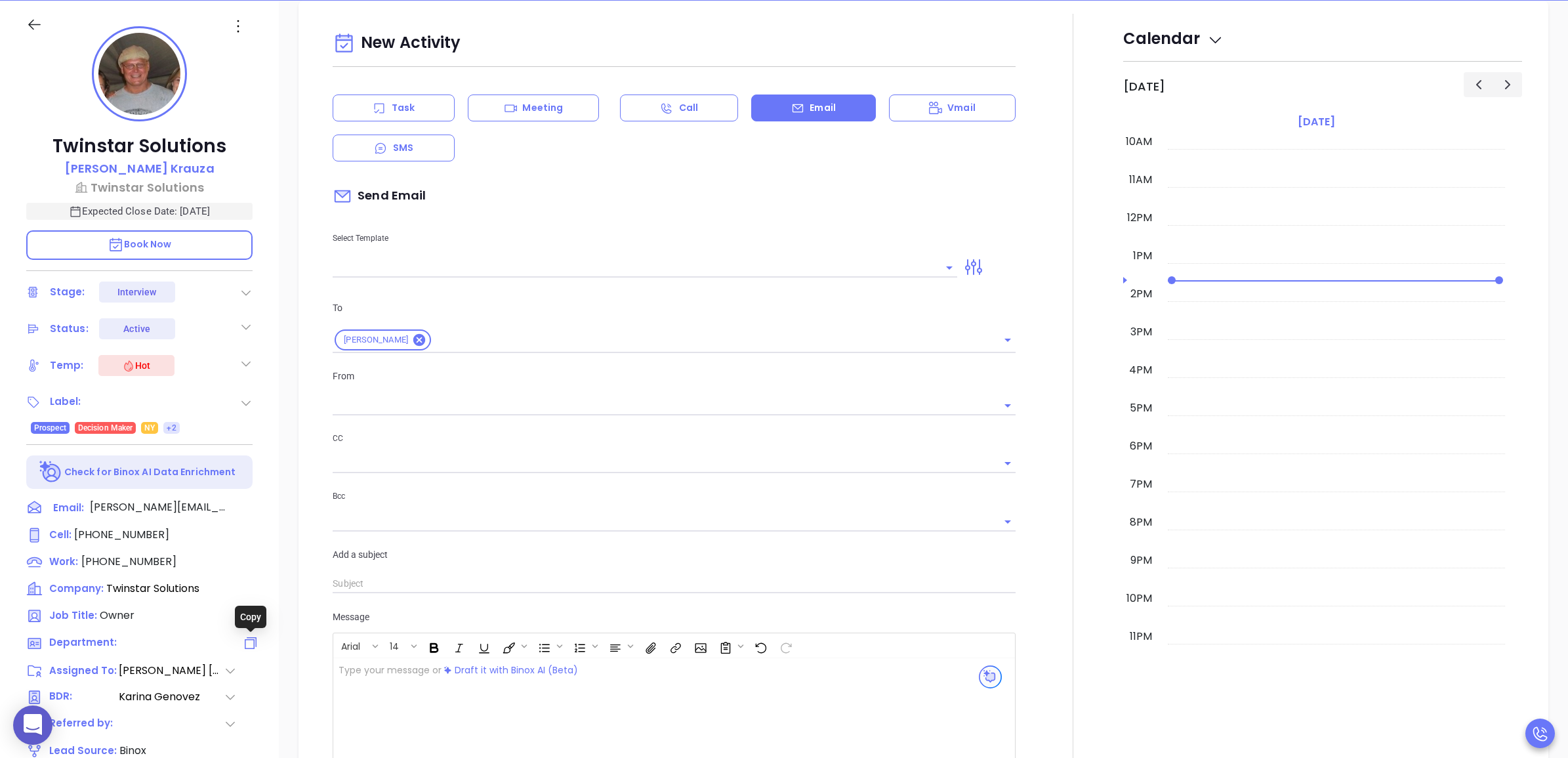
type input "[PERSON_NAME]"
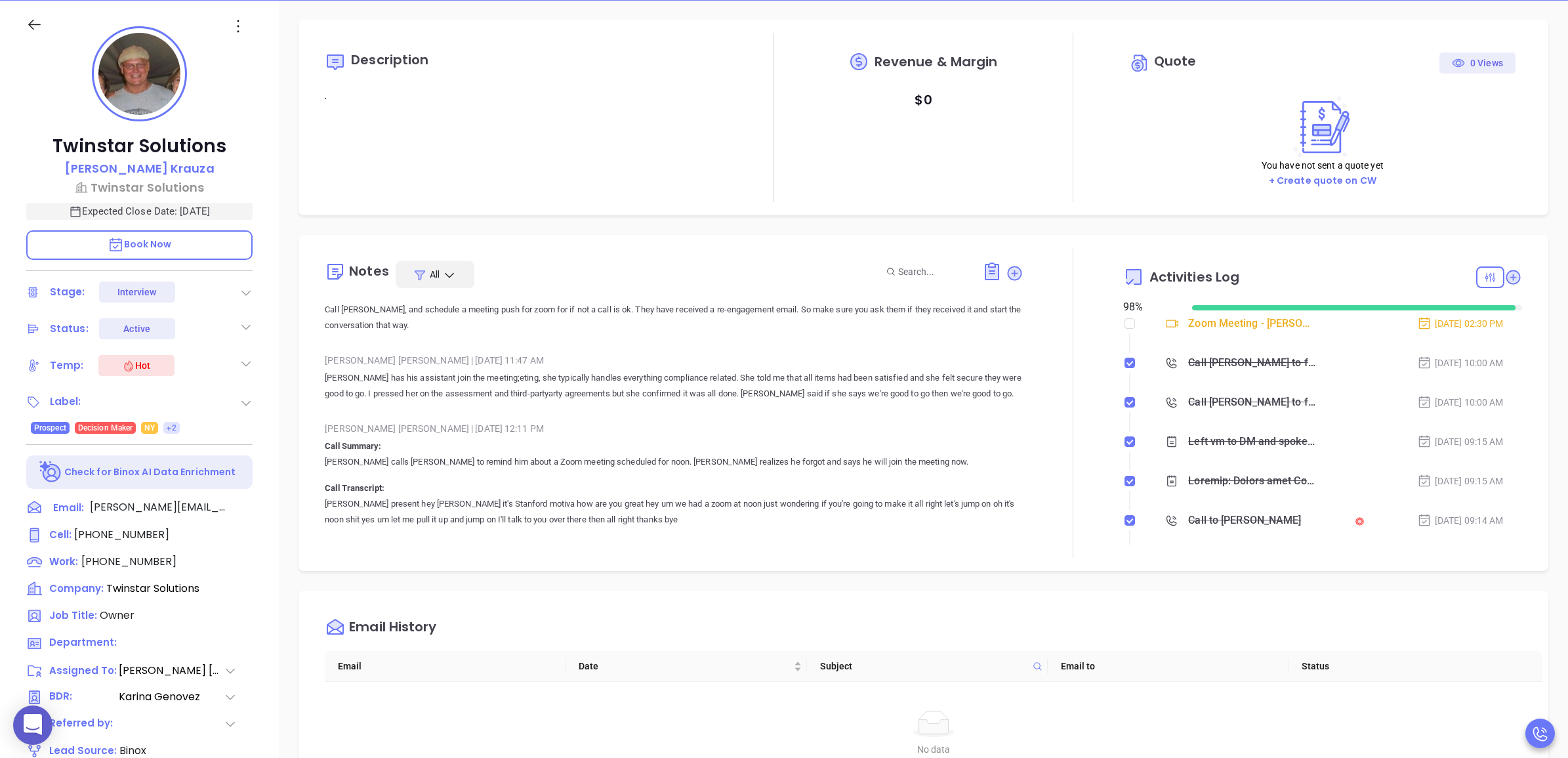
scroll to position [0, 0]
drag, startPoint x: 1002, startPoint y: 280, endPoint x: 1004, endPoint y: 274, distance: 6.3
click at [1006, 279] on icon at bounding box center [1014, 274] width 18 height 18
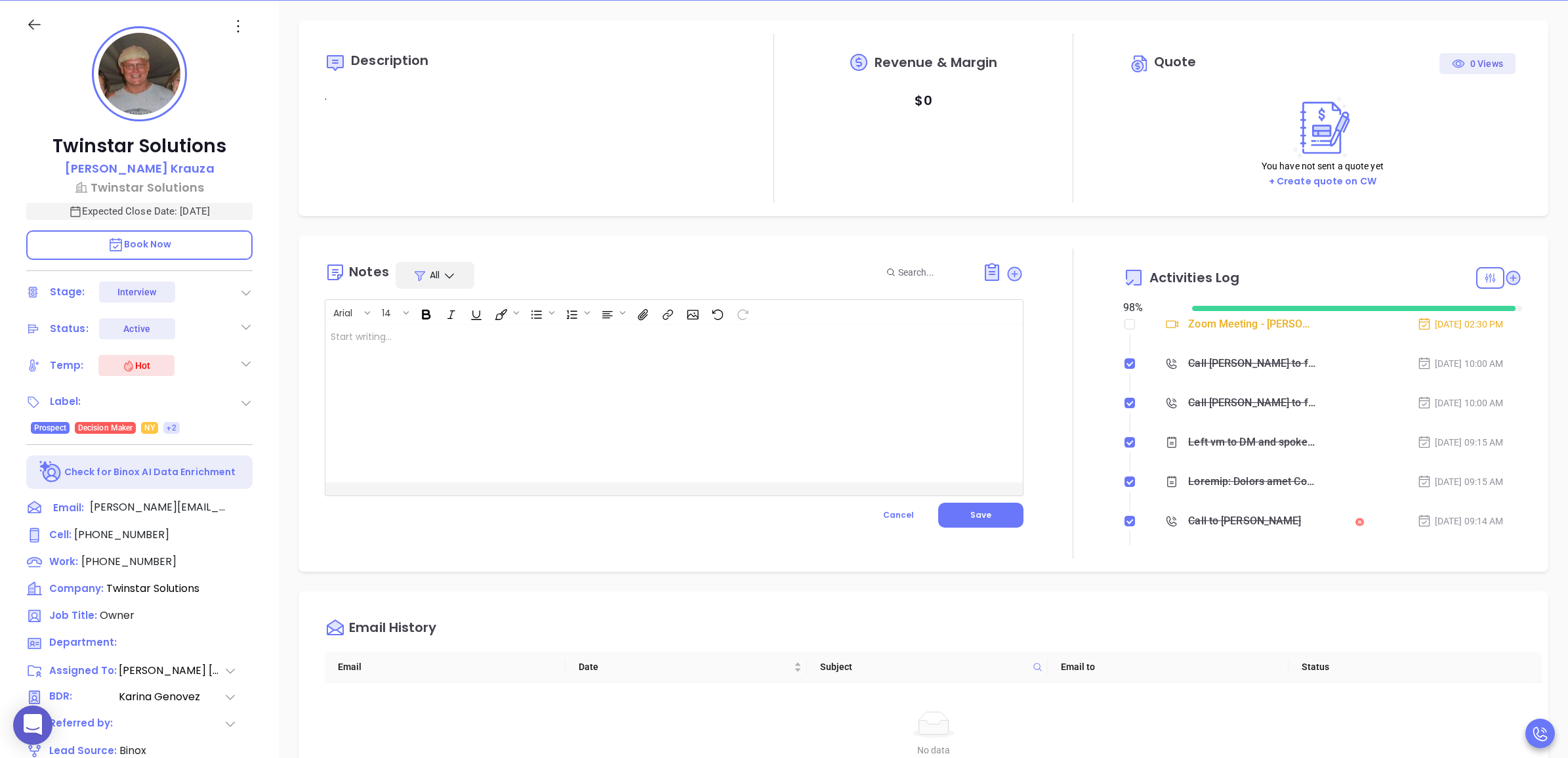
click at [869, 366] on div at bounding box center [649, 404] width 648 height 157
click at [969, 503] on button "Save" at bounding box center [981, 515] width 85 height 25
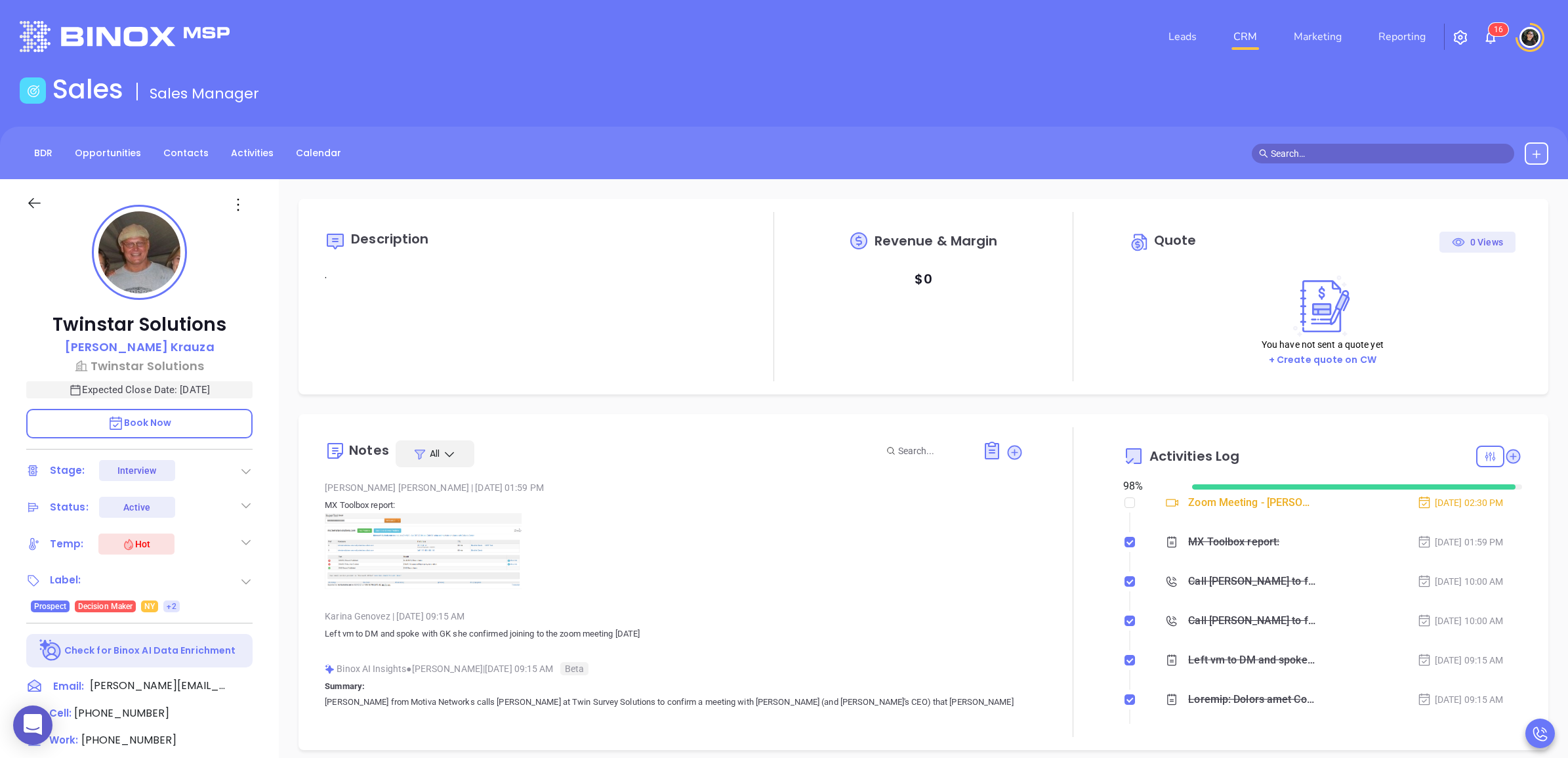
click at [1253, 30] on link "CRM" at bounding box center [1246, 37] width 34 height 26
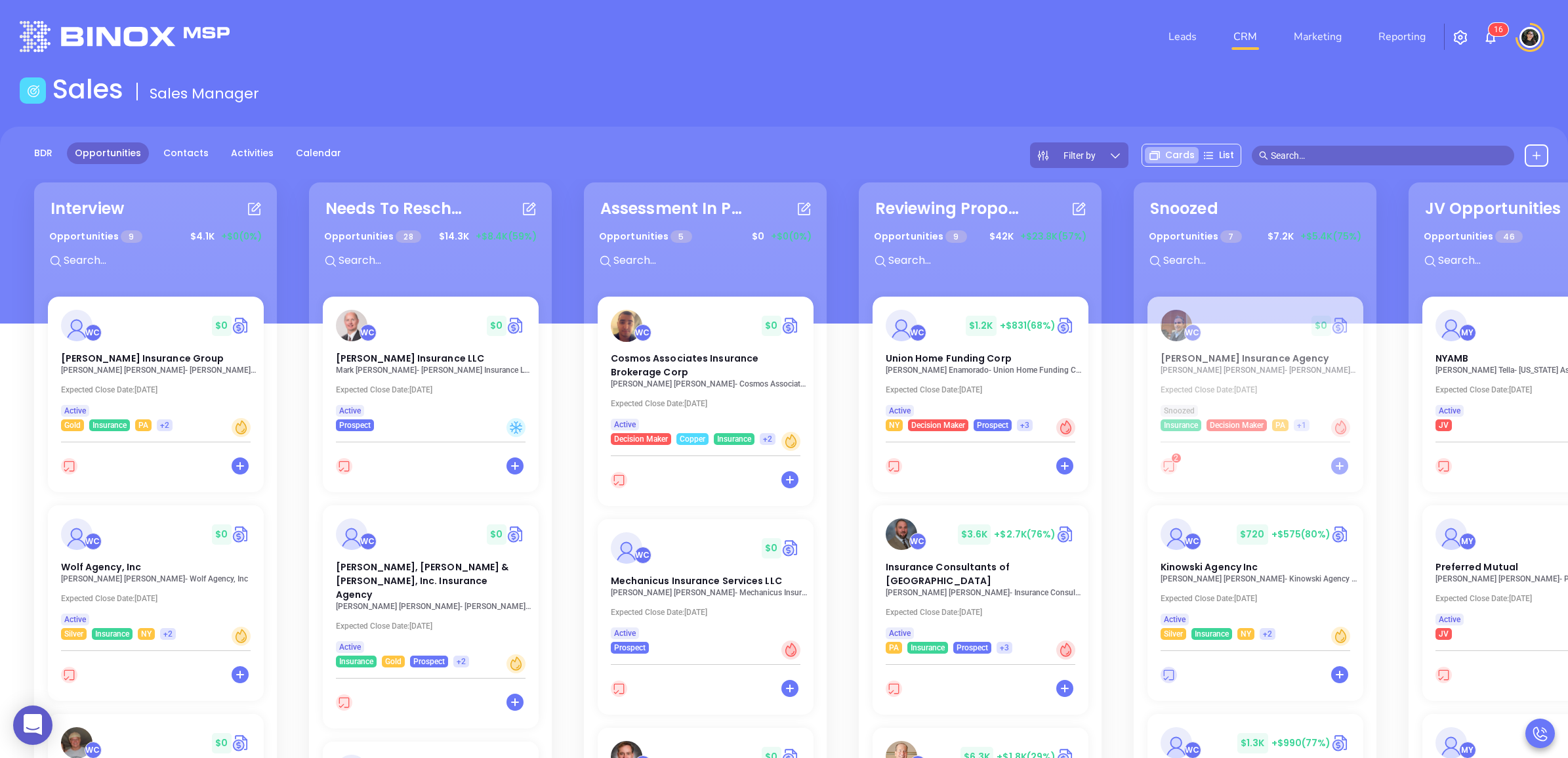
click at [953, 98] on div "Sales Sales Manager" at bounding box center [784, 91] width 1545 height 37
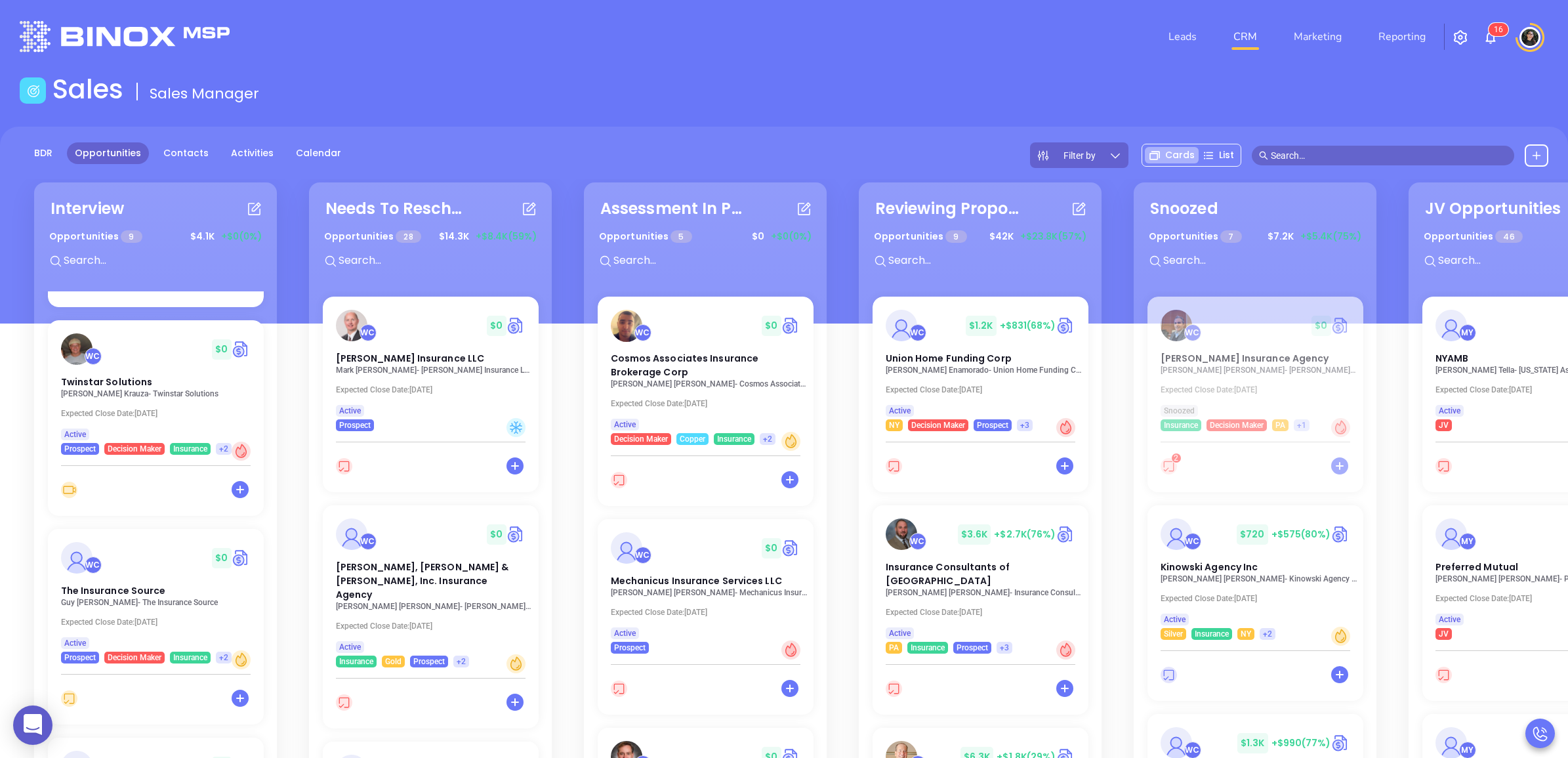
click at [111, 566] on div "WC $ 0 Anderson Insurance Group Lee Anderson - Anderson Insurance Group Expecte…" at bounding box center [155, 602] width 231 height 623
click at [106, 567] on div "WC $ 0" at bounding box center [155, 556] width 212 height 32
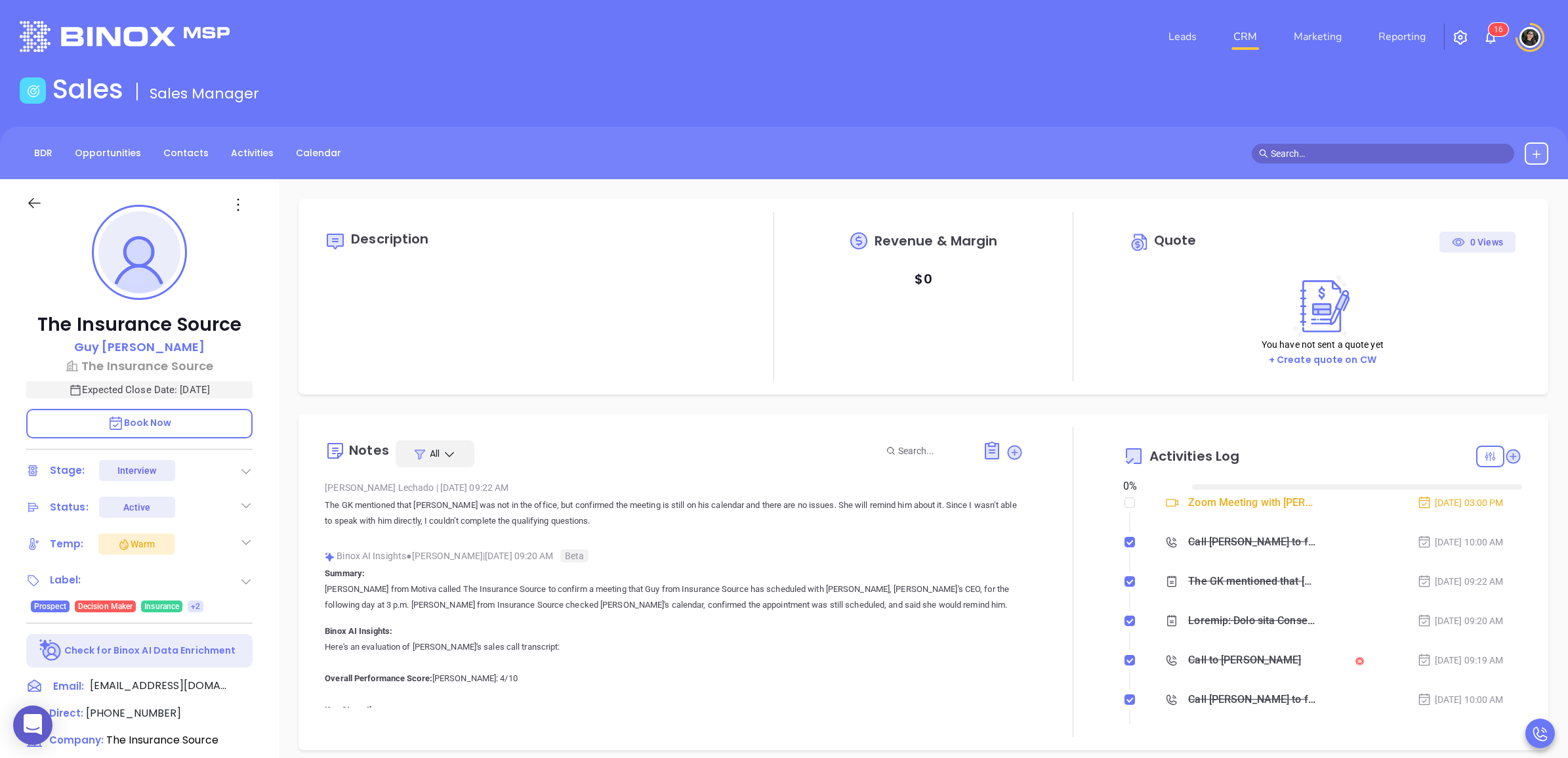
type input "08/21/2025"
type input "Wendy Hernandez"
click at [250, 690] on icon at bounding box center [249, 686] width 16 height 16
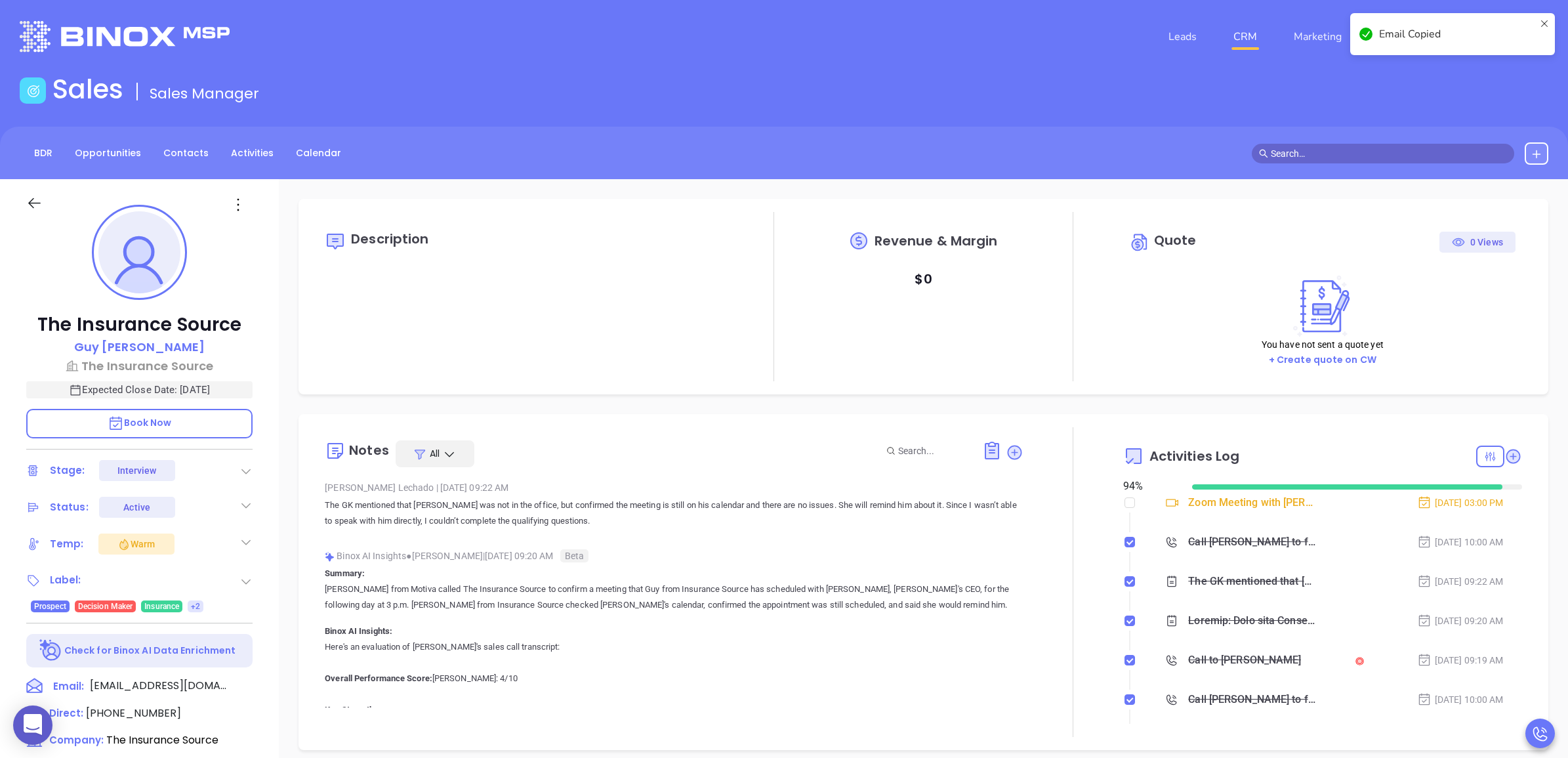
scroll to position [825, 0]
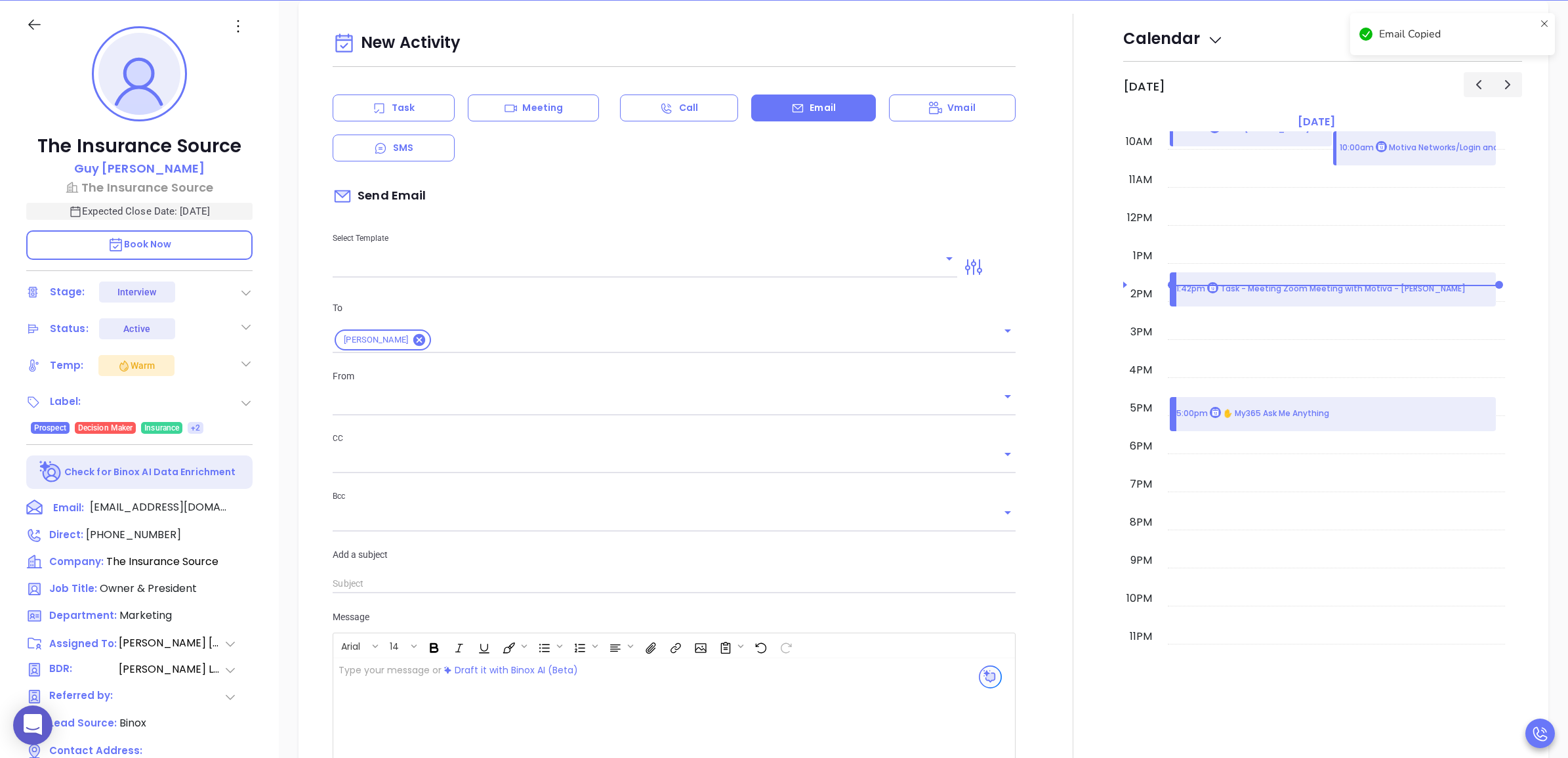
type input "Wendy Hernandez"
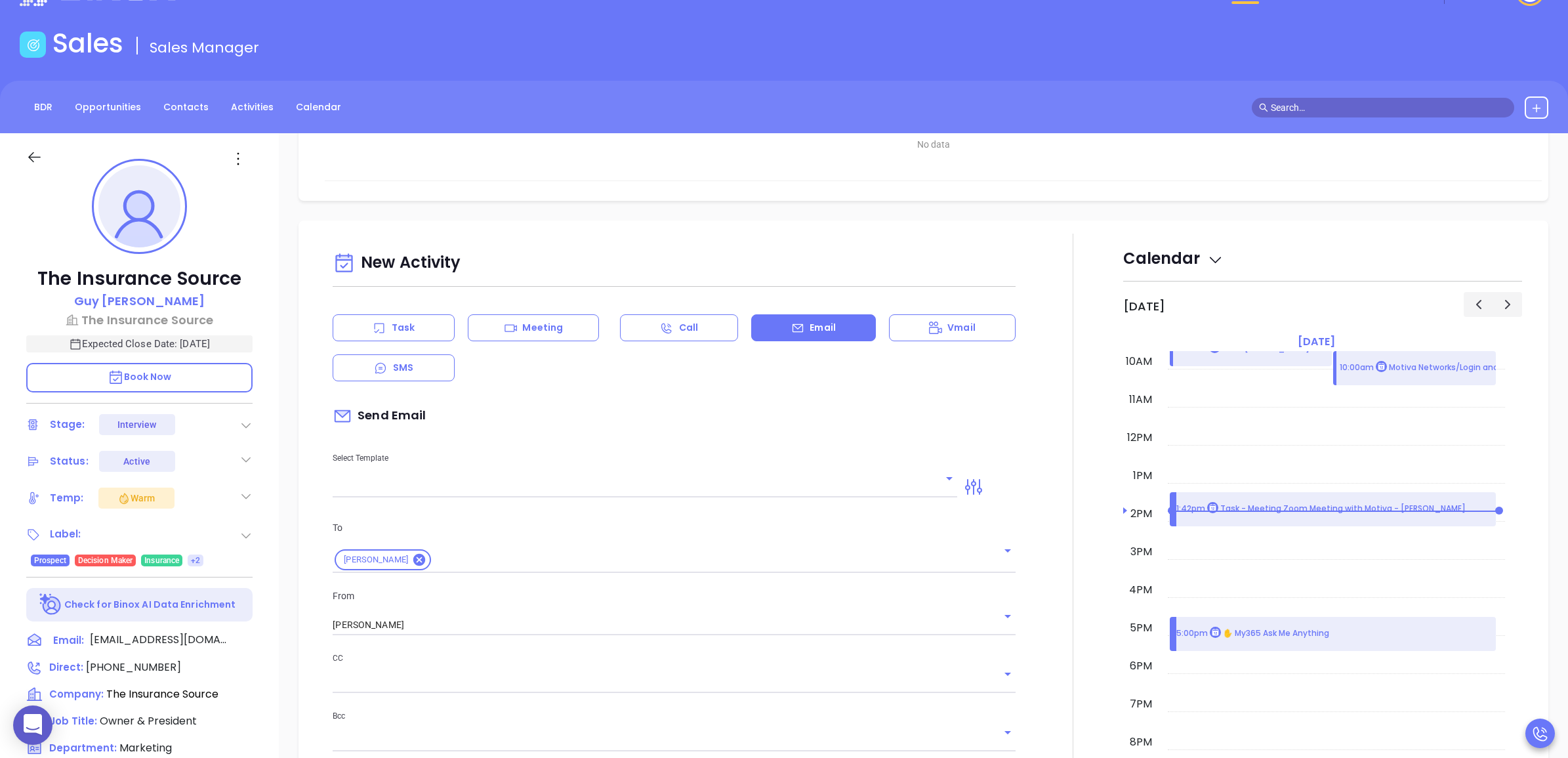
scroll to position [0, 0]
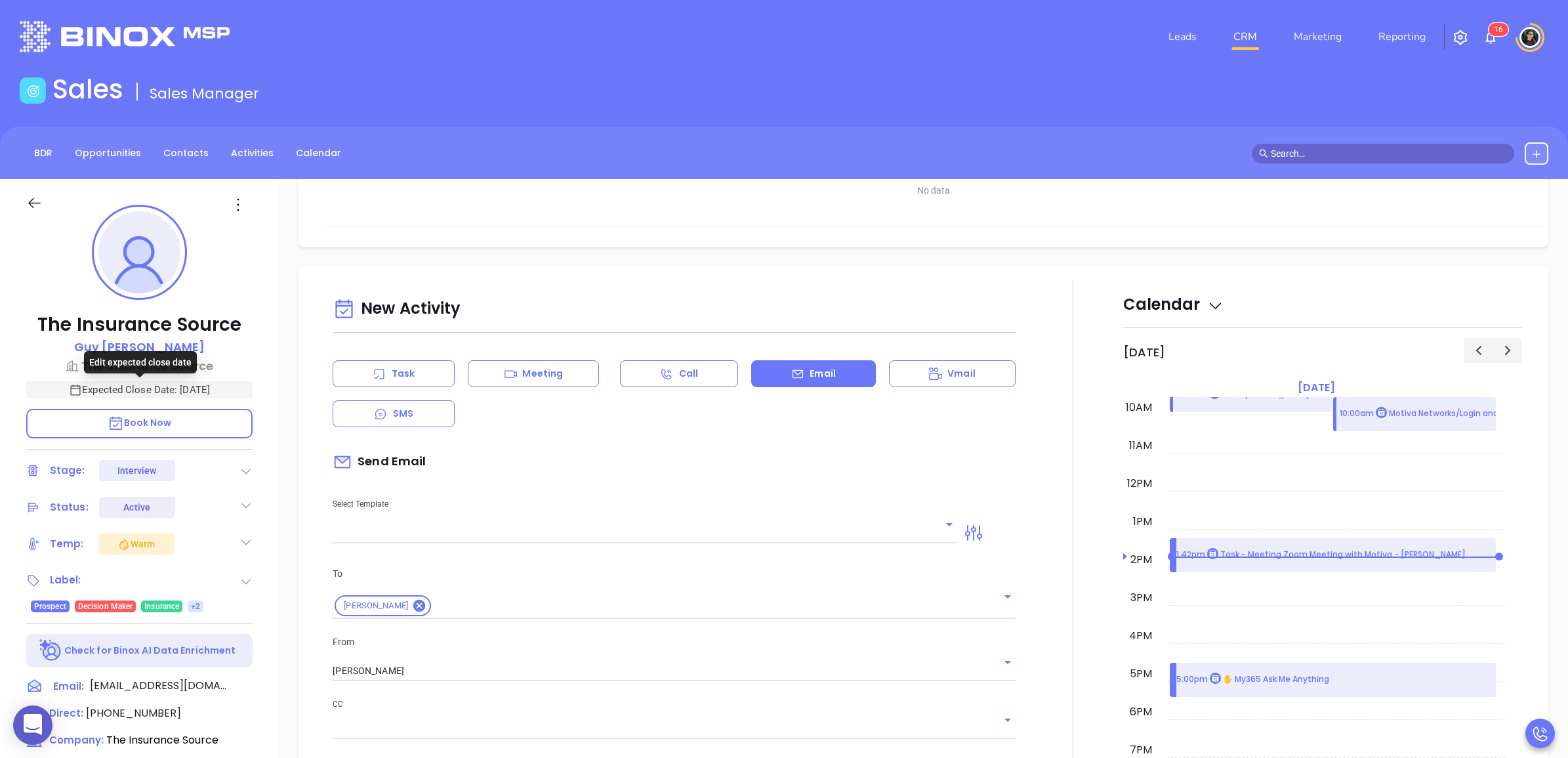
drag, startPoint x: 166, startPoint y: 372, endPoint x: 171, endPoint y: 367, distance: 7.1
click at [171, 368] on div "Edit expected close date" at bounding box center [141, 363] width 113 height 22
click at [198, 363] on p "The Insurance Source" at bounding box center [140, 365] width 227 height 18
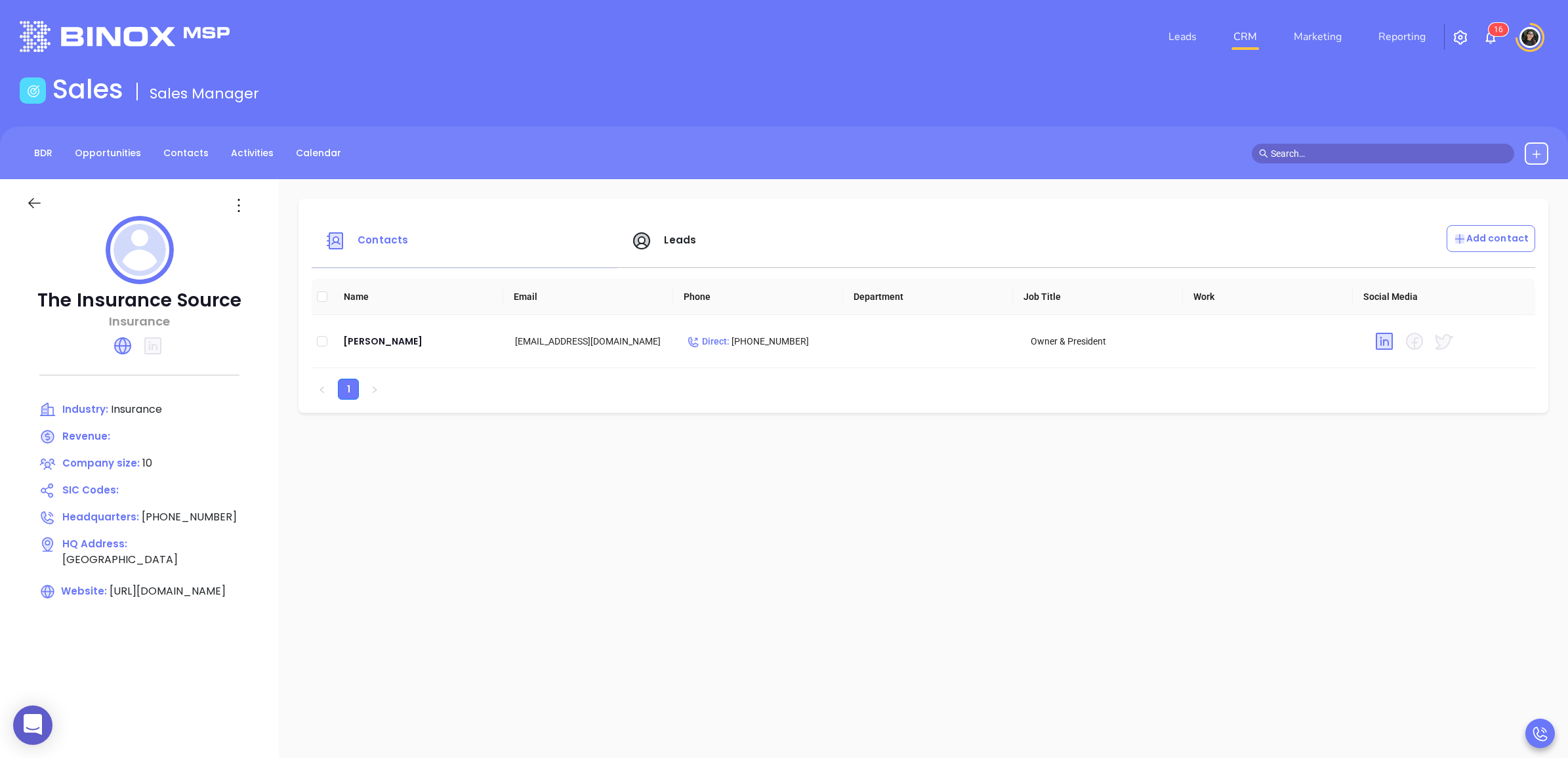
click at [707, 231] on div "Leads" at bounding box center [777, 241] width 306 height 32
click at [701, 245] on div "Leads" at bounding box center [777, 241] width 306 height 32
click at [678, 231] on div "Leads" at bounding box center [777, 241] width 306 height 32
click at [641, 247] on icon at bounding box center [642, 241] width 17 height 17
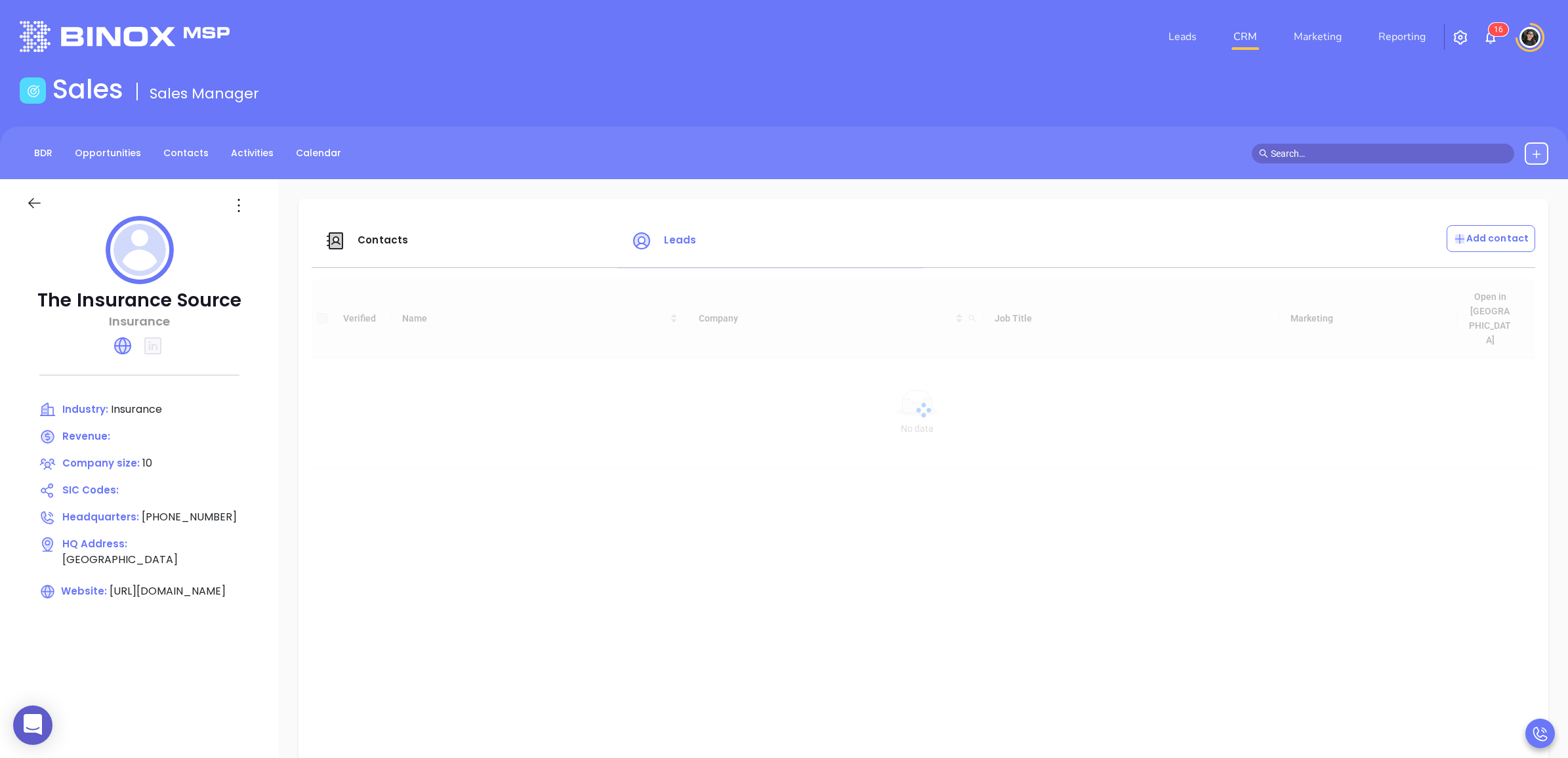
click at [647, 240] on icon at bounding box center [642, 241] width 21 height 21
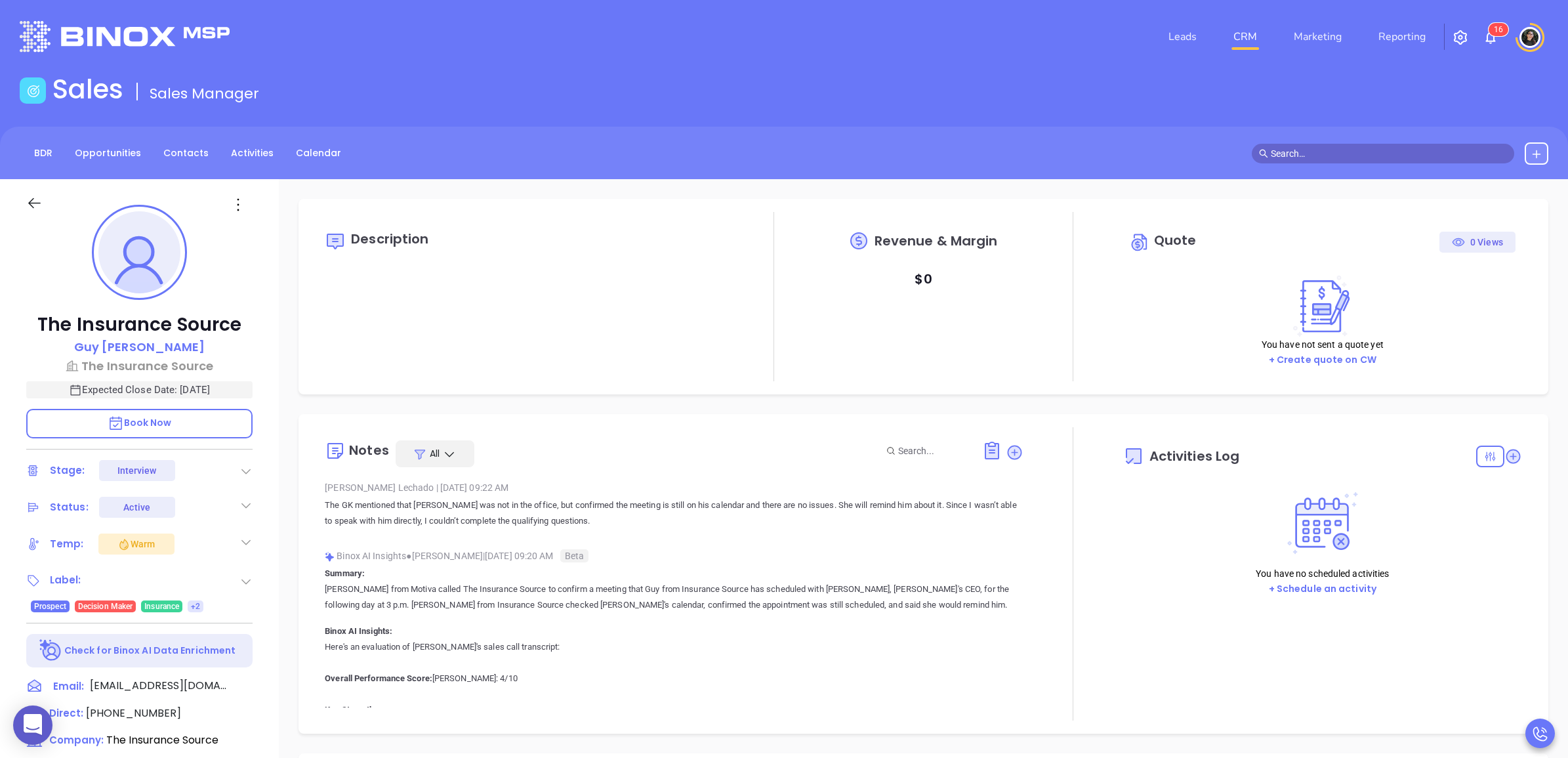
type input "08/21/2025"
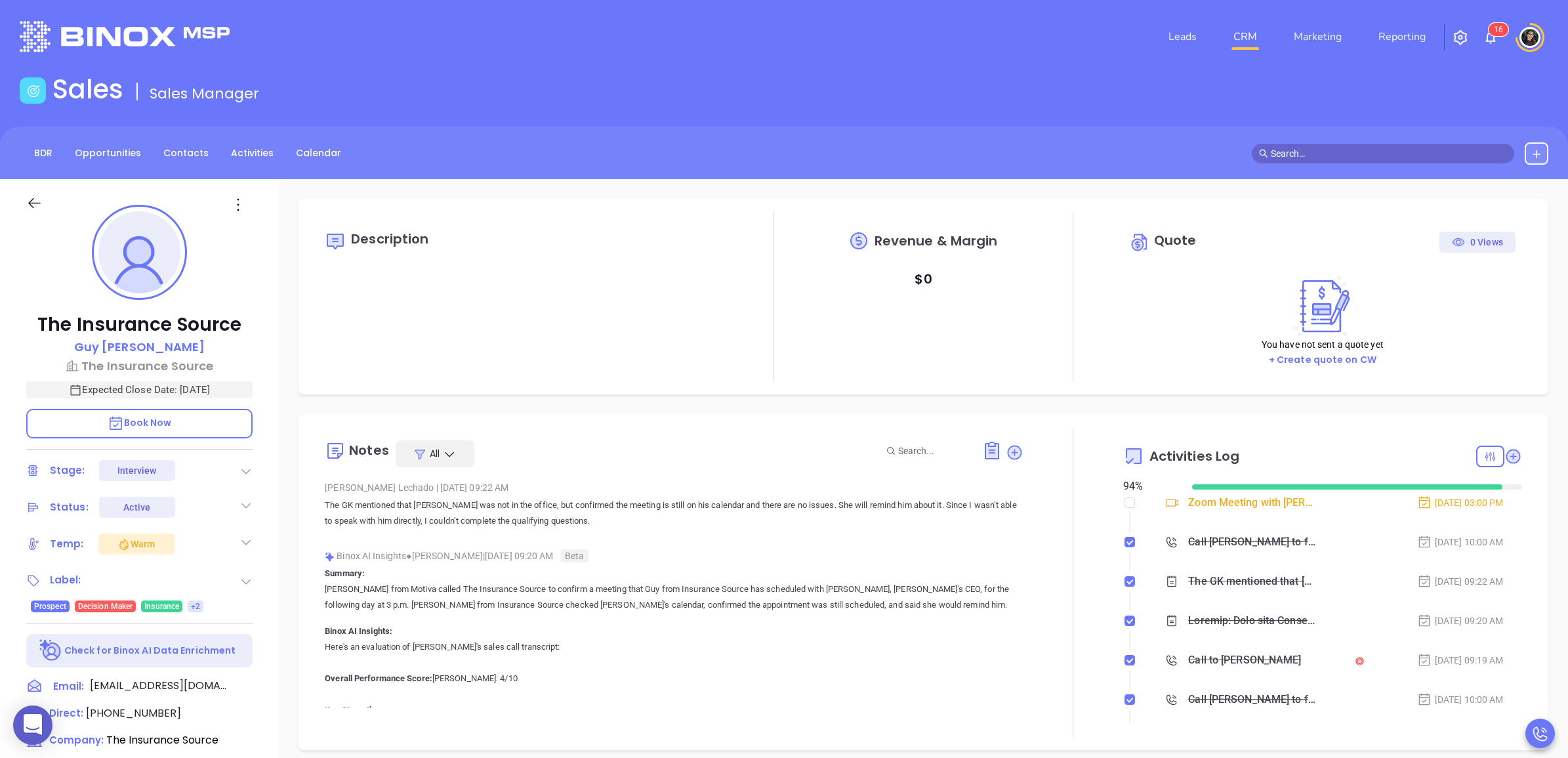
type input "Wendy Hernandez"
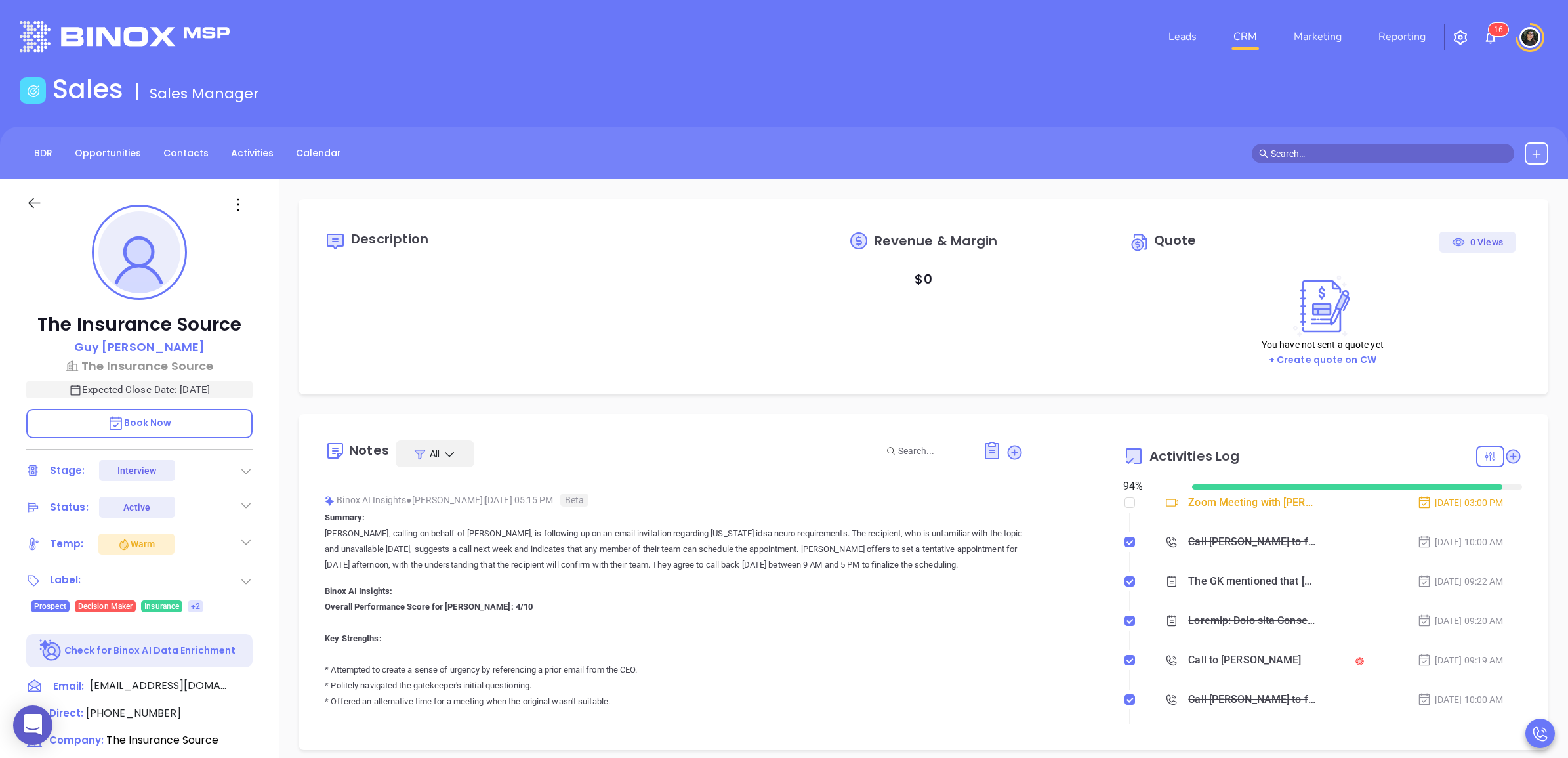
scroll to position [1642, 0]
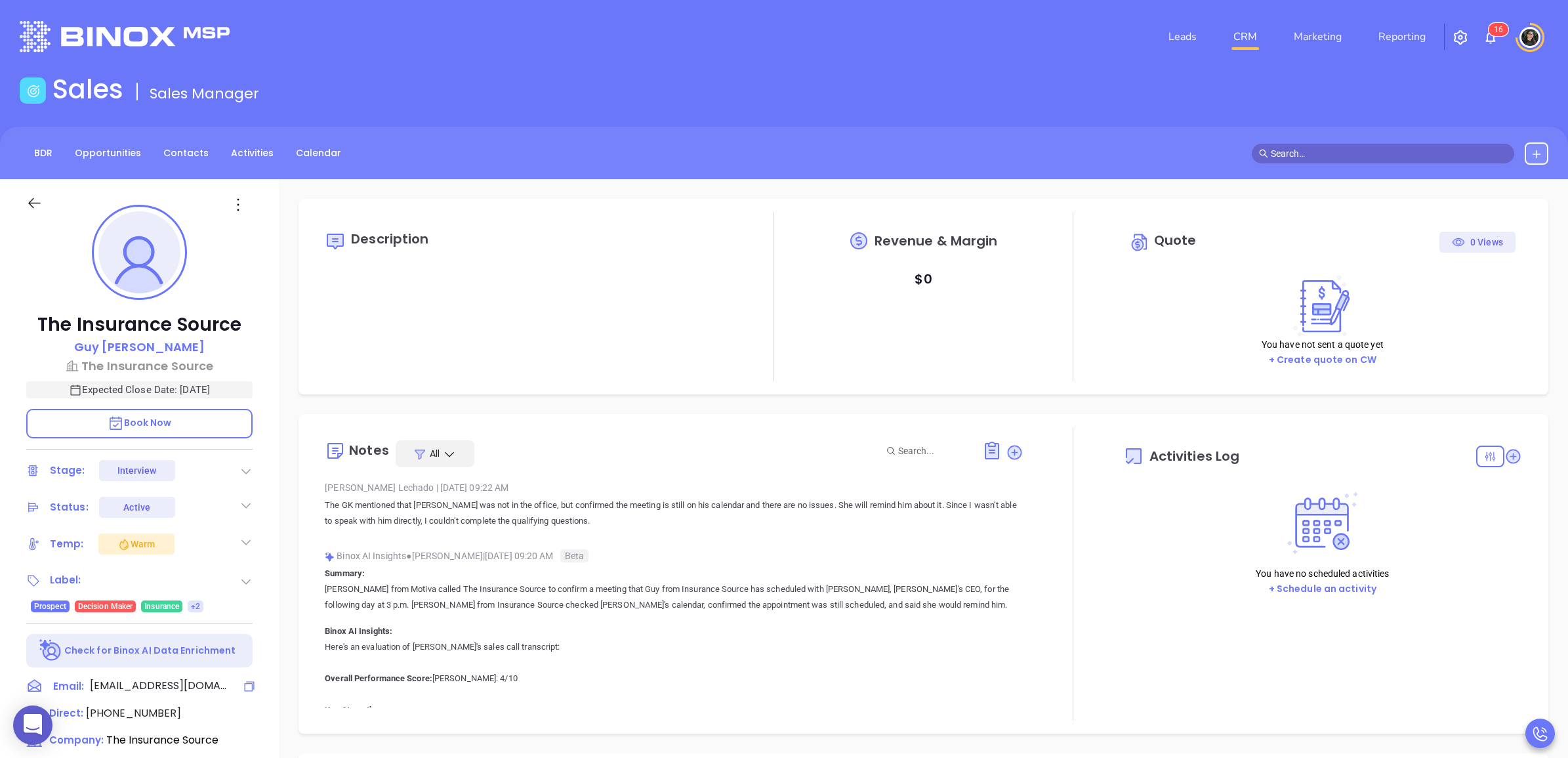
type input "[DATE]"
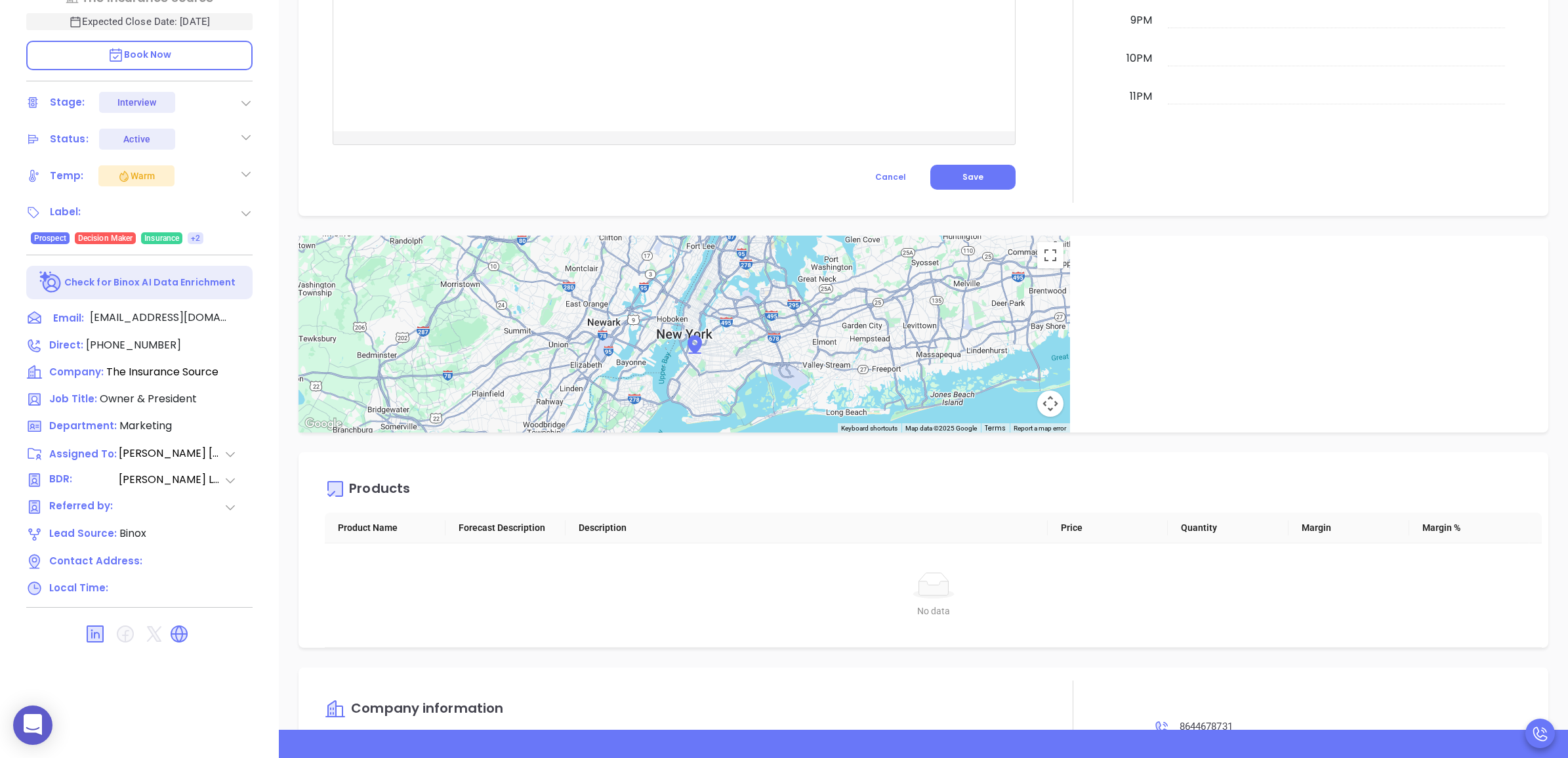
scroll to position [1012, 0]
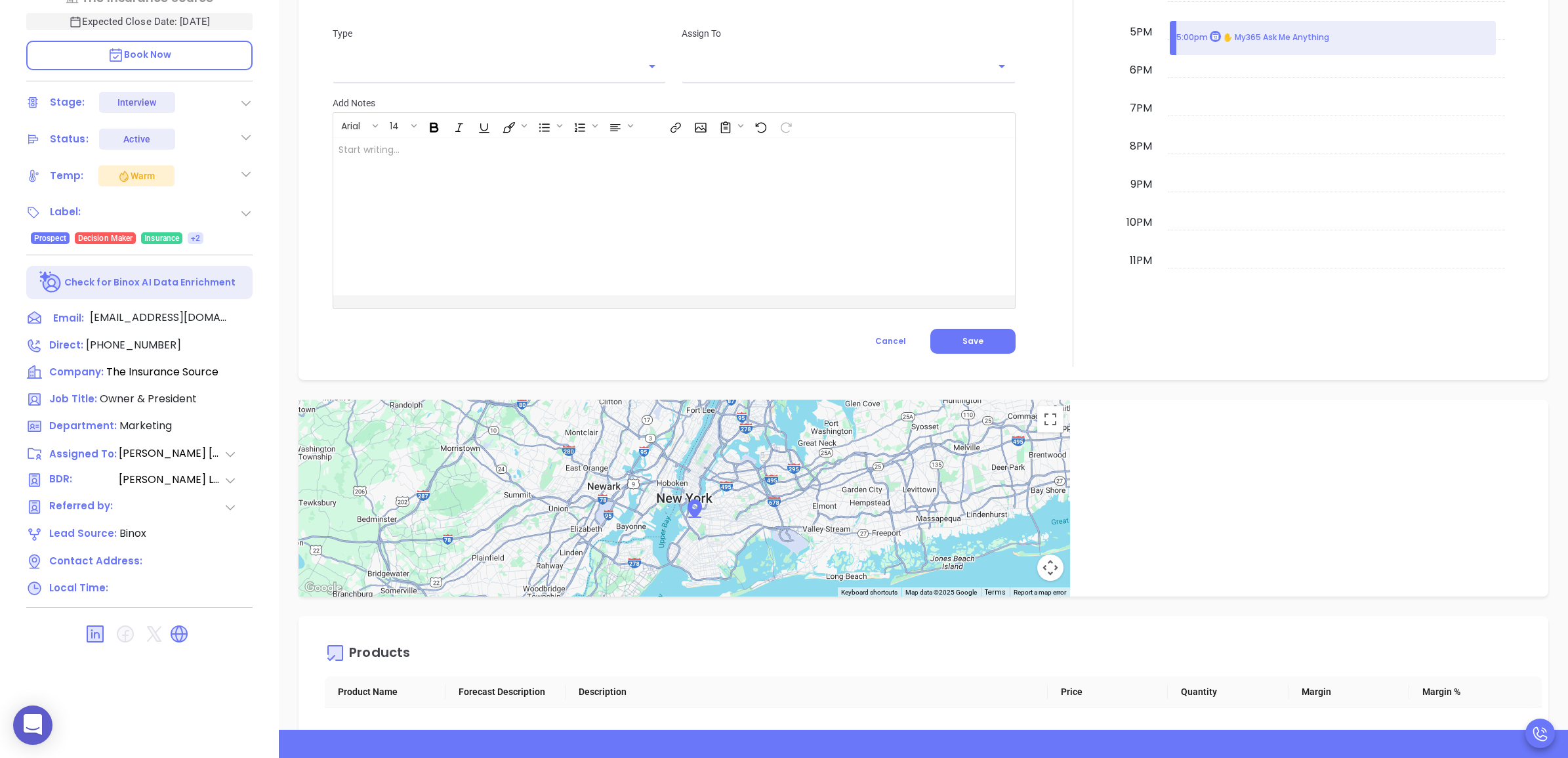
type input "[PERSON_NAME]"
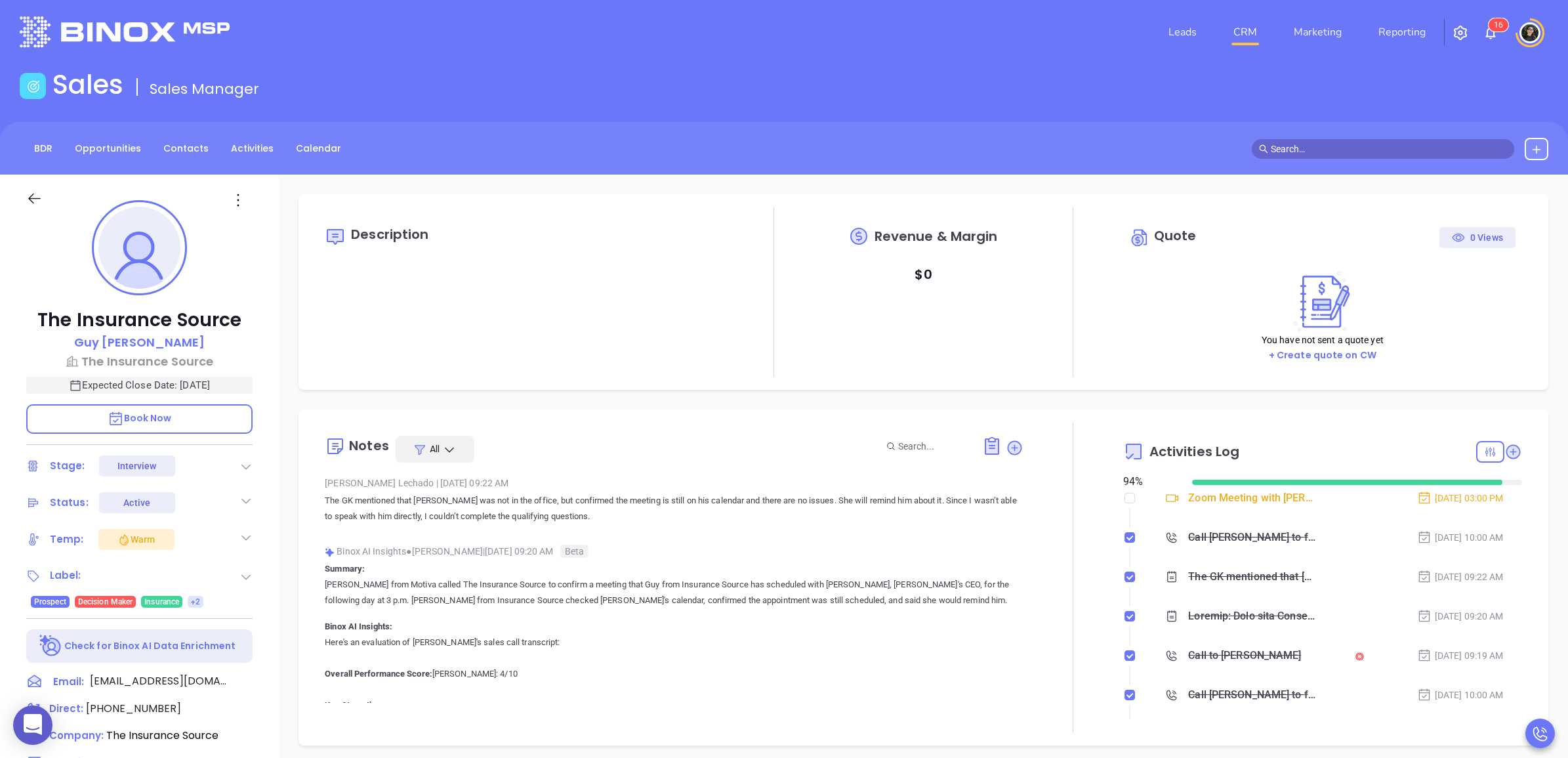
scroll to position [0, 0]
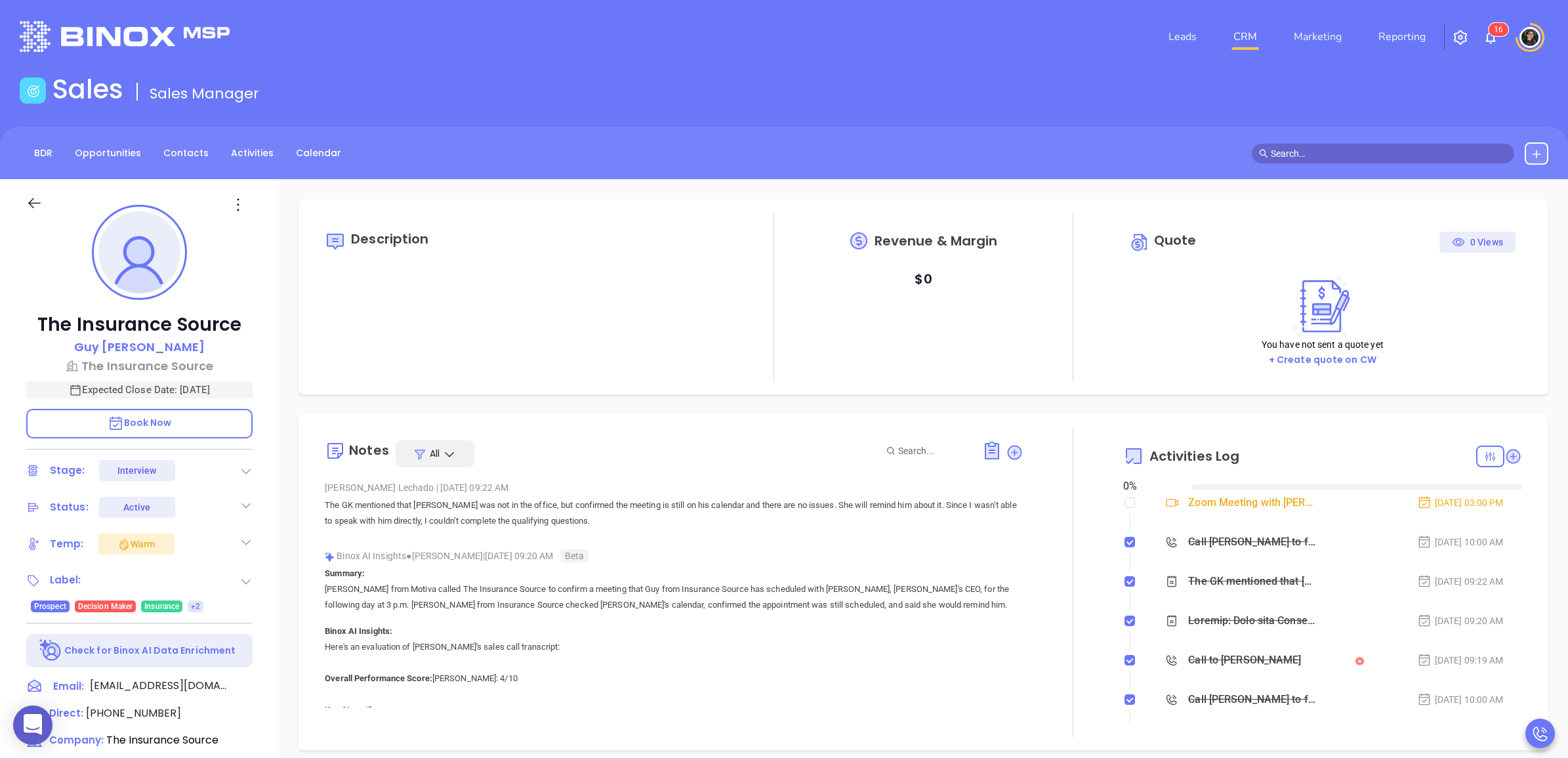
type input "[DATE]"
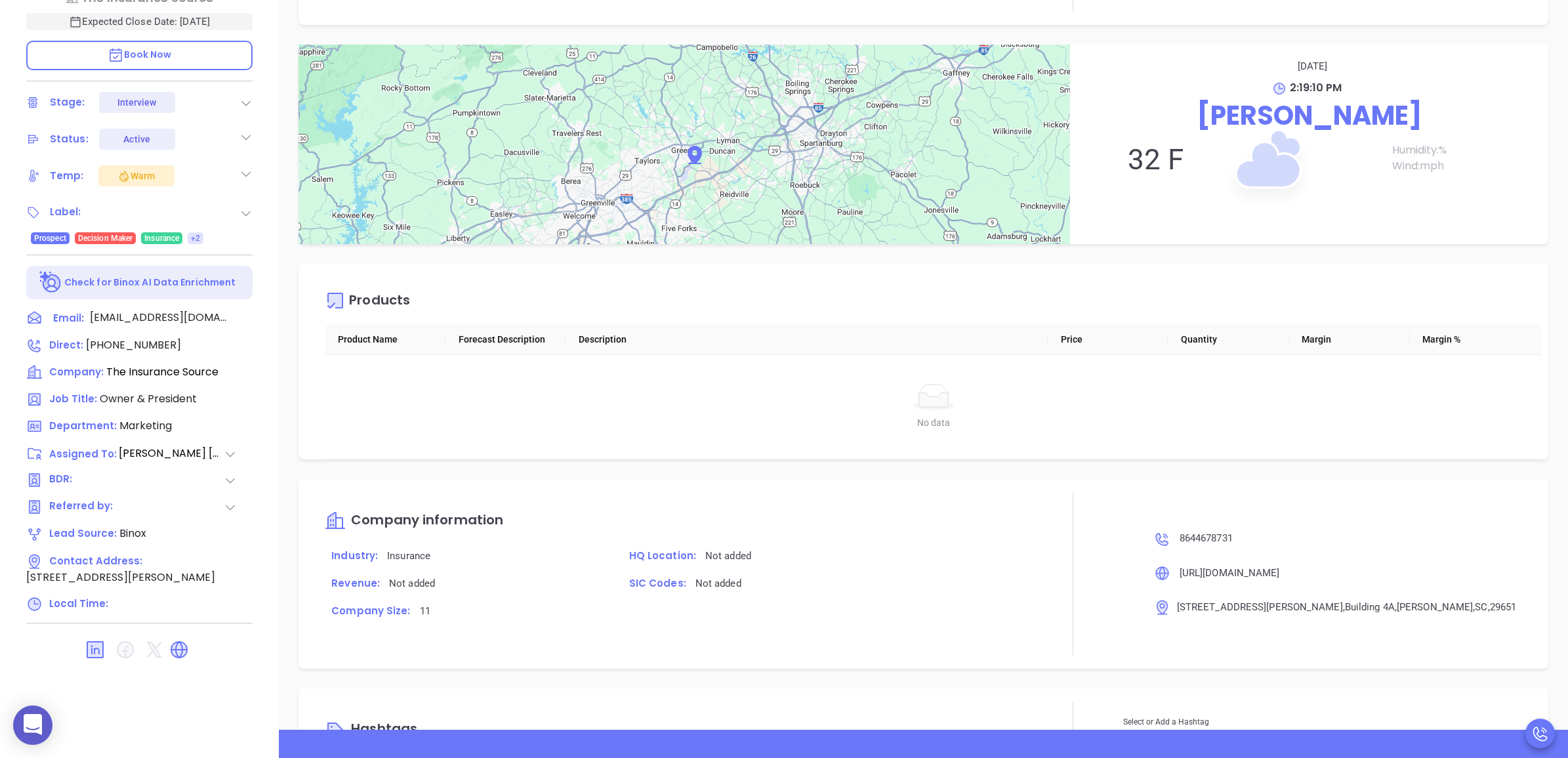
scroll to position [1395, 0]
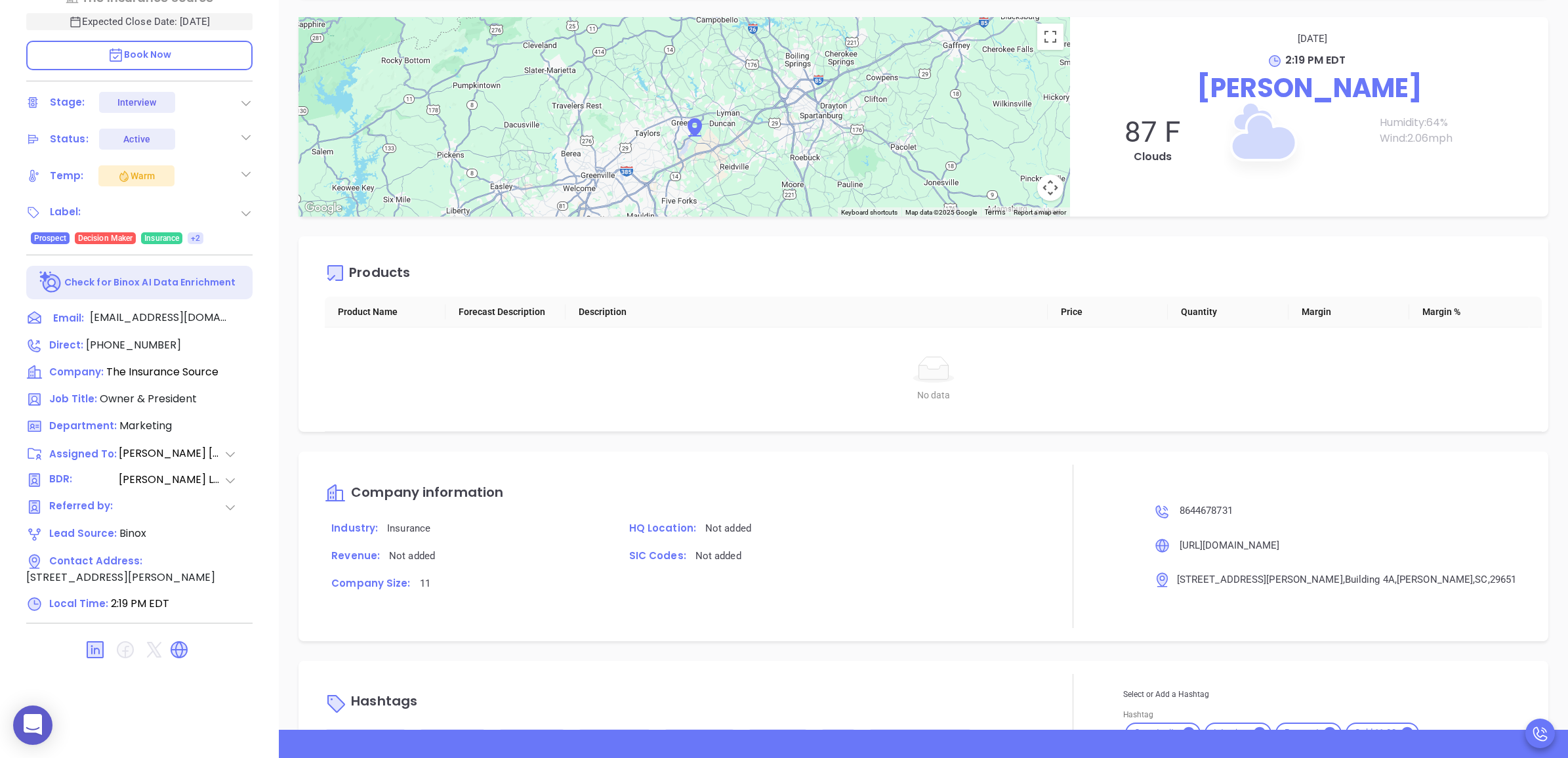
type input "[PERSON_NAME]"
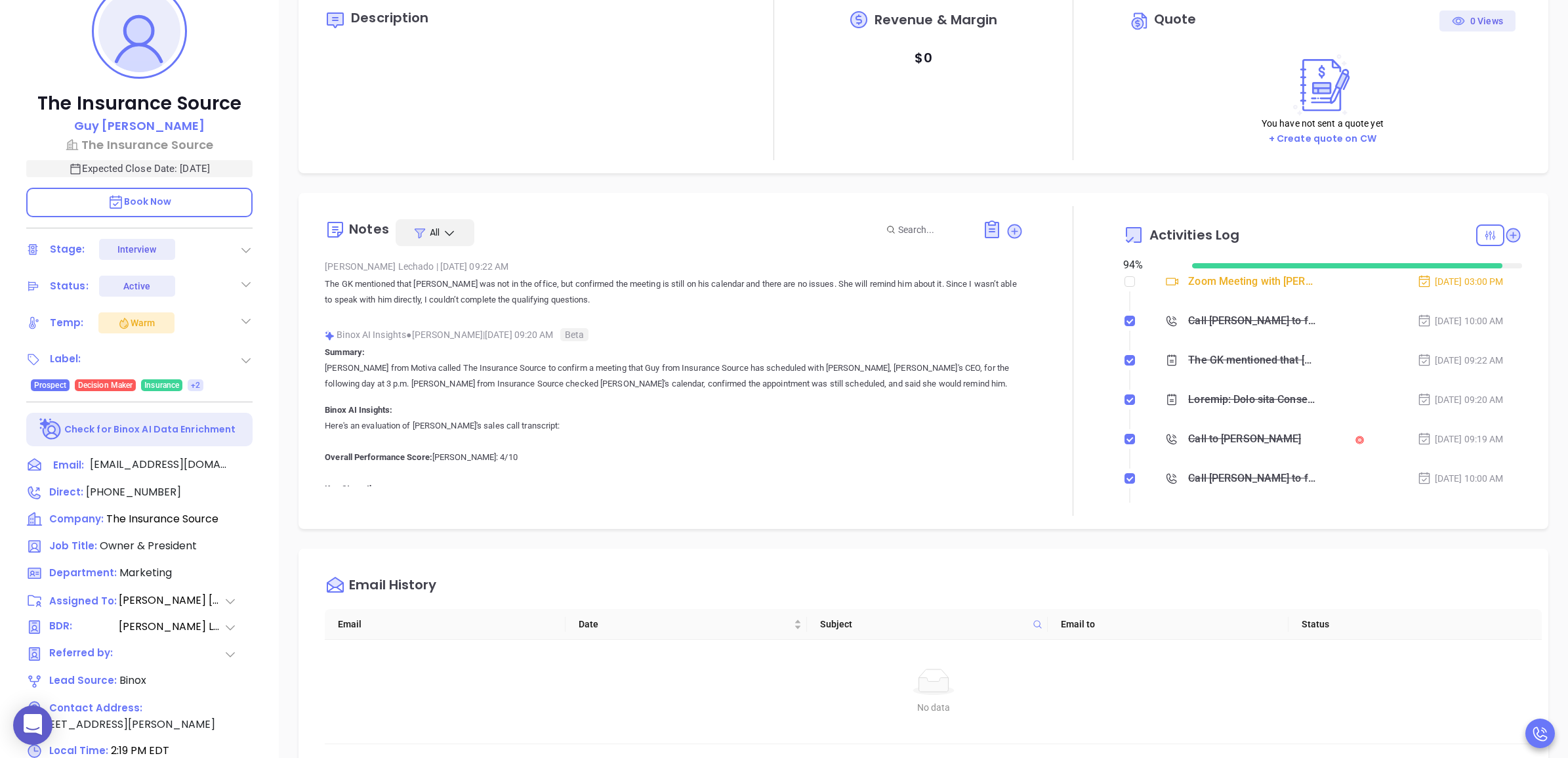
scroll to position [40, 0]
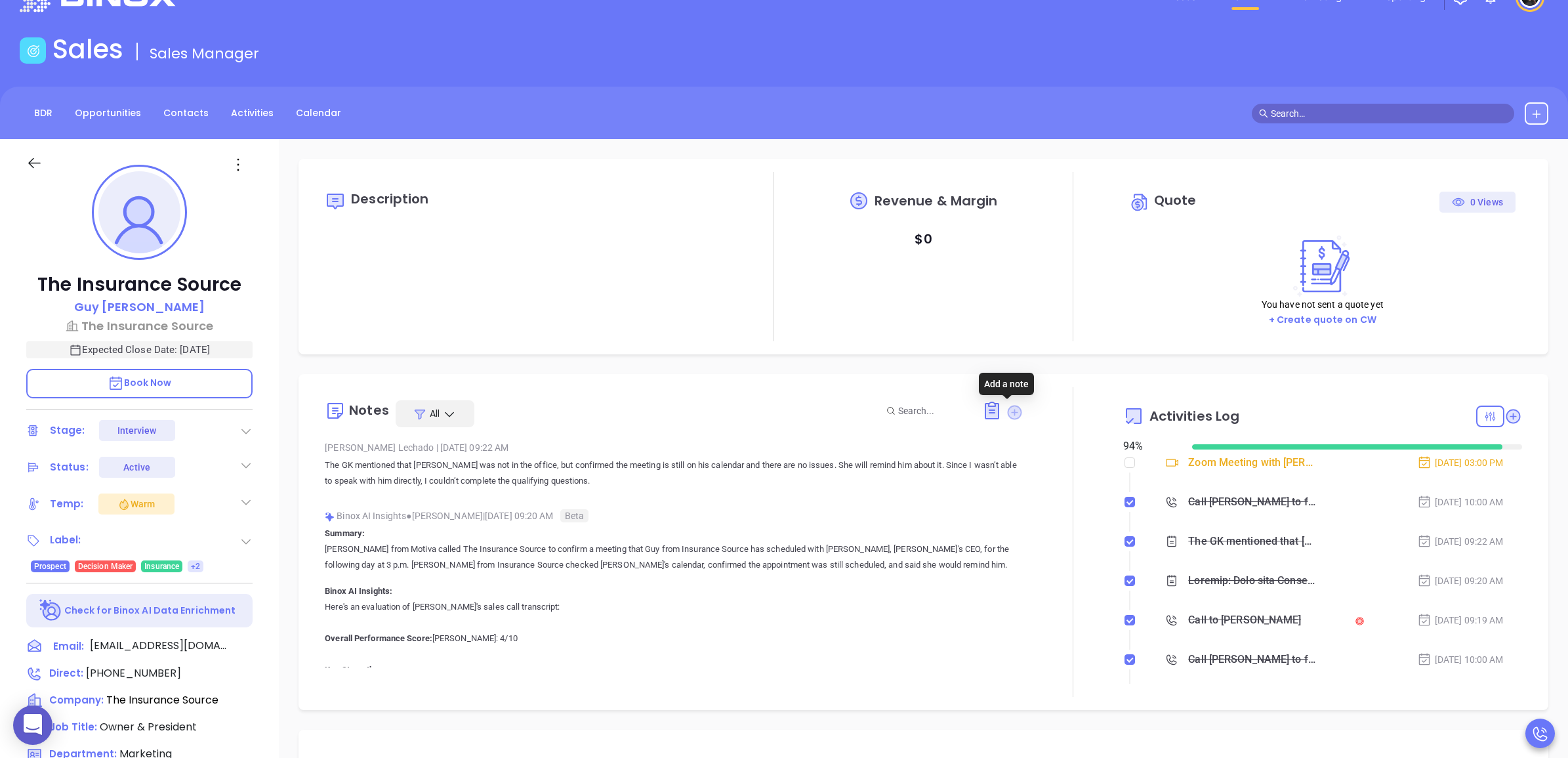
click at [1012, 414] on icon at bounding box center [1014, 412] width 13 height 13
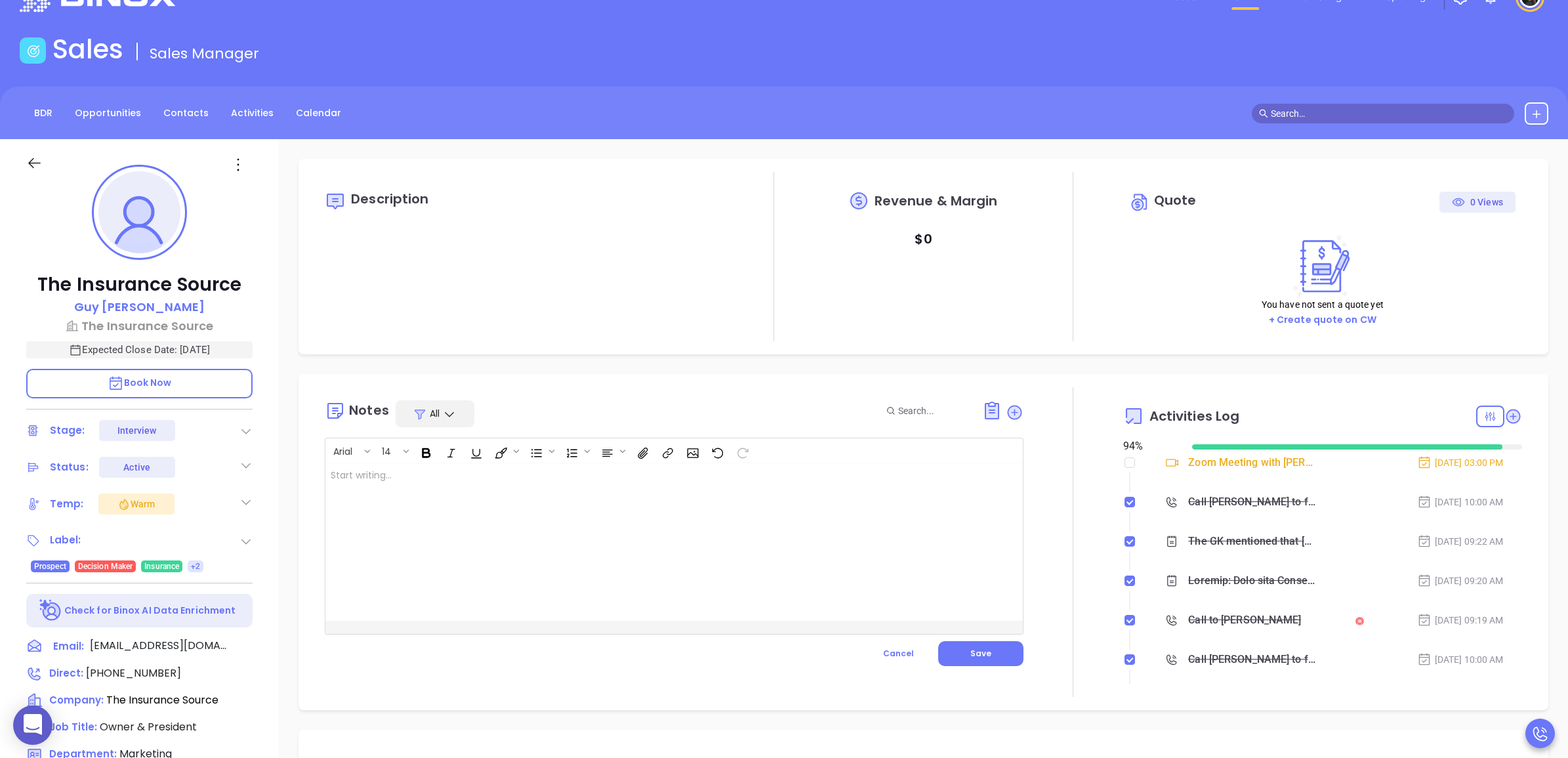
click at [568, 490] on div at bounding box center [649, 542] width 648 height 157
click at [999, 663] on button "Save" at bounding box center [981, 653] width 85 height 25
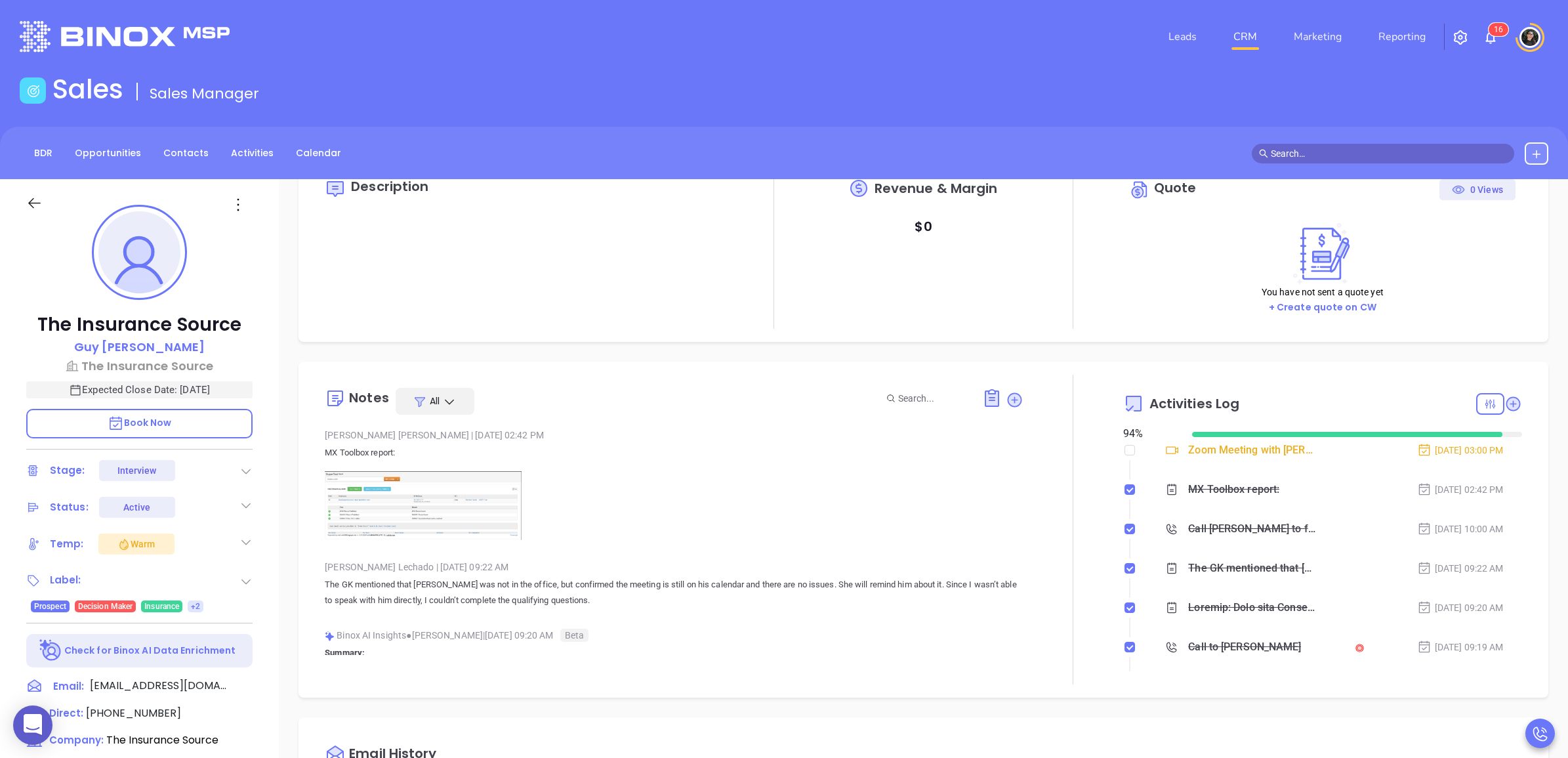
scroll to position [82, 0]
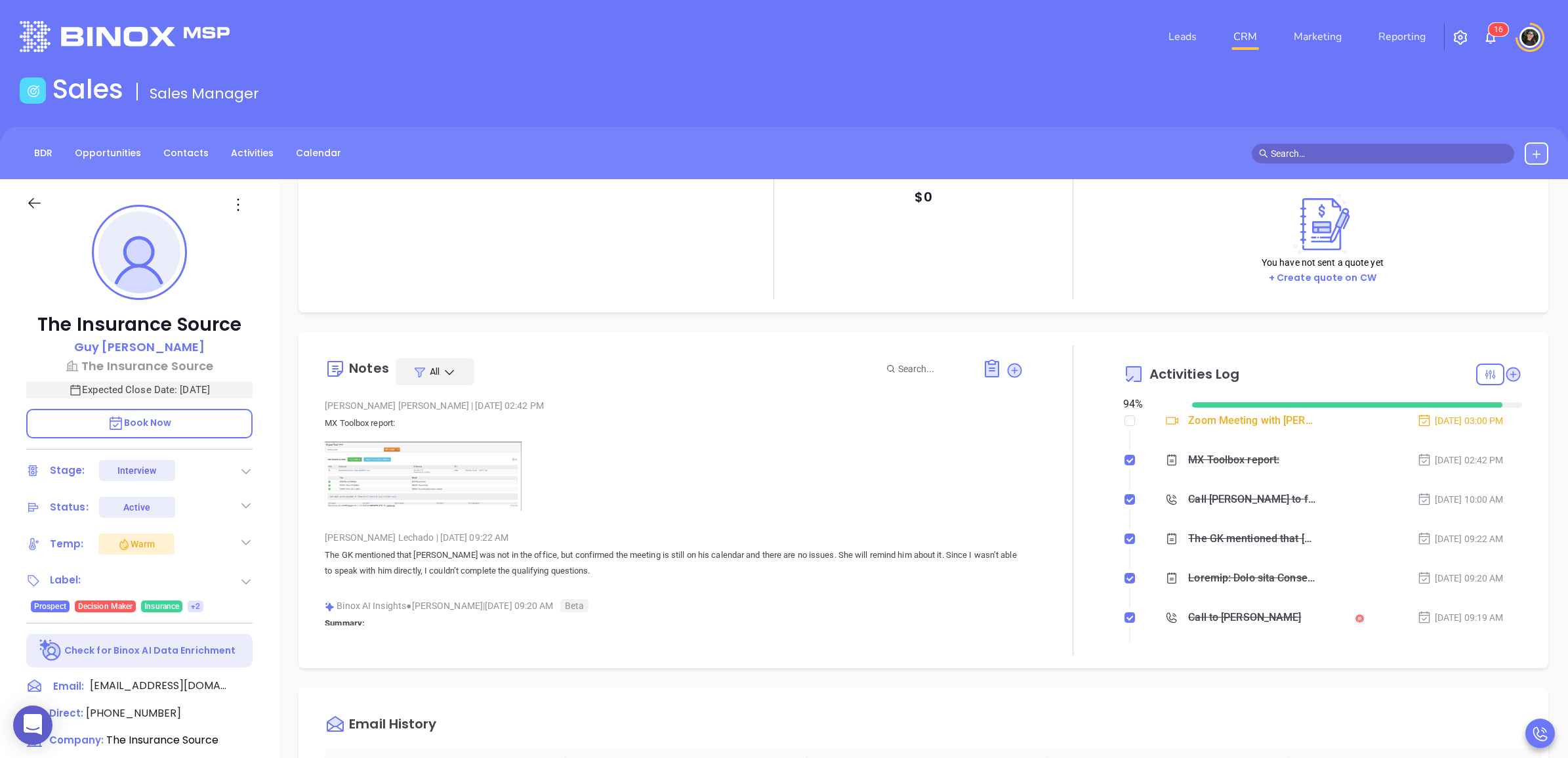
click at [202, 428] on p "Book Now" at bounding box center [140, 424] width 227 height 30
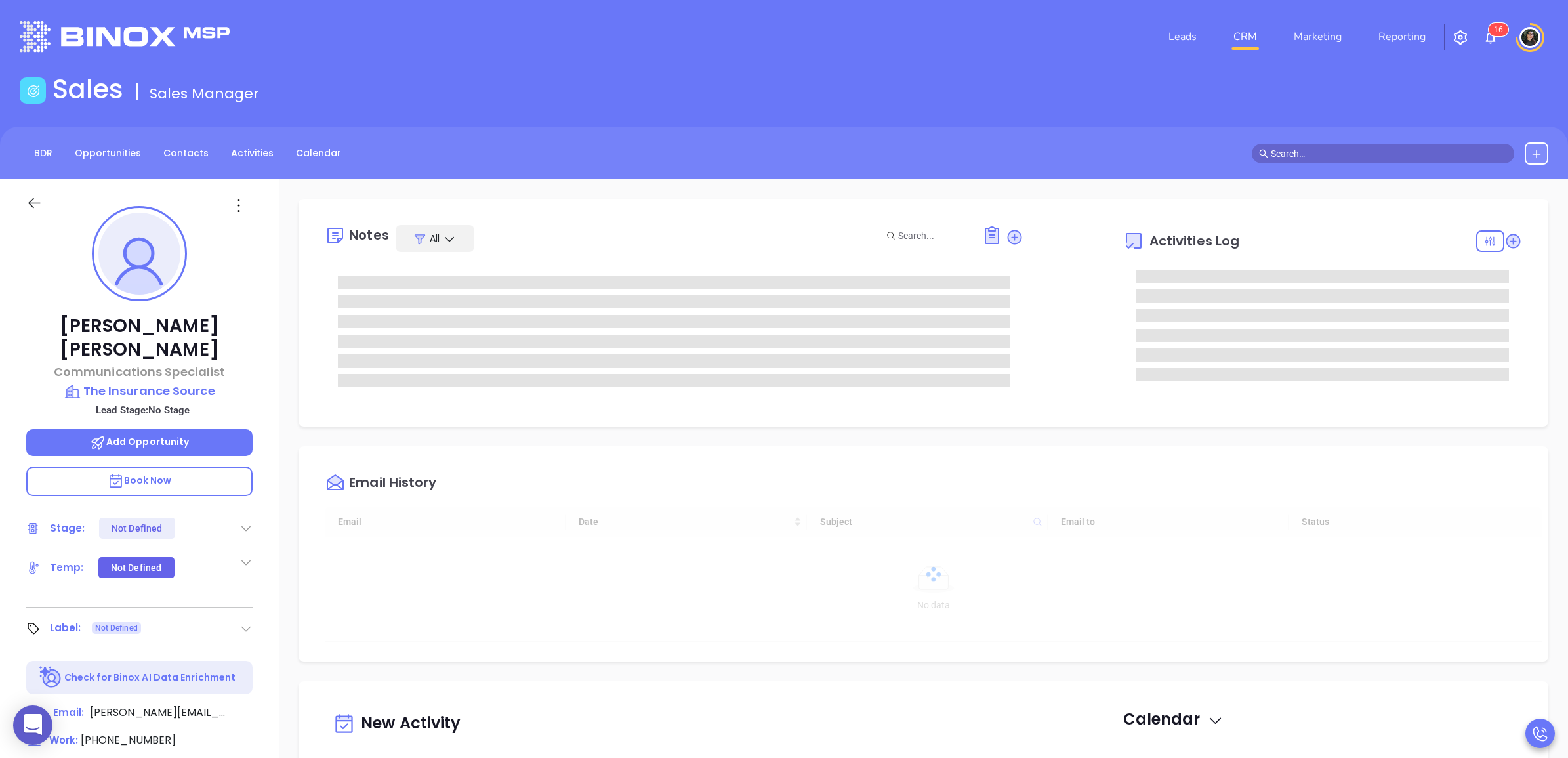
type input "[DATE]"
type input "[PERSON_NAME]"
type input "[DATE]"
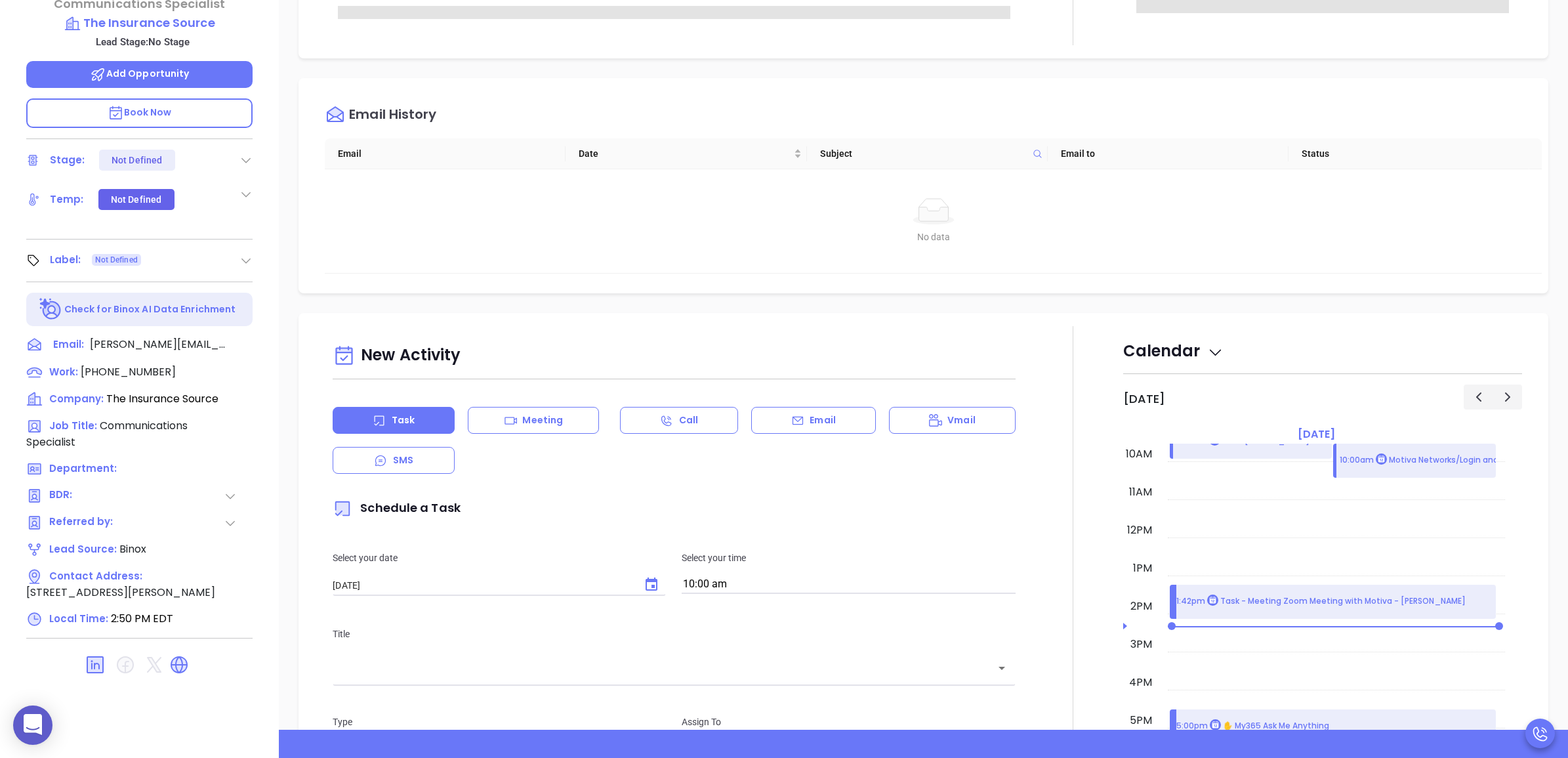
type input "[PERSON_NAME]"
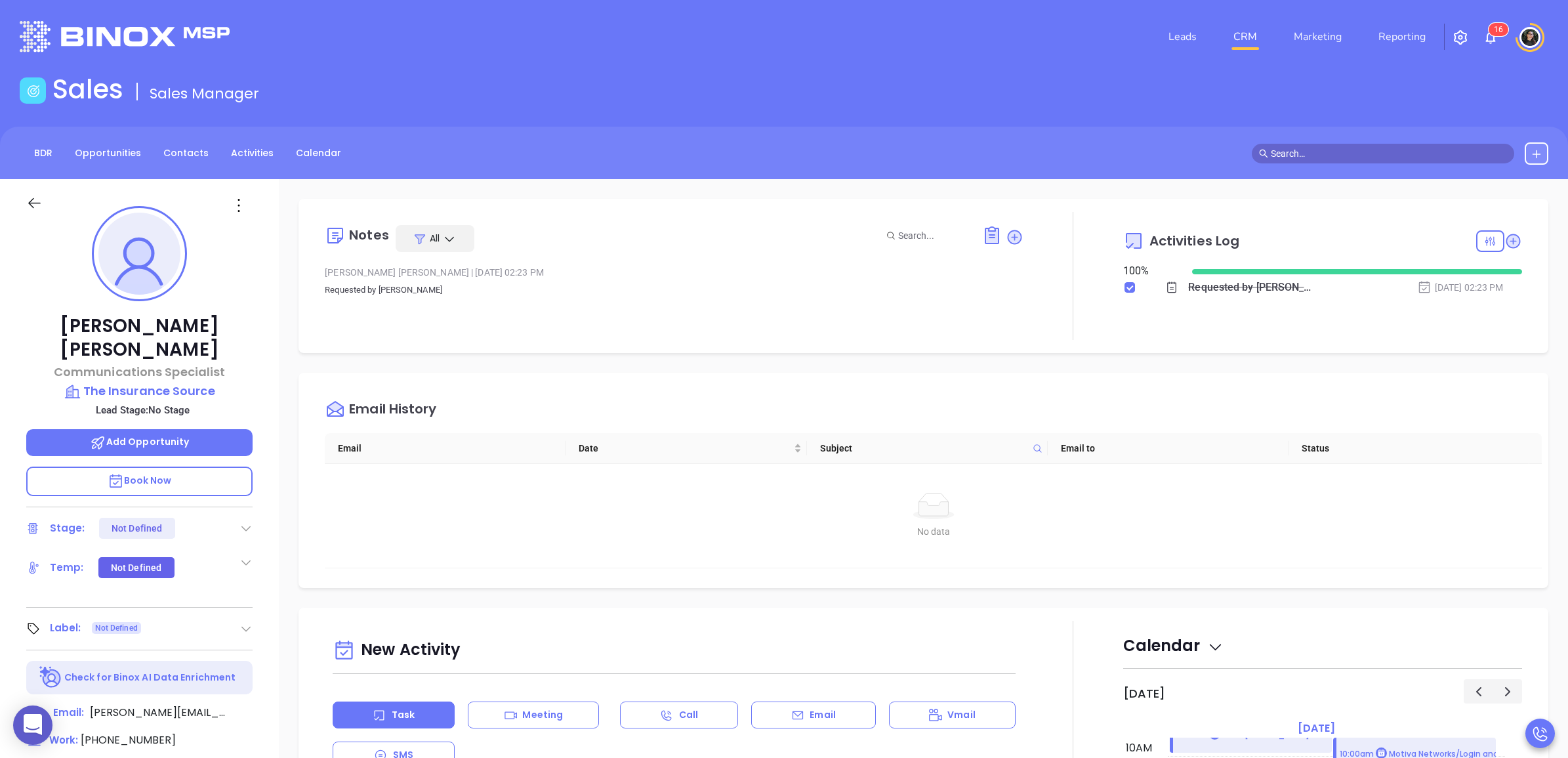
scroll to position [368, 0]
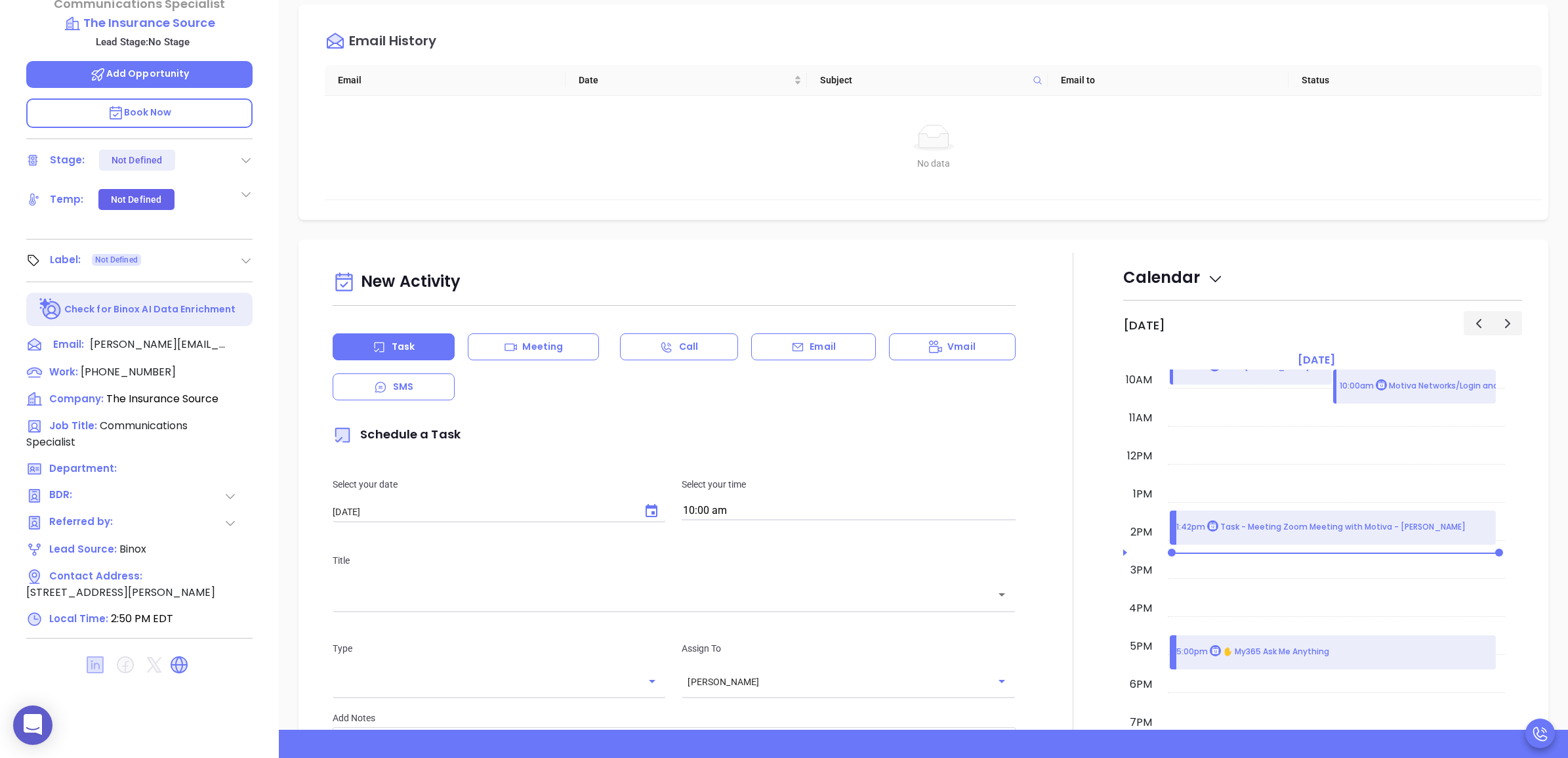
click at [96, 657] on icon at bounding box center [95, 665] width 17 height 17
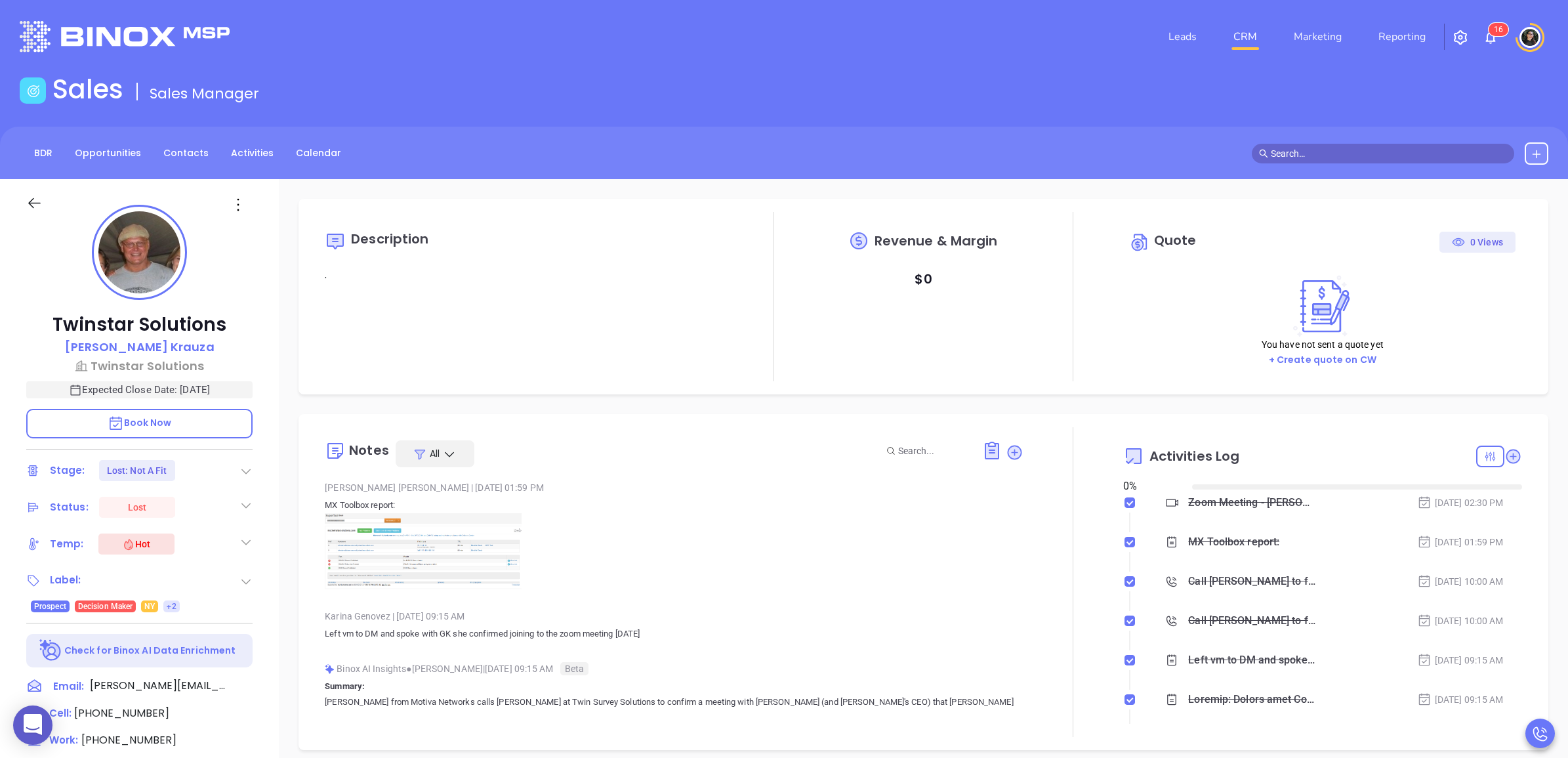
type input "[DATE]"
type input "[PERSON_NAME]"
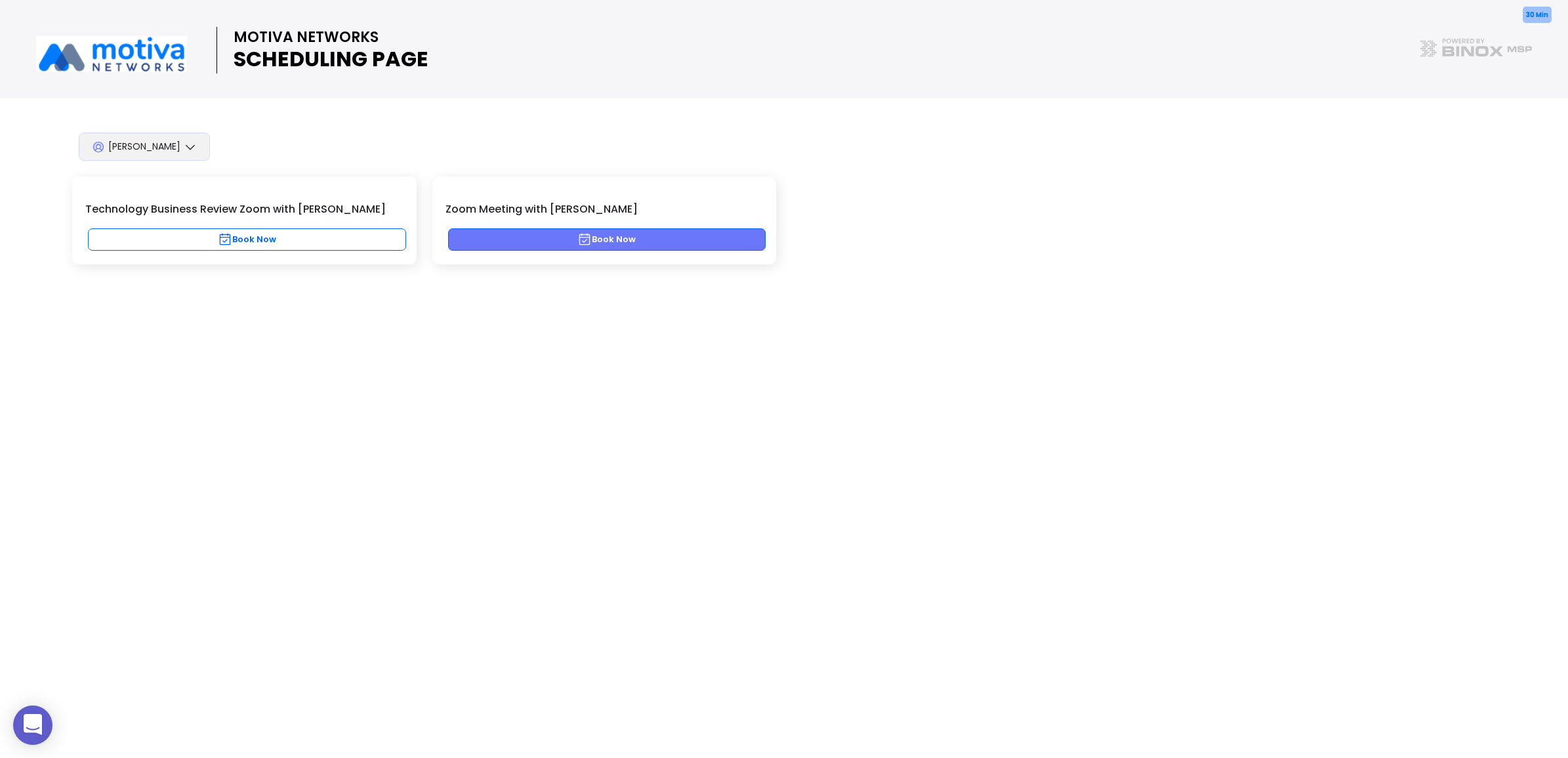
click at [568, 234] on button "Book Now" at bounding box center [608, 240] width 318 height 22
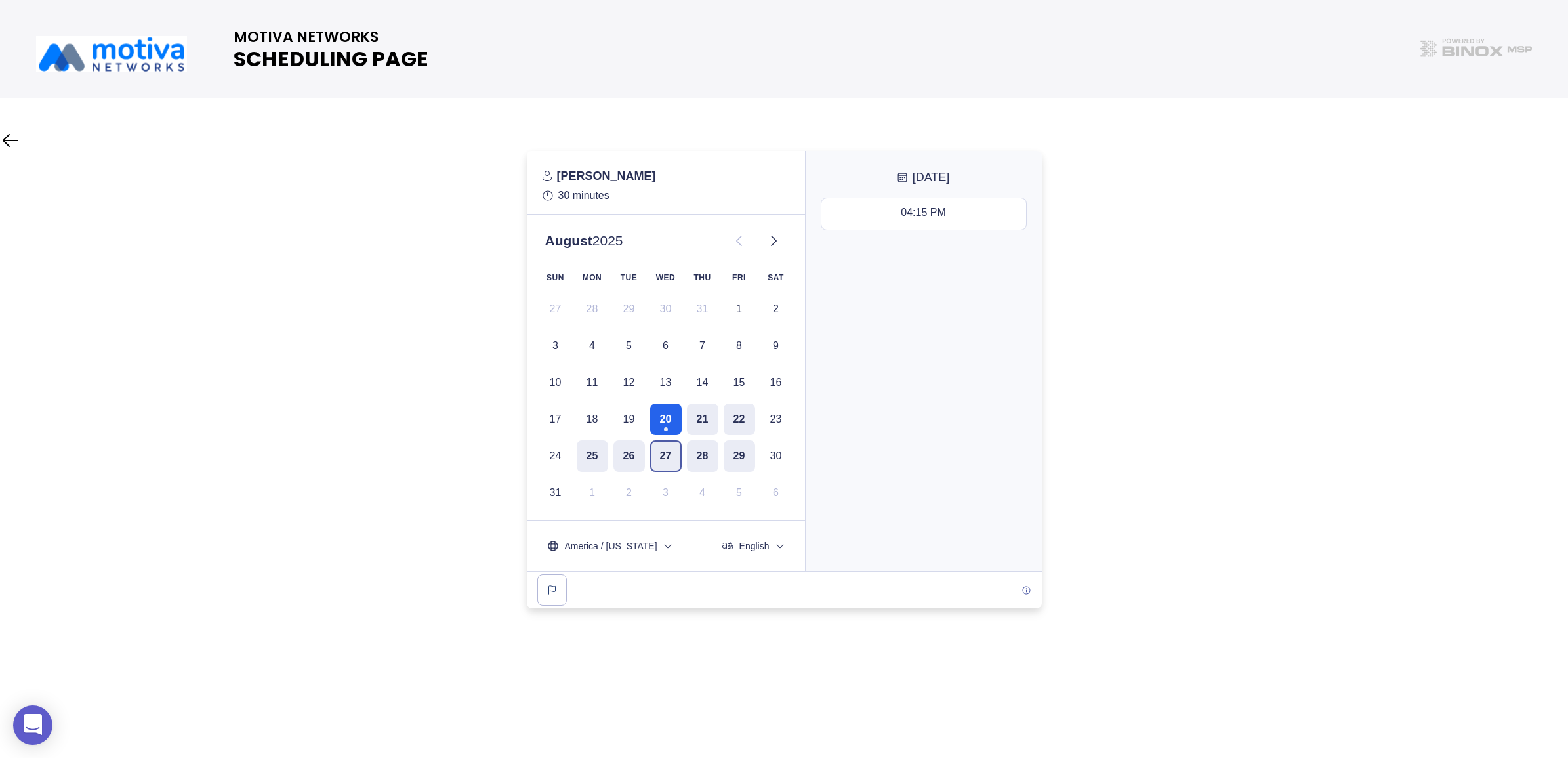
click at [679, 445] on button "27" at bounding box center [666, 456] width 32 height 32
click at [942, 212] on div "10:00 AM - 10:30 AM" at bounding box center [924, 214] width 97 height 14
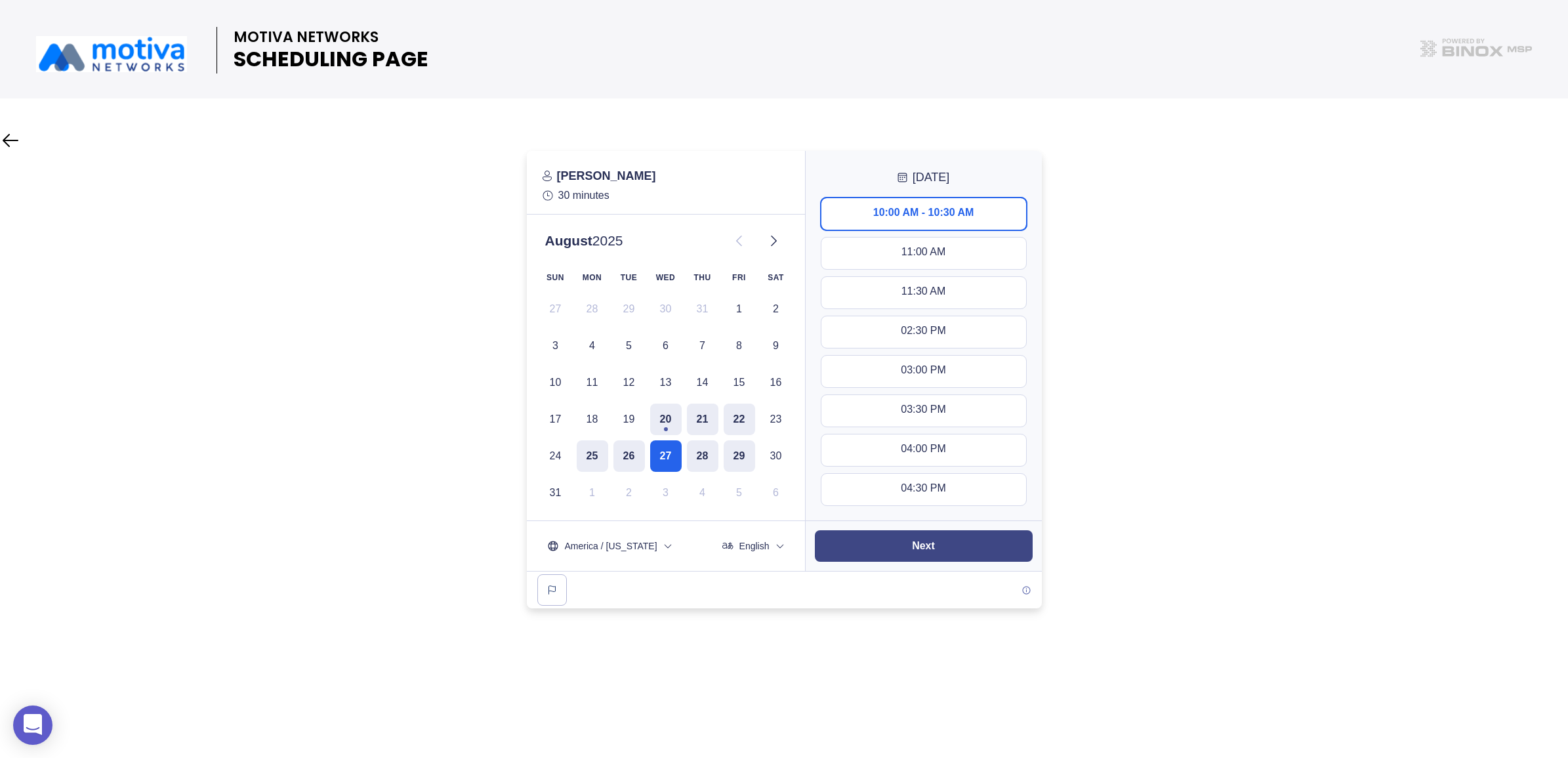
click at [967, 556] on button "Next" at bounding box center [924, 546] width 218 height 32
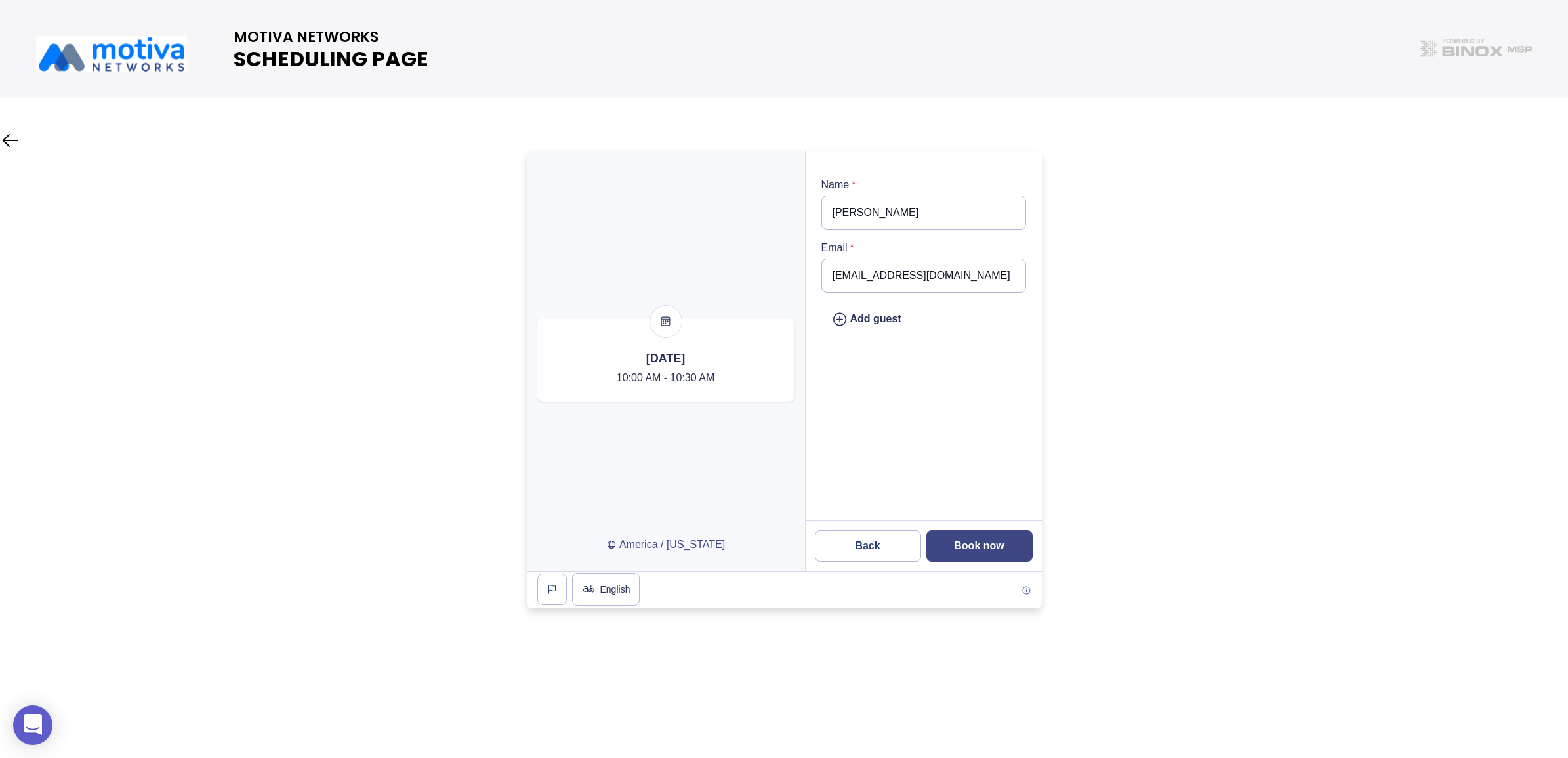
click at [988, 536] on button "Book now" at bounding box center [979, 546] width 106 height 32
